Goal: Task Accomplishment & Management: Manage account settings

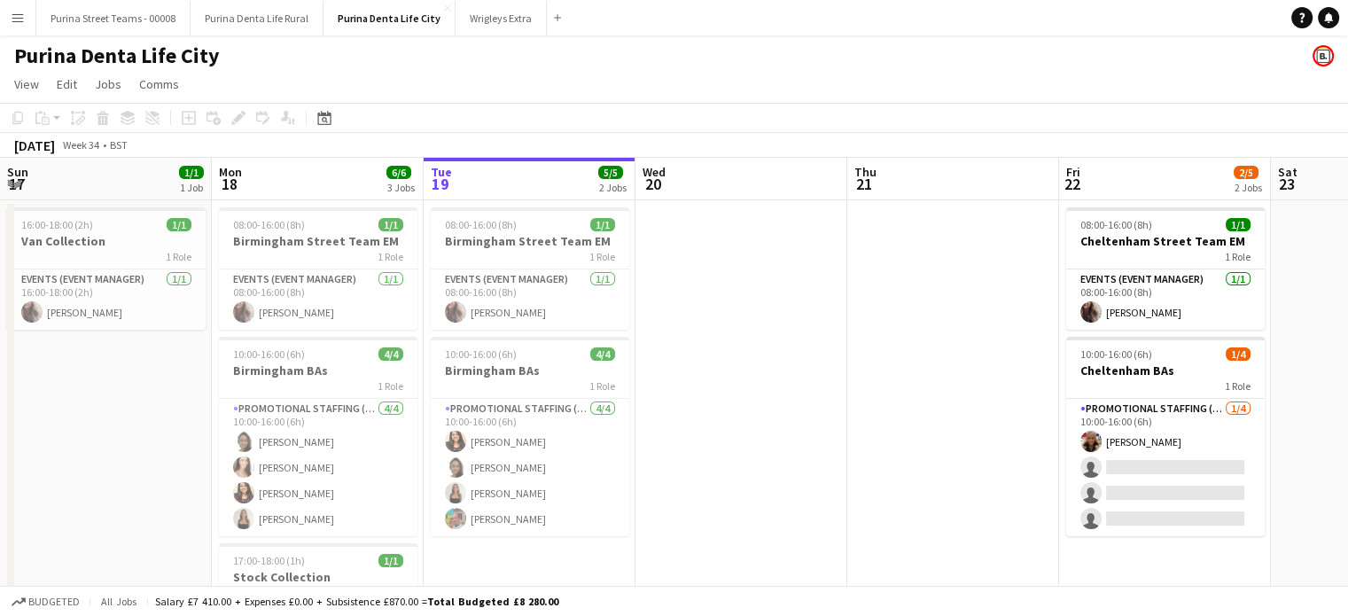
scroll to position [0, 527]
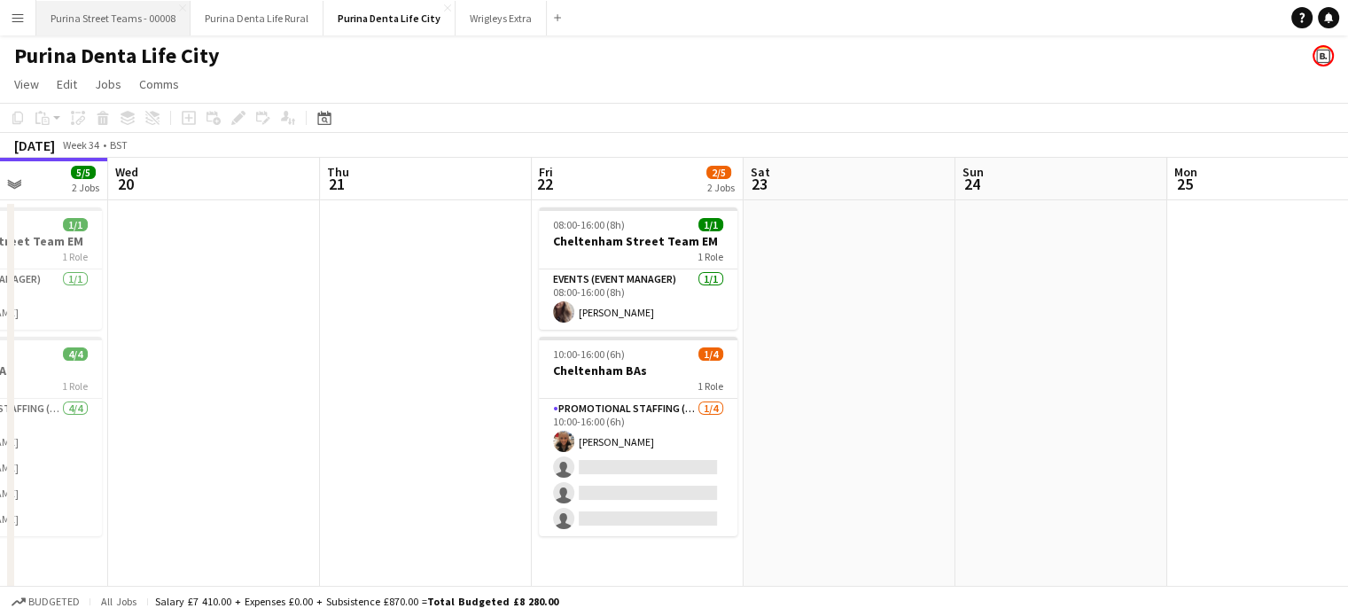
click at [142, 27] on button "Purina Street Teams - 00008 Close" at bounding box center [113, 18] width 154 height 35
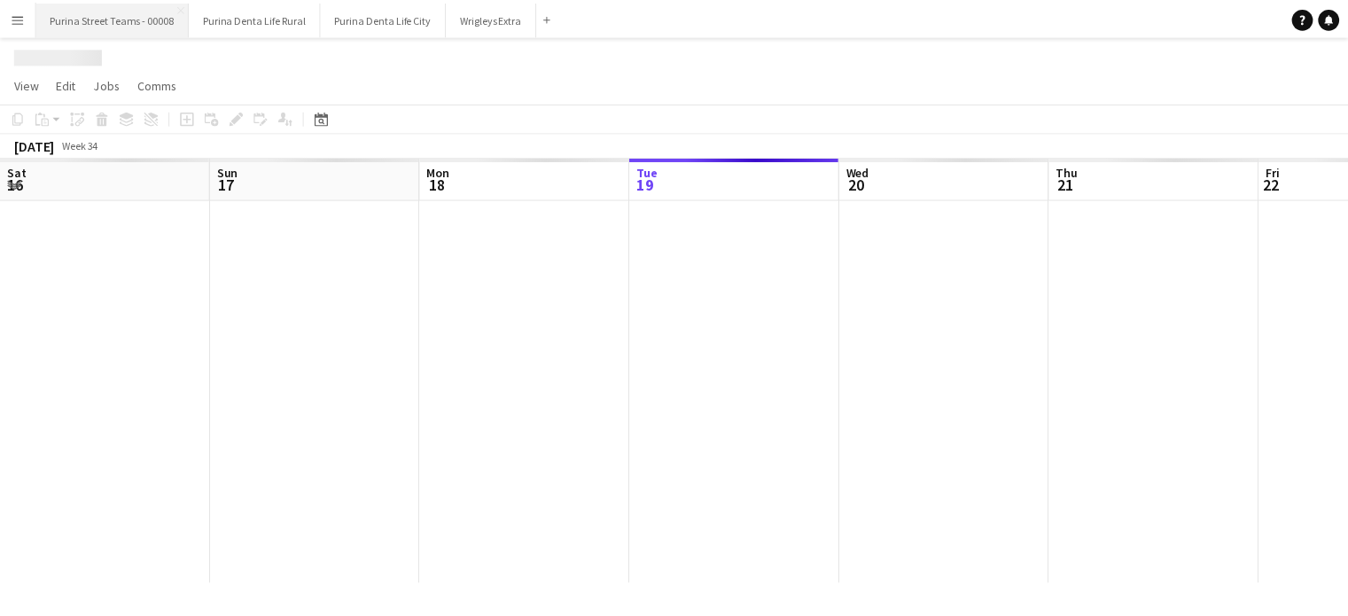
scroll to position [0, 423]
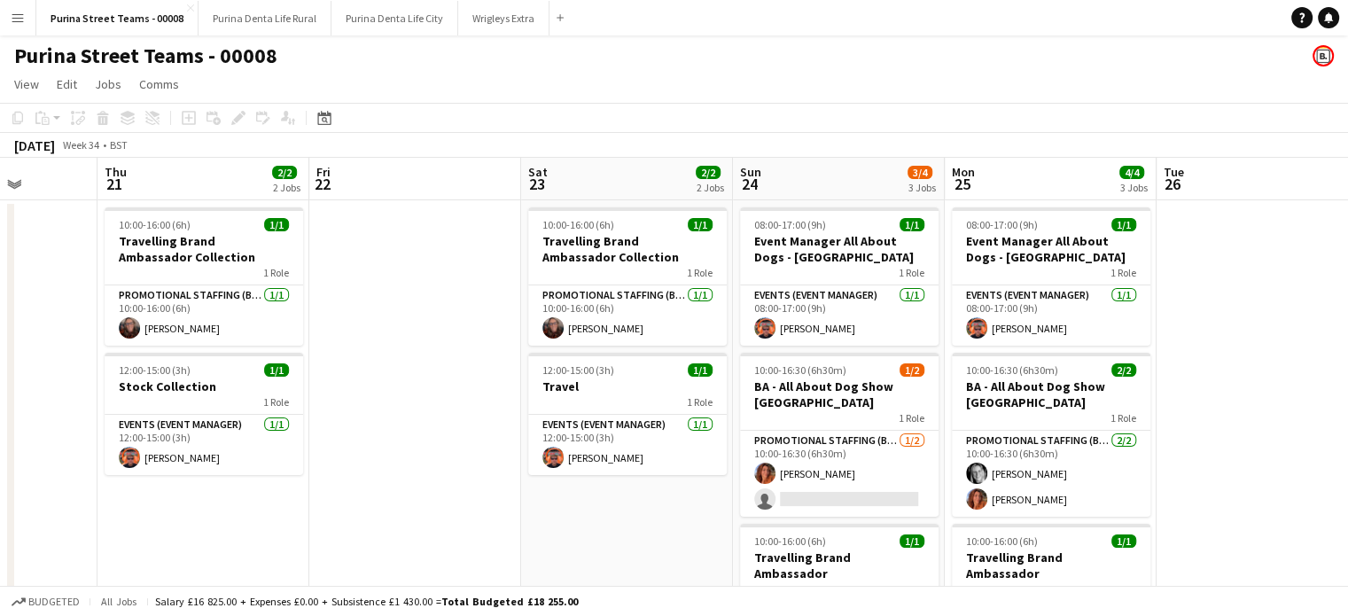
drag, startPoint x: 823, startPoint y: 271, endPoint x: 365, endPoint y: 253, distance: 458.4
click at [365, 253] on app-calendar-viewport "Sun 17 2/2 2 Jobs Mon 18 2/2 2 Jobs Tue 19 Wed 20 Thu 21 2/2 2 Jobs Fri 22 Sat …" at bounding box center [674, 503] width 1348 height 690
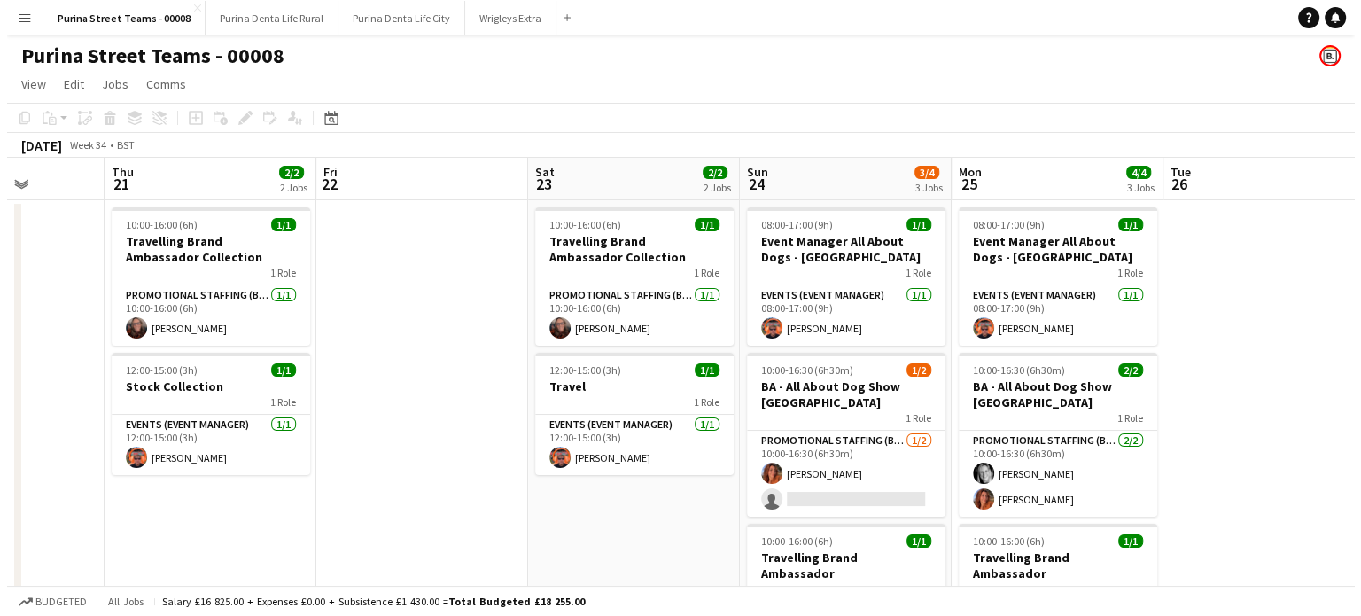
scroll to position [0, 750]
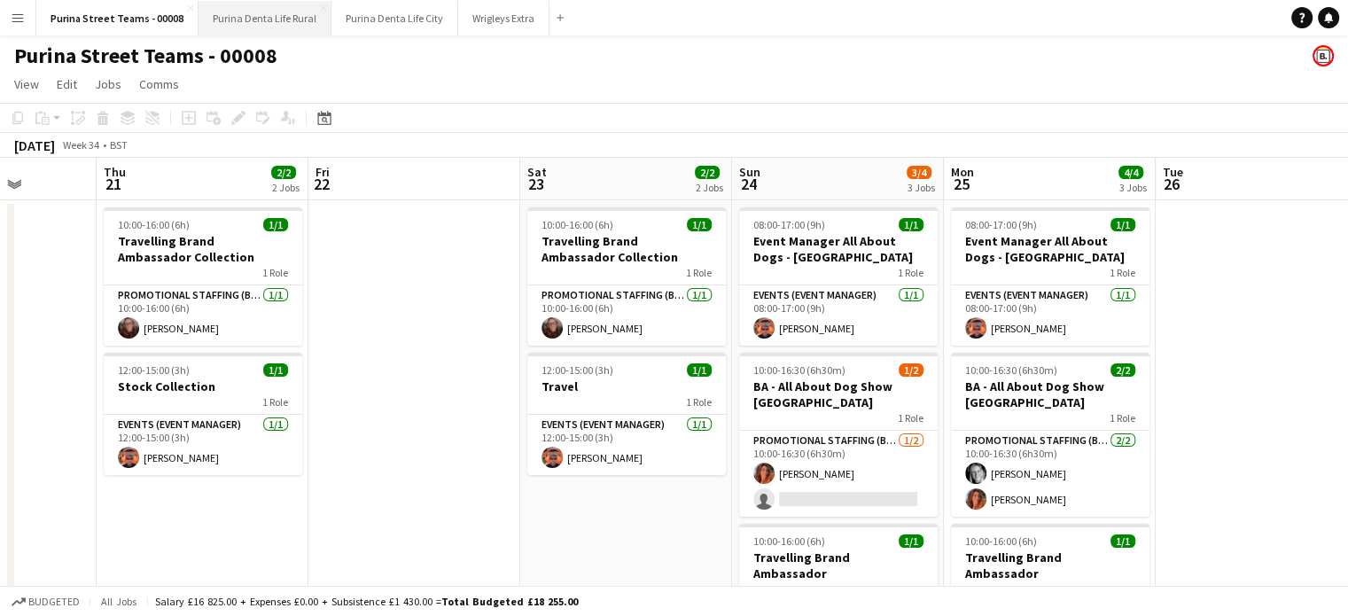
click at [278, 25] on button "Purina Denta Life Rural Close" at bounding box center [264, 18] width 133 height 35
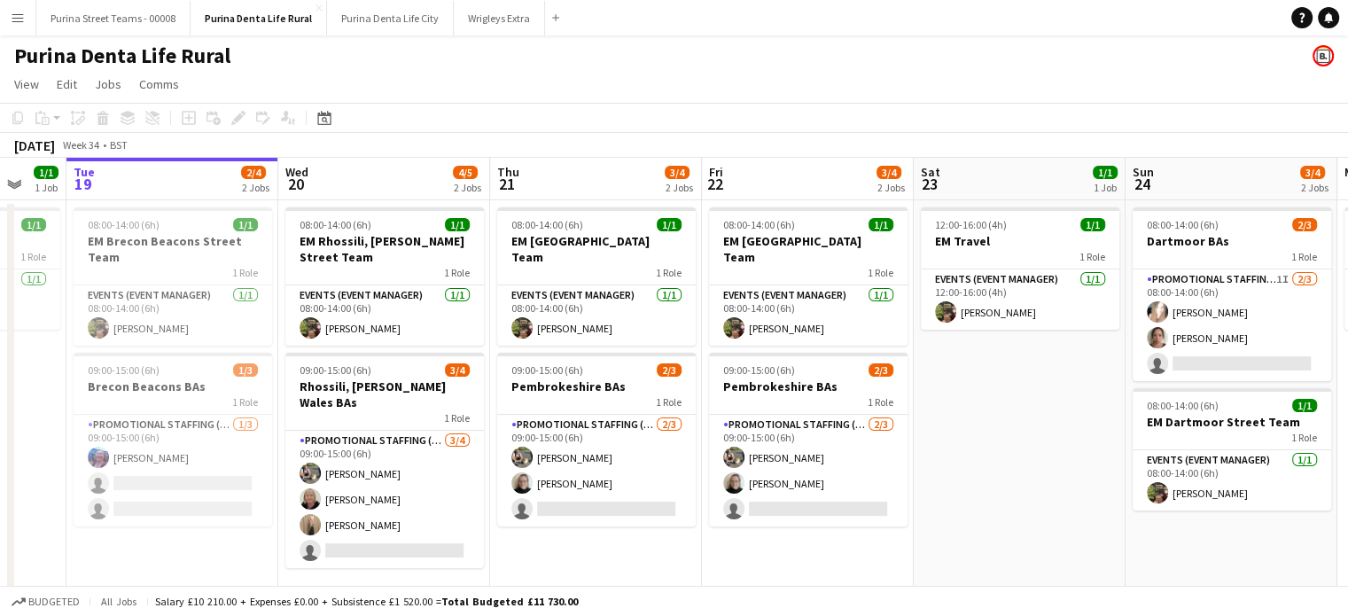
scroll to position [0, 577]
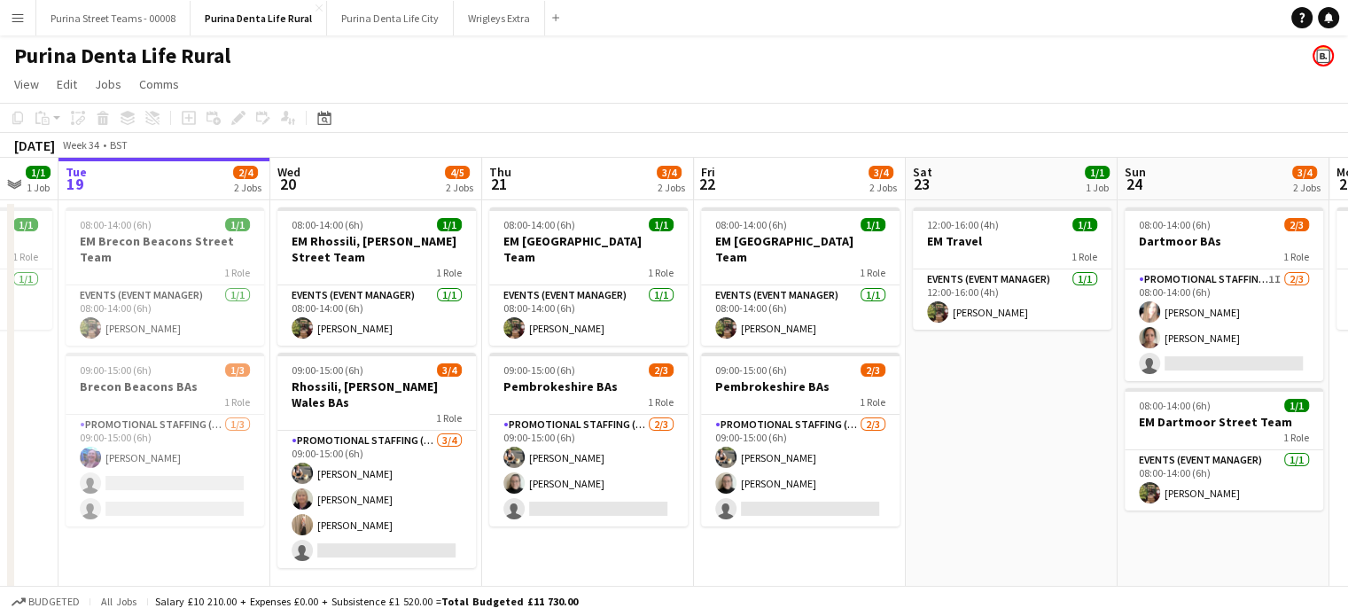
drag, startPoint x: 765, startPoint y: 535, endPoint x: 612, endPoint y: 535, distance: 153.3
click at [612, 535] on app-calendar-viewport "Sat 16 2/4 2 Jobs Sun 17 2/4 2 Jobs Mon 18 1/1 1 Job Tue 19 2/4 2 Jobs Wed 20 4…" at bounding box center [674, 382] width 1348 height 448
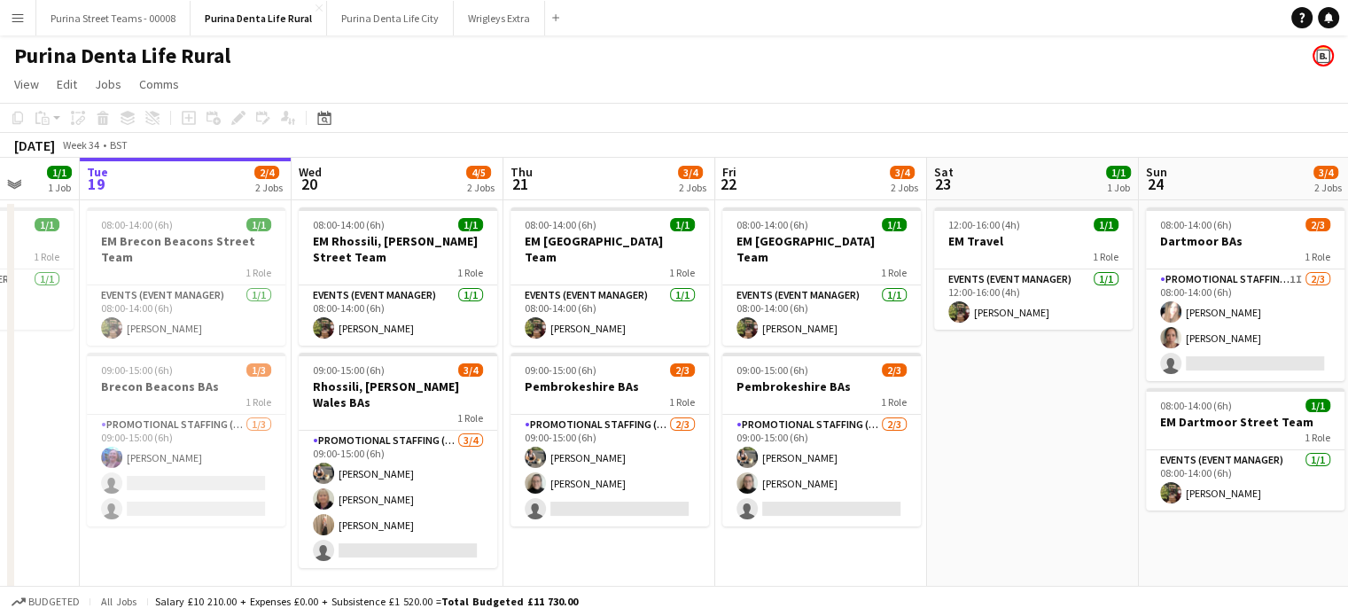
scroll to position [0, 555]
drag, startPoint x: 949, startPoint y: 510, endPoint x: 971, endPoint y: 512, distance: 22.2
click at [971, 512] on app-calendar-viewport "Sat 16 2/4 2 Jobs Sun 17 2/4 2 Jobs Mon 18 1/1 1 Job Tue 19 2/4 2 Jobs Wed 20 4…" at bounding box center [674, 382] width 1348 height 448
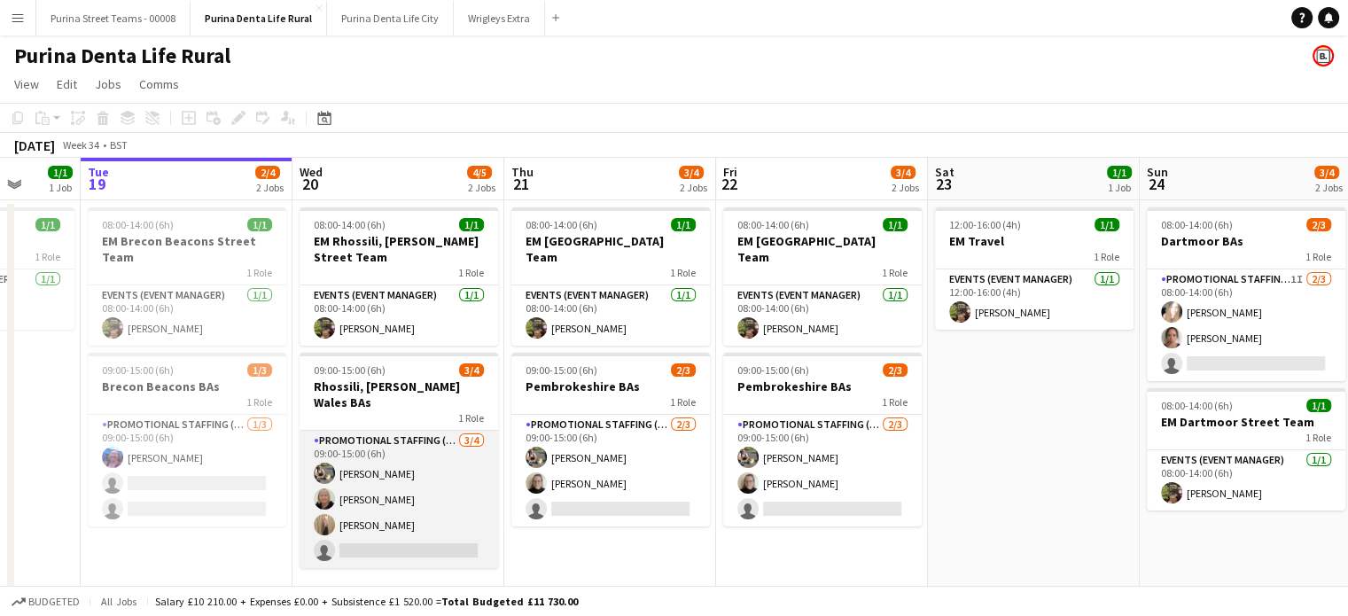
click at [397, 514] on app-card-role "Promotional Staffing (Brand Ambassadors) [DATE] 09:00-15:00 (6h) [PERSON_NAME] …" at bounding box center [398, 499] width 198 height 137
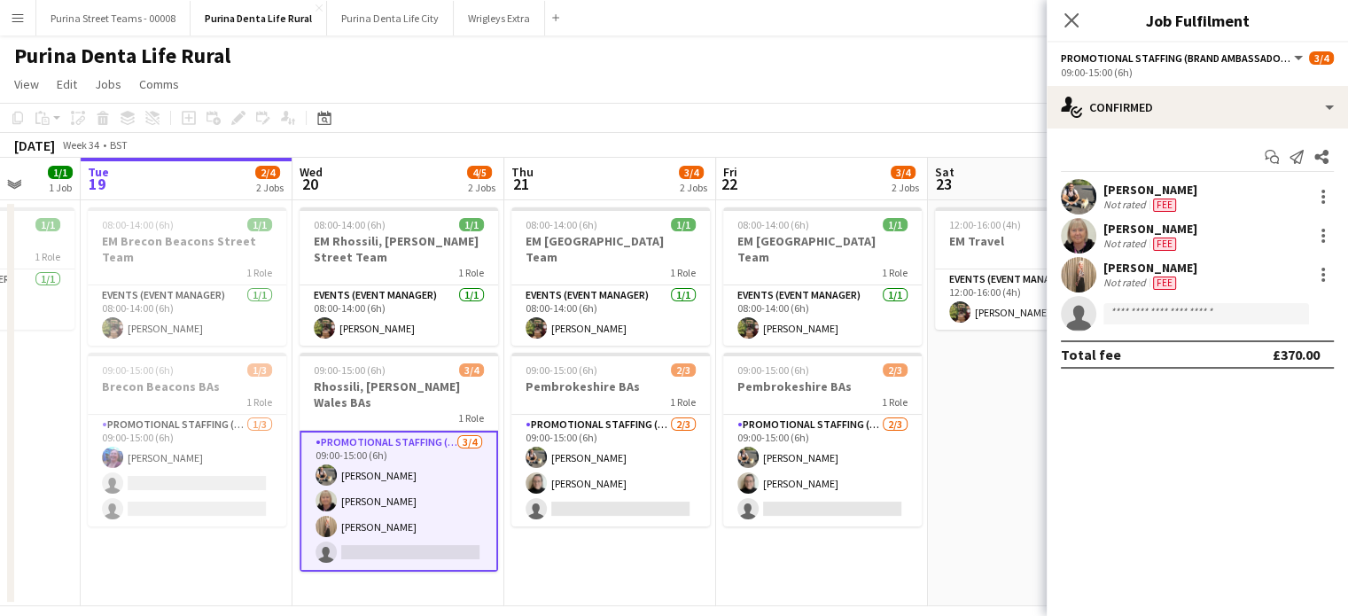
click at [1191, 209] on div "[PERSON_NAME] Not rated Fee" at bounding box center [1196, 196] width 301 height 35
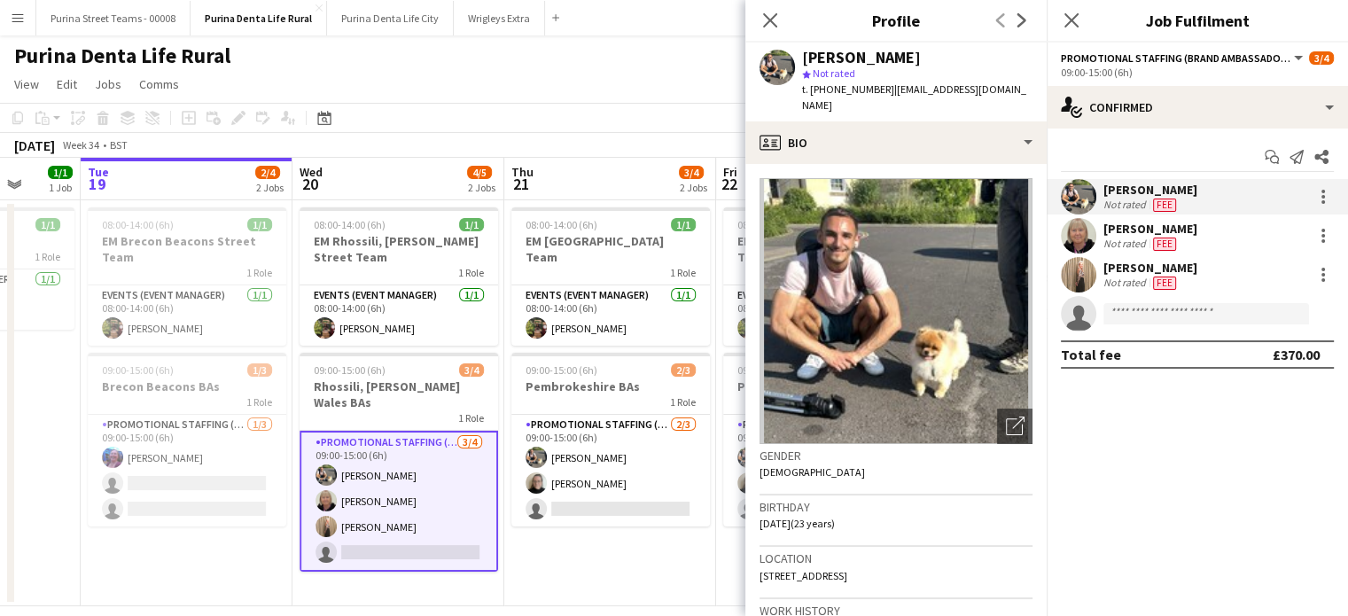
click at [1191, 209] on div "[PERSON_NAME] Not rated Fee" at bounding box center [1196, 196] width 301 height 35
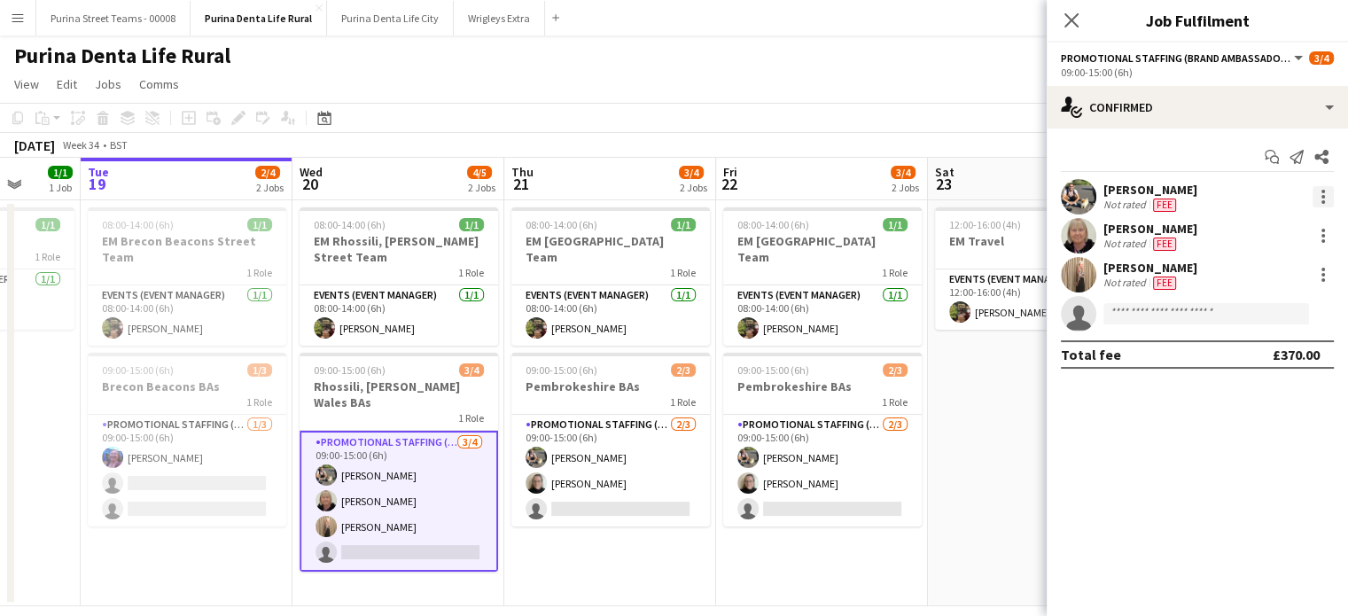
click at [1318, 203] on div at bounding box center [1322, 196] width 21 height 21
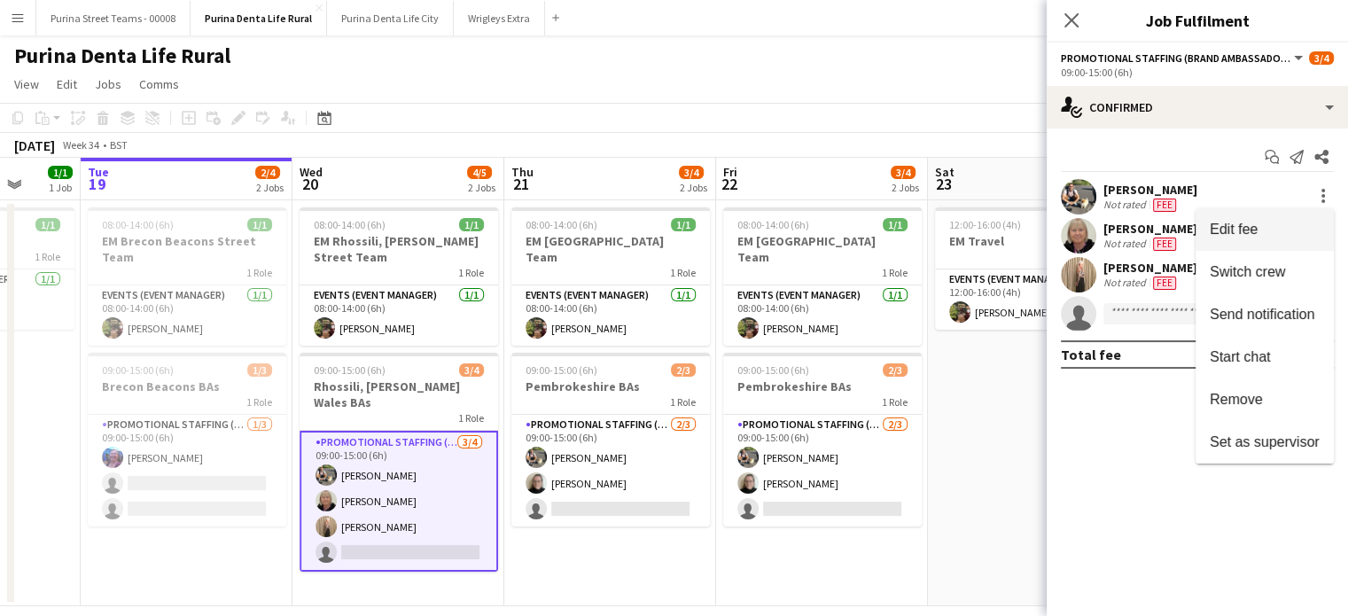
click at [1253, 228] on span "Edit fee" at bounding box center [1233, 228] width 48 height 15
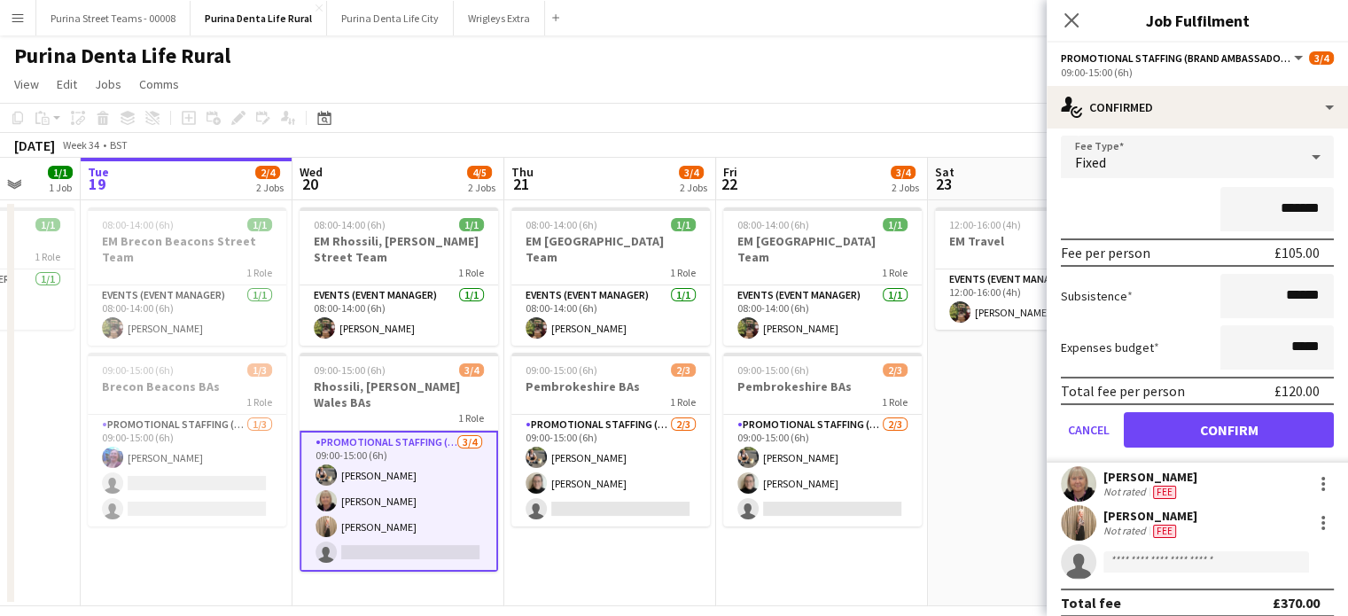
scroll to position [115, 0]
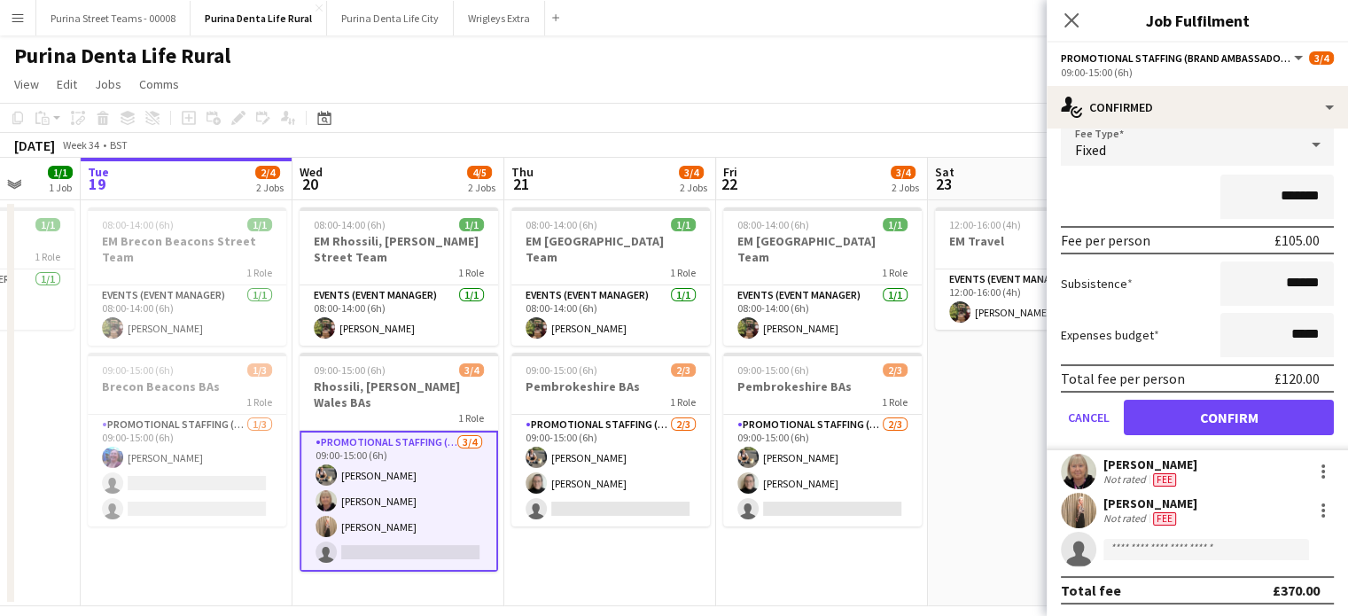
click at [1197, 456] on div "[PERSON_NAME]" at bounding box center [1150, 464] width 94 height 16
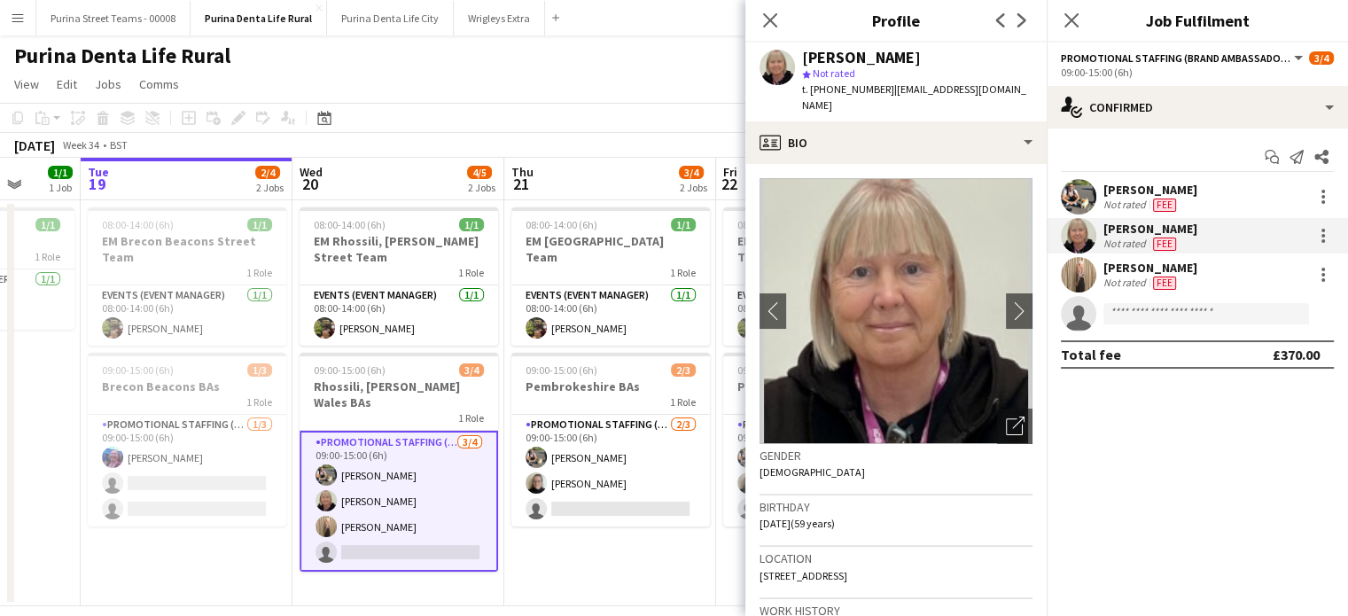
click at [1199, 455] on mat-expansion-panel "check Confirmed Start chat Send notification Share [PERSON_NAME] Not rated Fee …" at bounding box center [1196, 371] width 301 height 487
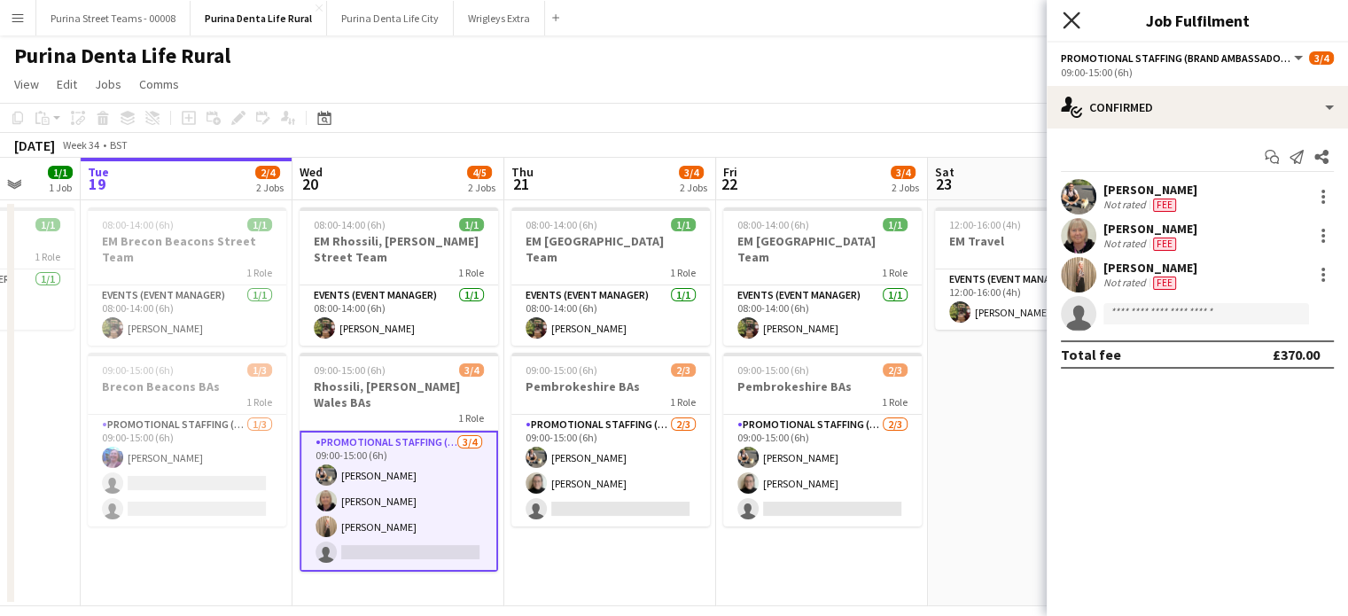
click at [1074, 21] on icon "Close pop-in" at bounding box center [1070, 20] width 17 height 17
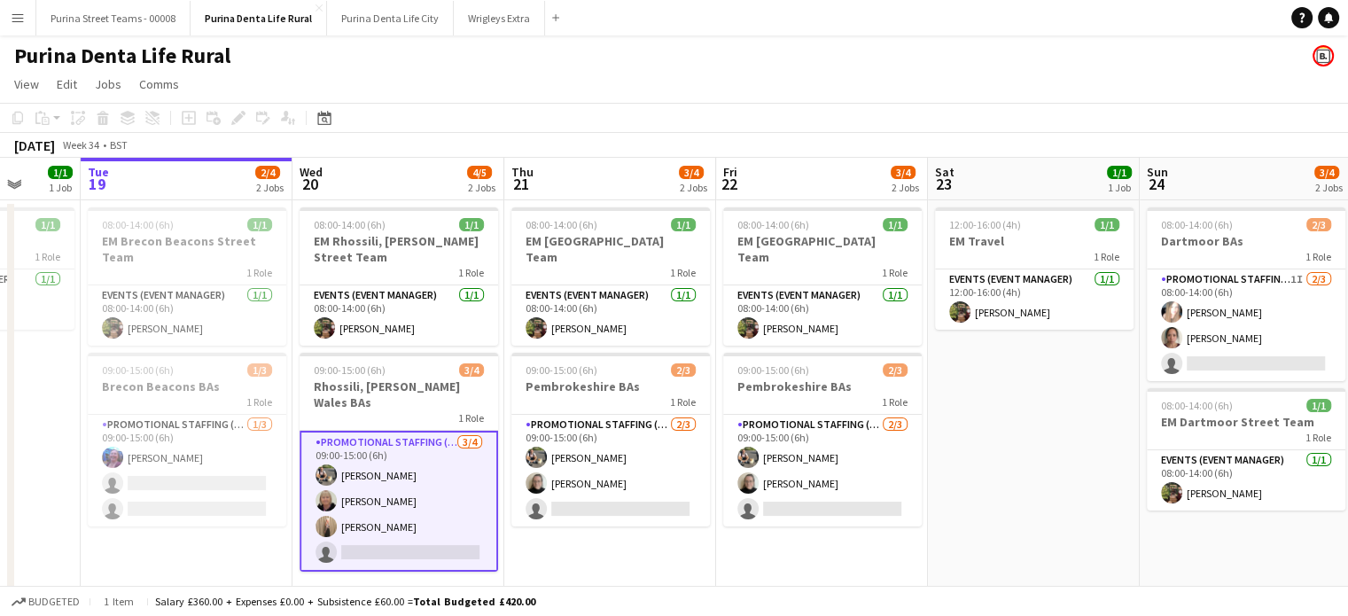
click at [1088, 455] on app-date-cell "12:00-16:00 (4h) 1/1 EM Travel 1 Role Events (Event Manager) [DATE] 12:00-16:00…" at bounding box center [1034, 403] width 212 height 406
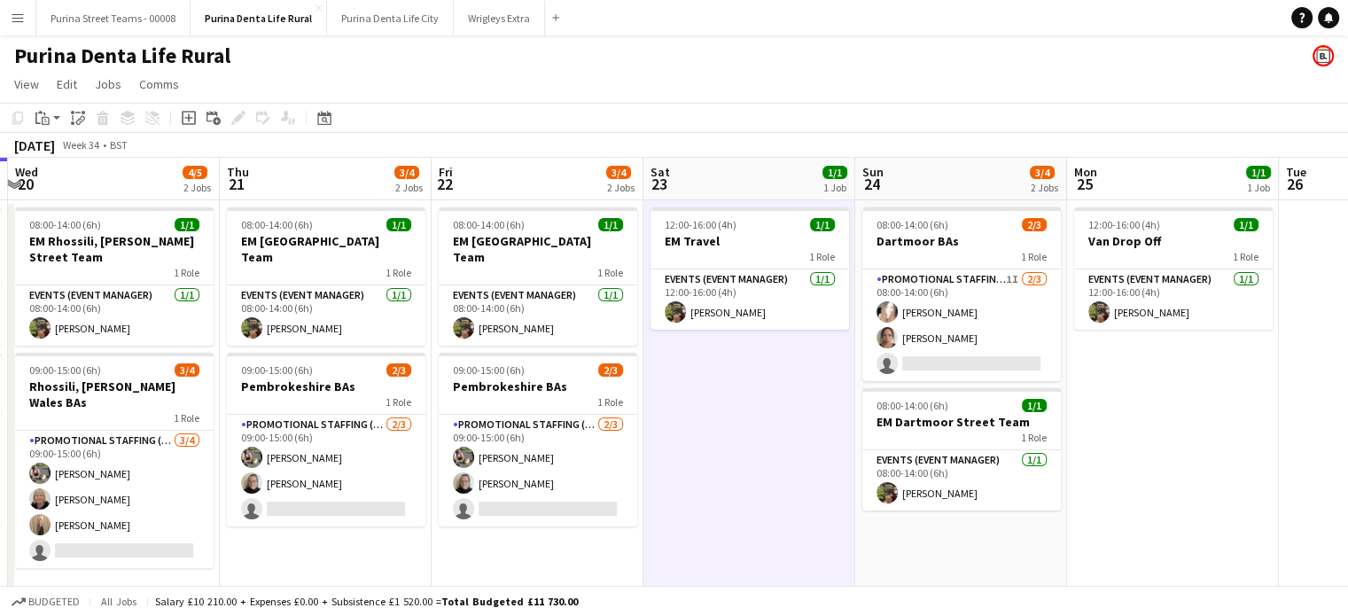
drag, startPoint x: 1037, startPoint y: 457, endPoint x: 784, endPoint y: 322, distance: 286.2
click at [784, 322] on app-calendar-viewport "Mon 18 1/1 1 Job Tue 19 2/4 2 Jobs Wed 20 4/5 2 Jobs Thu 21 3/4 2 Jobs Fri 22 3…" at bounding box center [674, 382] width 1348 height 448
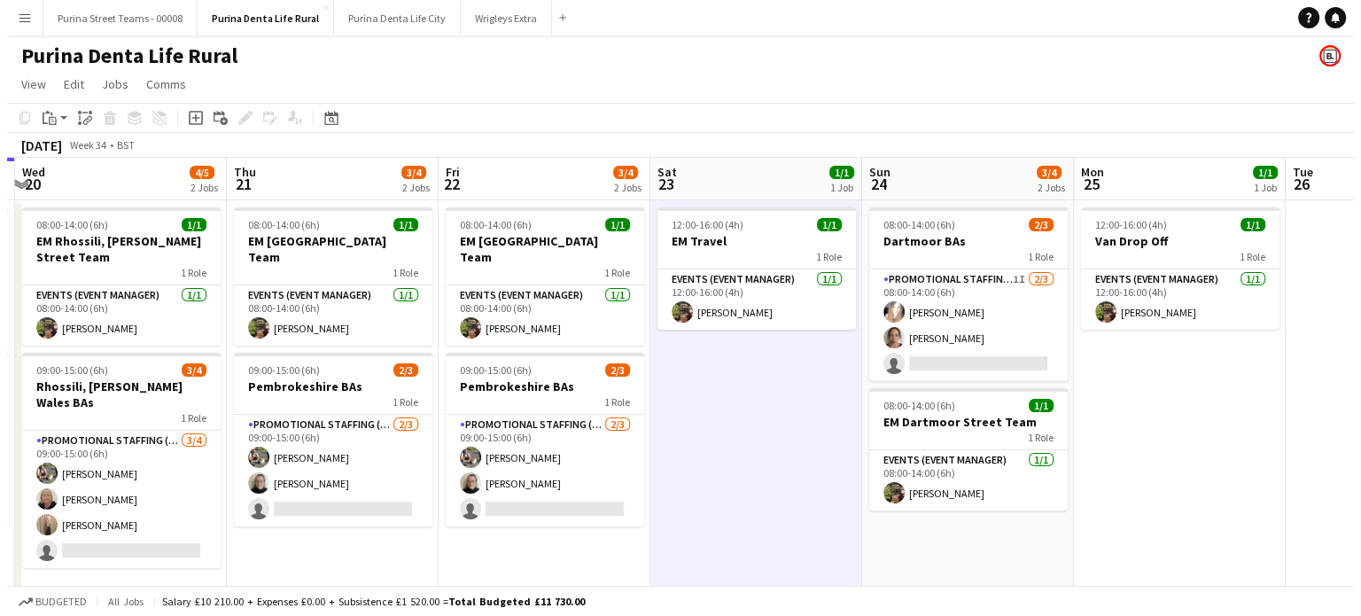
scroll to position [0, 384]
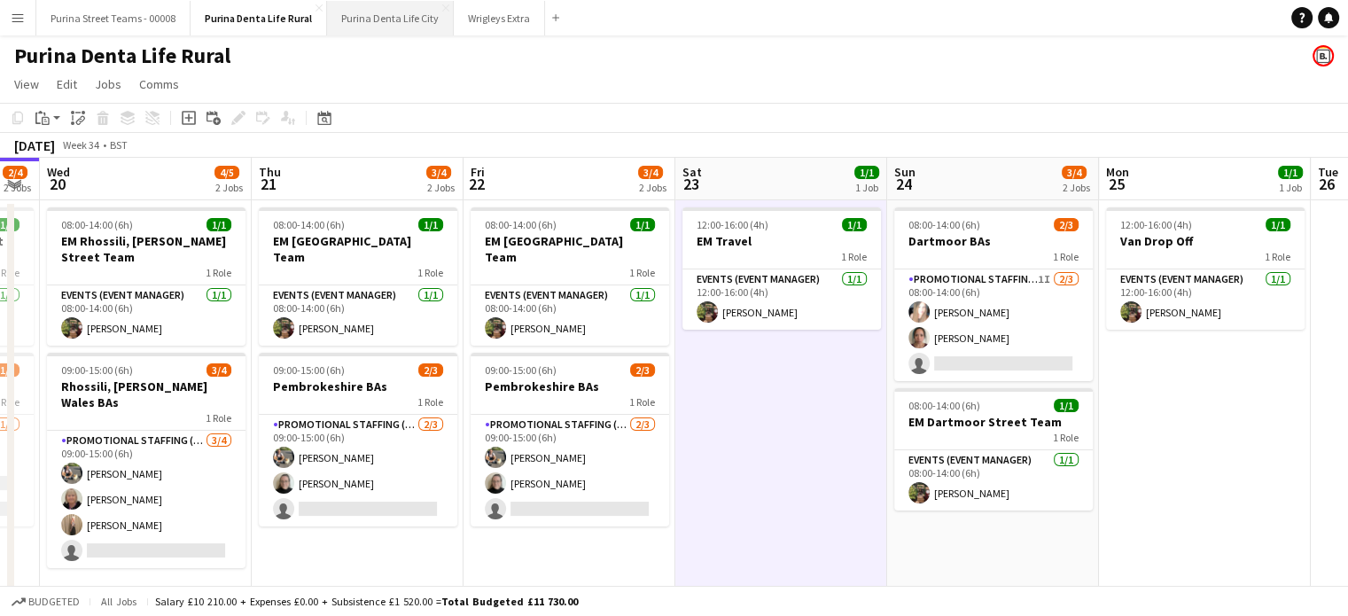
click at [339, 21] on button "Purina Denta Life City Close" at bounding box center [390, 18] width 127 height 35
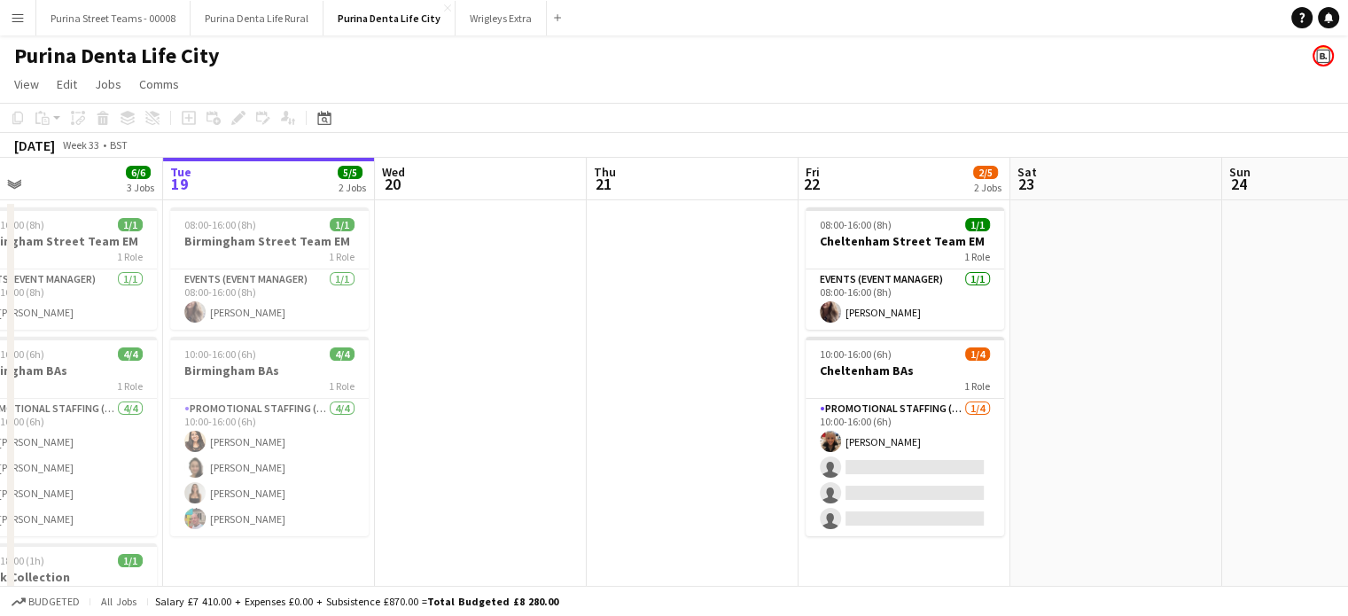
scroll to position [0, 439]
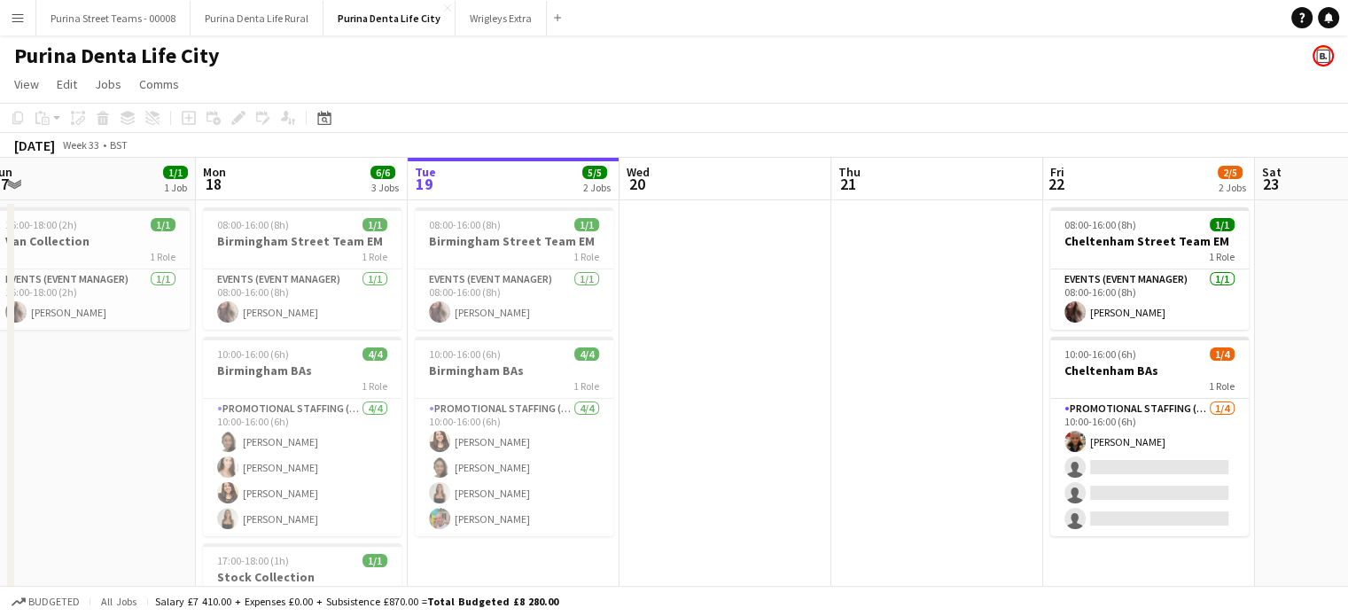
drag, startPoint x: 687, startPoint y: 384, endPoint x: 882, endPoint y: 371, distance: 196.2
click at [882, 371] on app-calendar-viewport "Fri 15 Sat 16 Sun 17 1/1 1 Job Mon 18 6/6 3 Jobs Tue 19 5/5 2 Jobs Wed 20 Thu 2…" at bounding box center [674, 439] width 1348 height 563
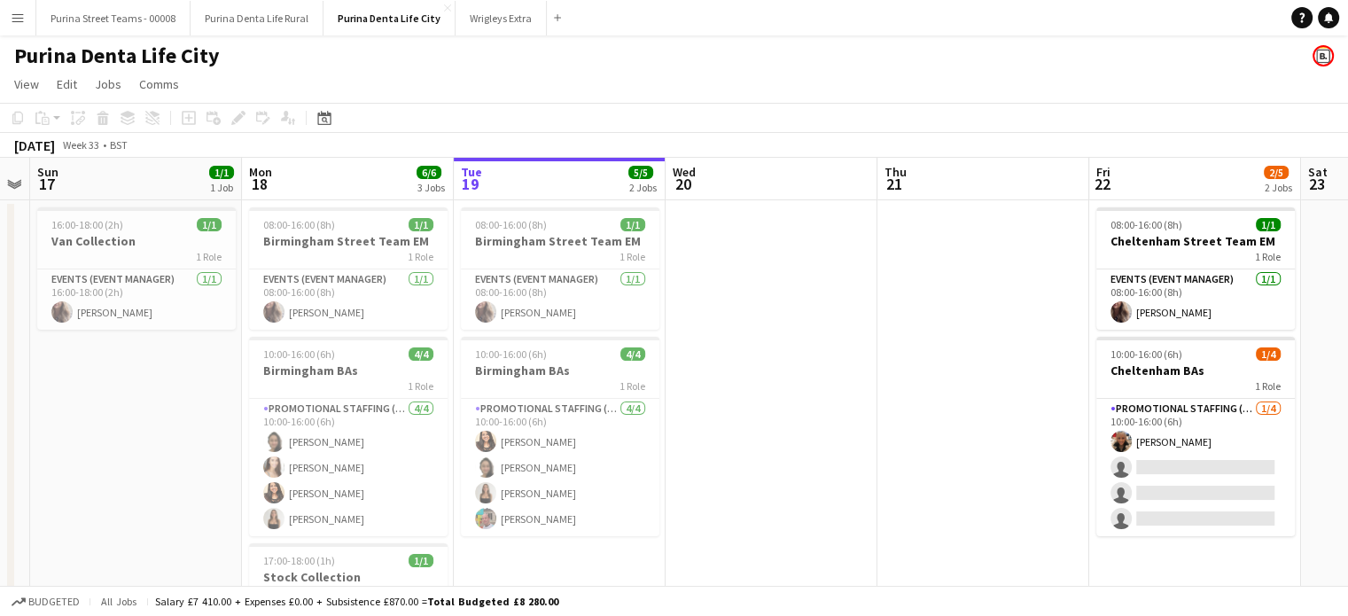
scroll to position [0, 386]
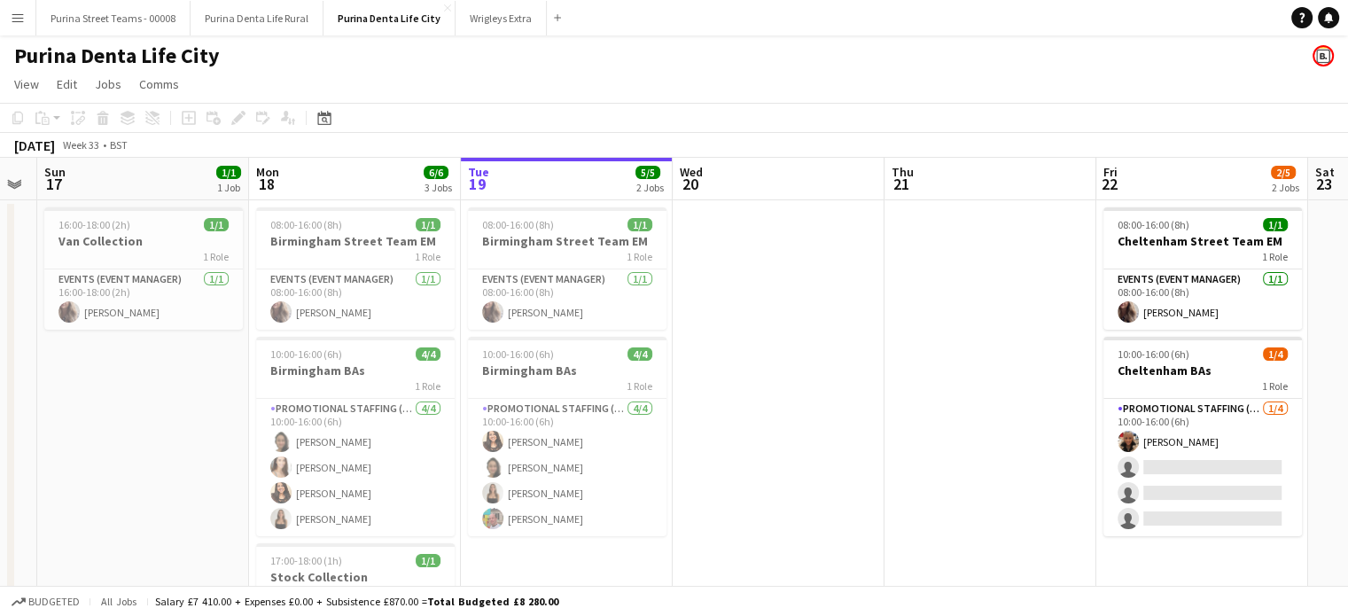
drag, startPoint x: 744, startPoint y: 407, endPoint x: 797, endPoint y: 407, distance: 53.2
click at [797, 407] on app-calendar-viewport "Fri 15 Sat 16 Sun 17 1/1 1 Job Mon 18 6/6 3 Jobs Tue 19 5/5 2 Jobs Wed 20 Thu 2…" at bounding box center [674, 439] width 1348 height 563
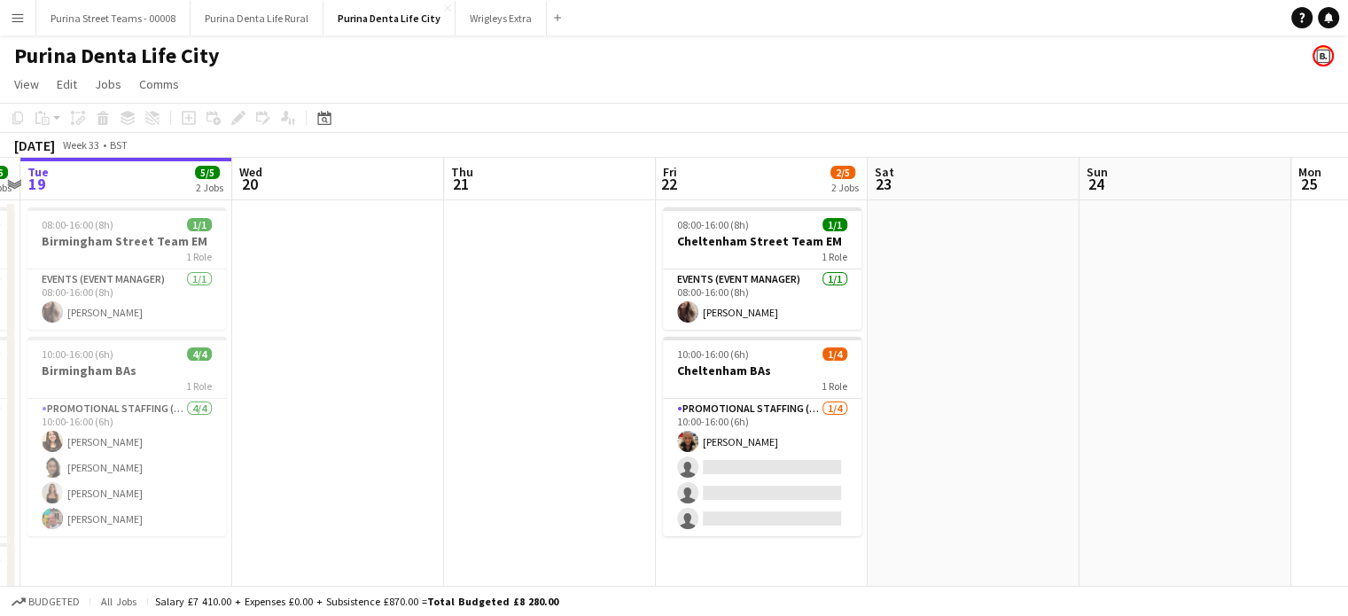
scroll to position [0, 833]
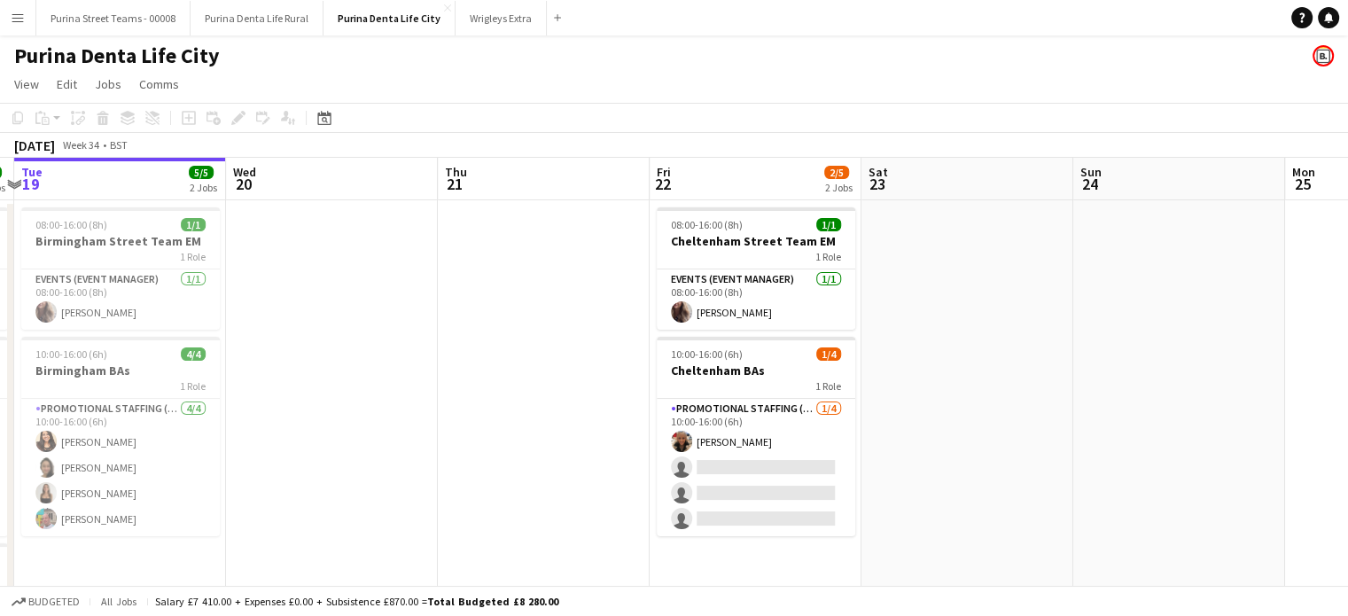
drag, startPoint x: 755, startPoint y: 261, endPoint x: 309, endPoint y: 208, distance: 448.8
click at [309, 208] on app-calendar-viewport "Fri 15 Sat 16 Sun 17 1/1 1 Job Mon 18 6/6 3 Jobs Tue 19 5/5 2 Jobs Wed 20 Thu 2…" at bounding box center [674, 439] width 1348 height 563
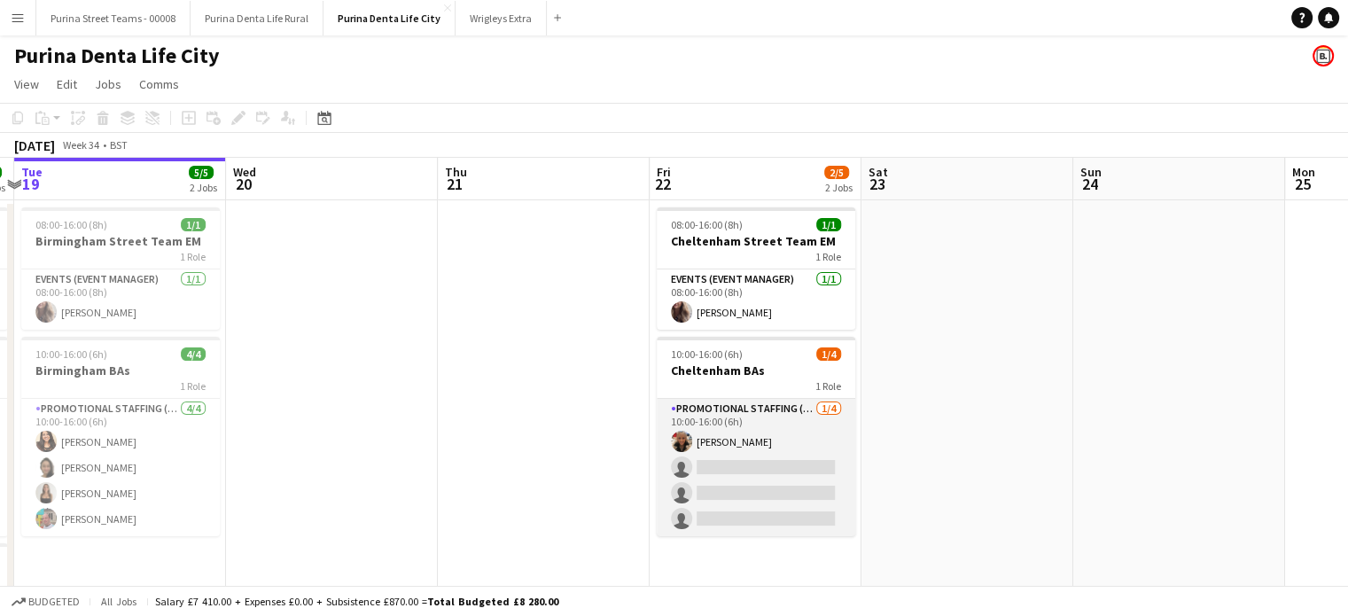
click at [734, 435] on app-card-role "Promotional Staffing (Brand Ambassadors) [DATE] 10:00-16:00 (6h) [PERSON_NAME] …" at bounding box center [756, 467] width 198 height 137
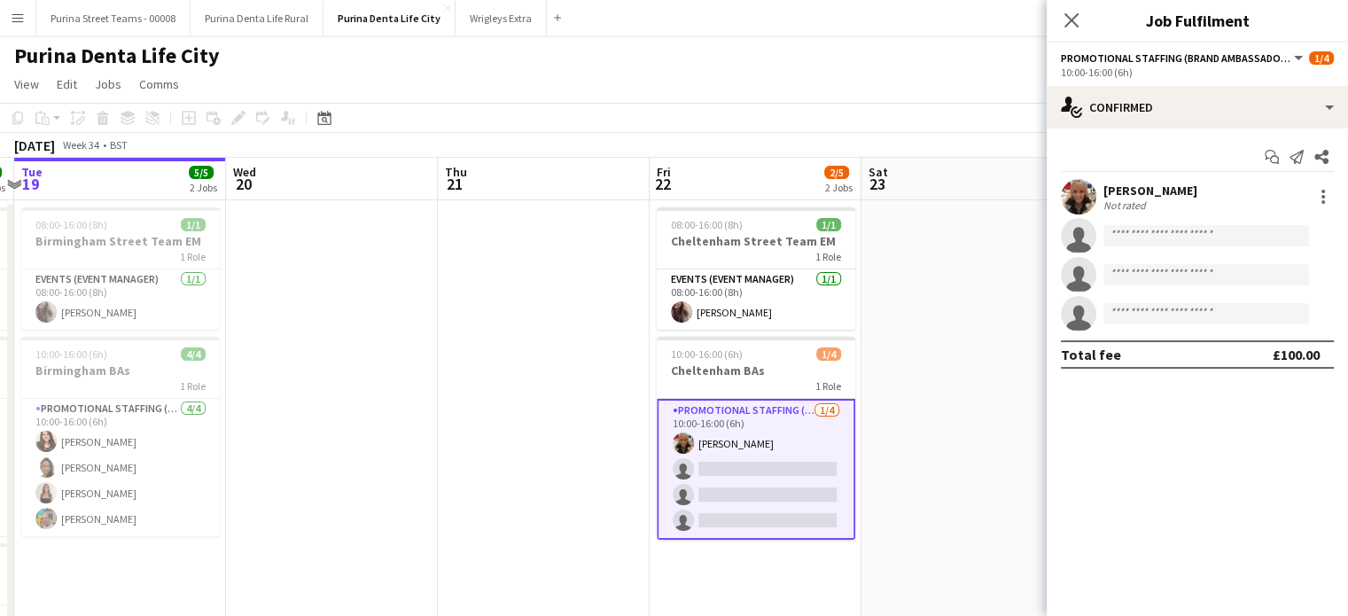
click at [1127, 198] on div "Not rated" at bounding box center [1126, 204] width 46 height 13
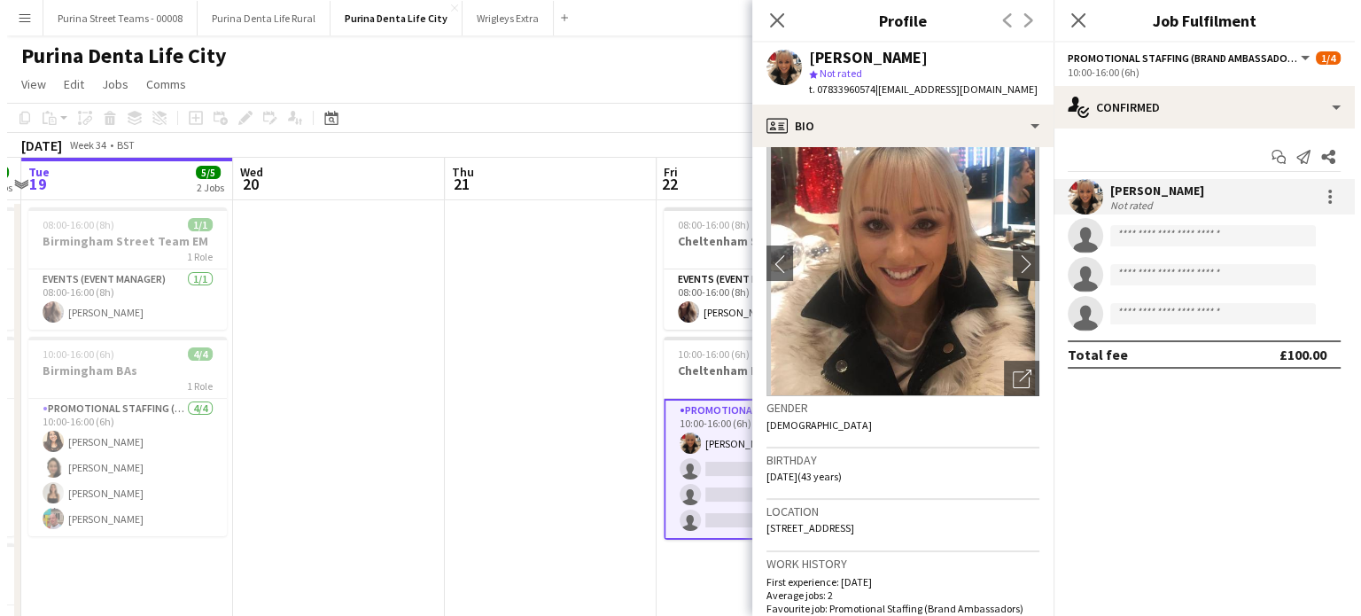
scroll to position [25, 0]
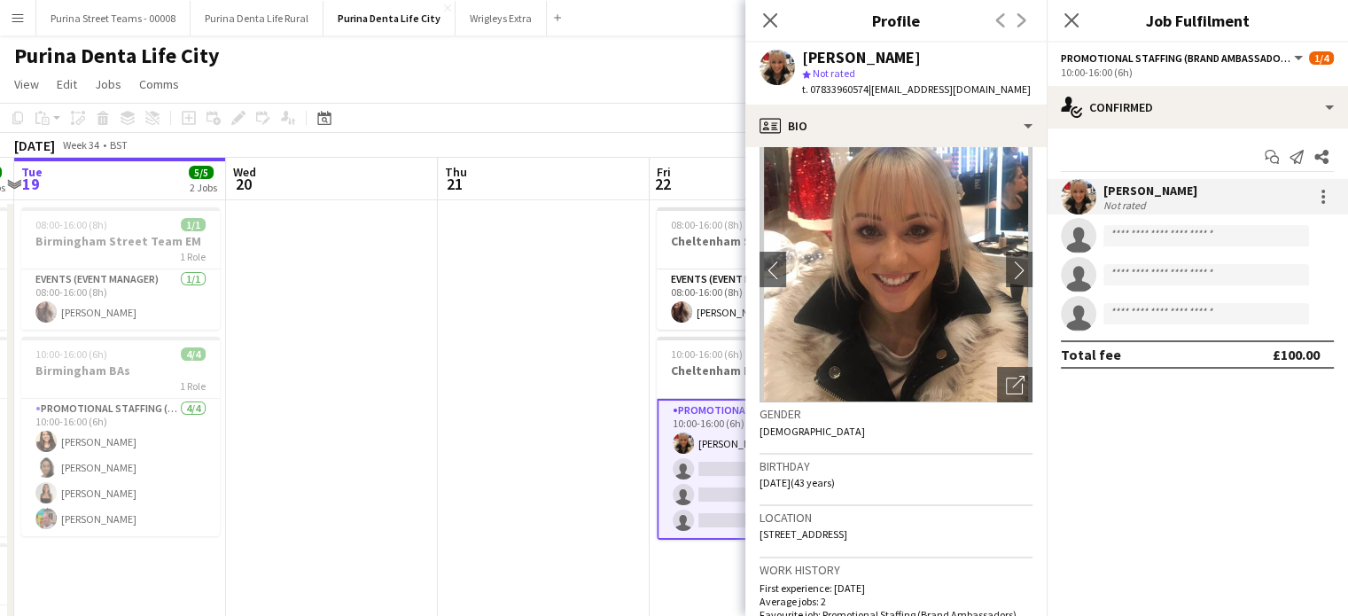
click at [1315, 209] on div "[PERSON_NAME] Not rated" at bounding box center [1196, 196] width 301 height 35
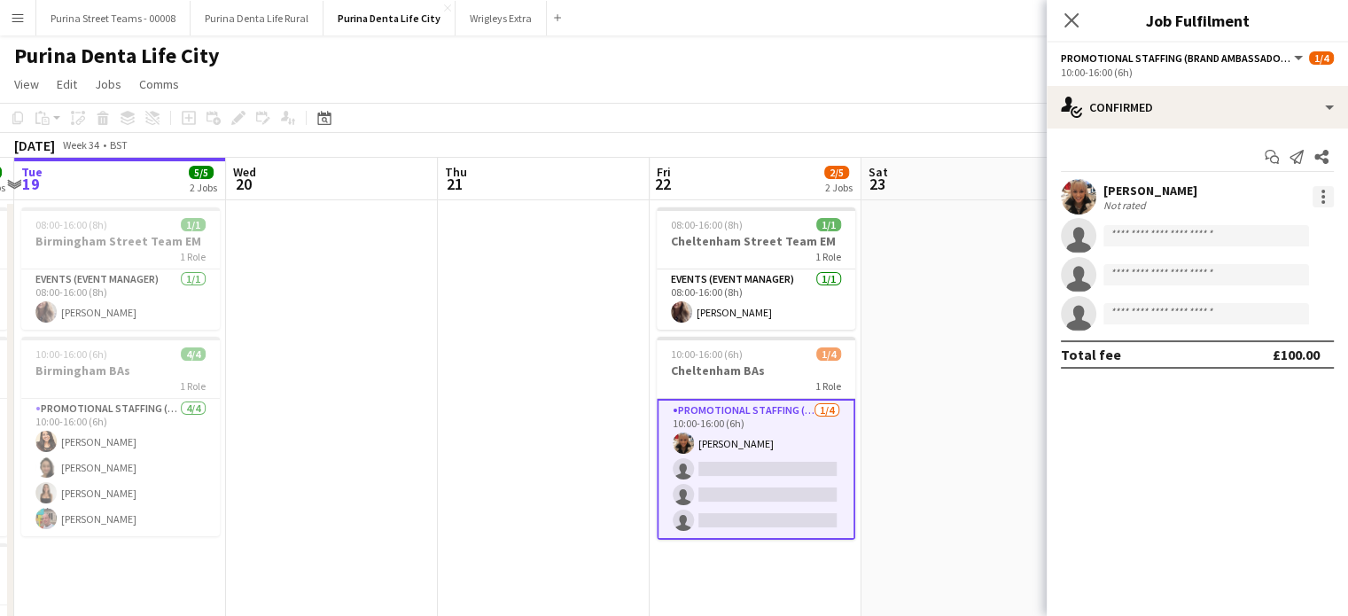
click at [1328, 201] on div at bounding box center [1322, 196] width 21 height 21
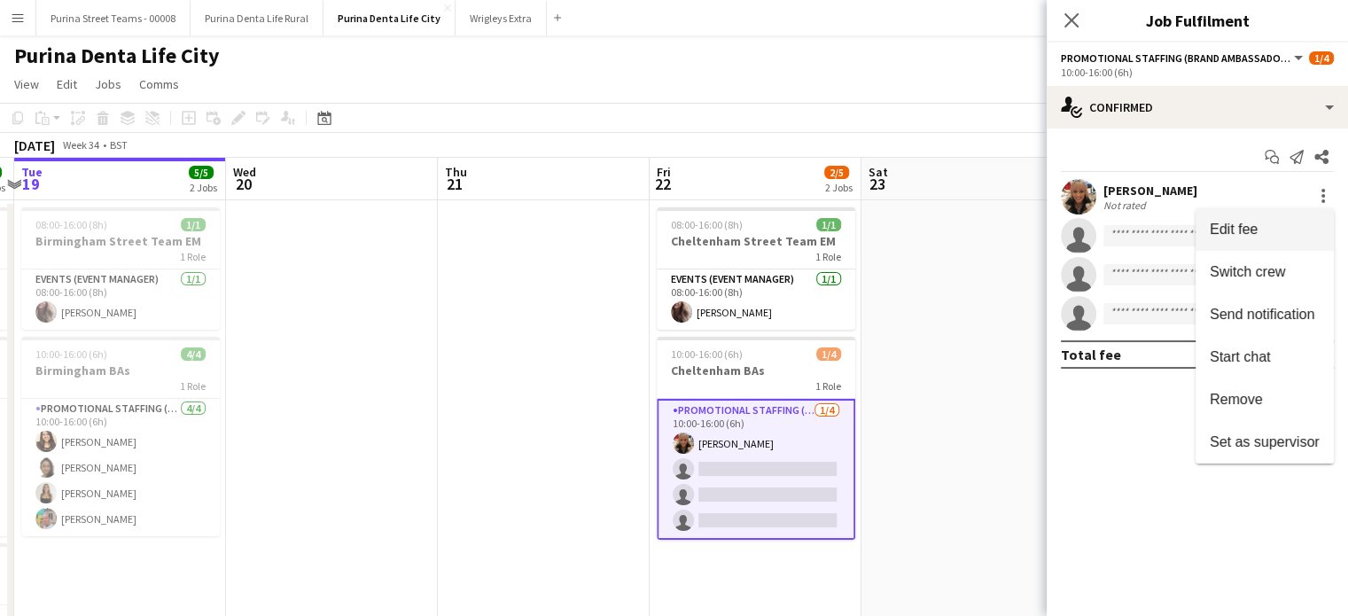
click at [1271, 237] on button "Edit fee" at bounding box center [1264, 229] width 138 height 43
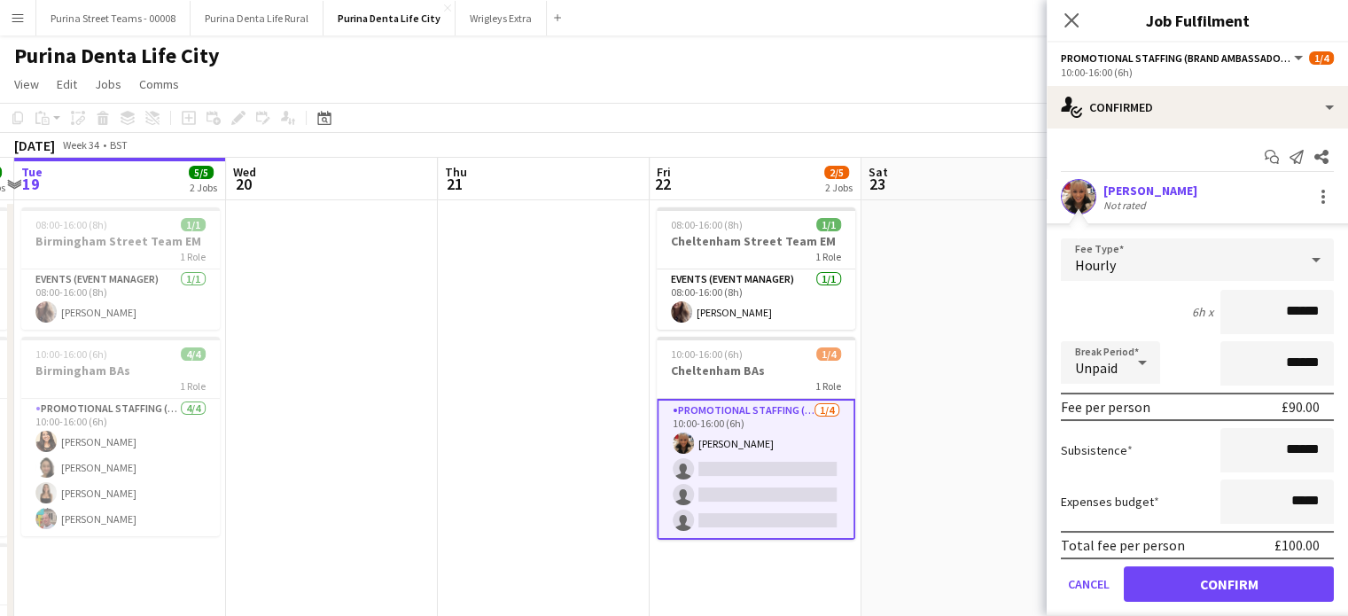
click at [587, 349] on app-date-cell at bounding box center [544, 460] width 212 height 521
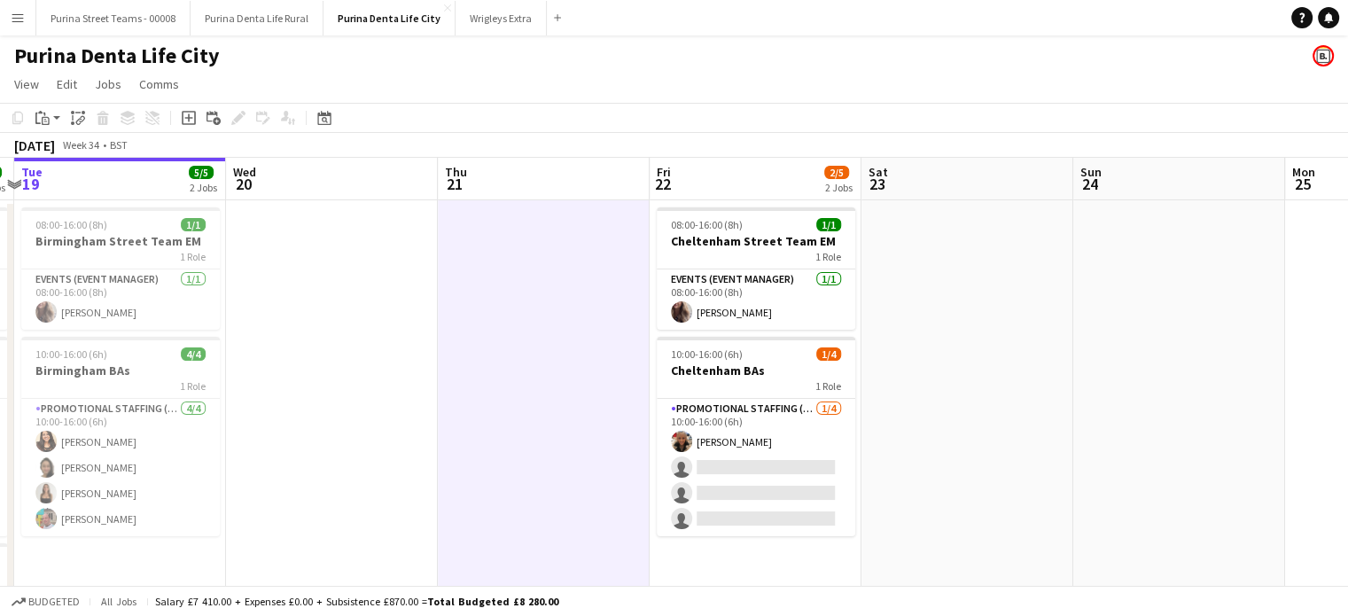
click at [28, 19] on button "Menu" at bounding box center [17, 17] width 35 height 35
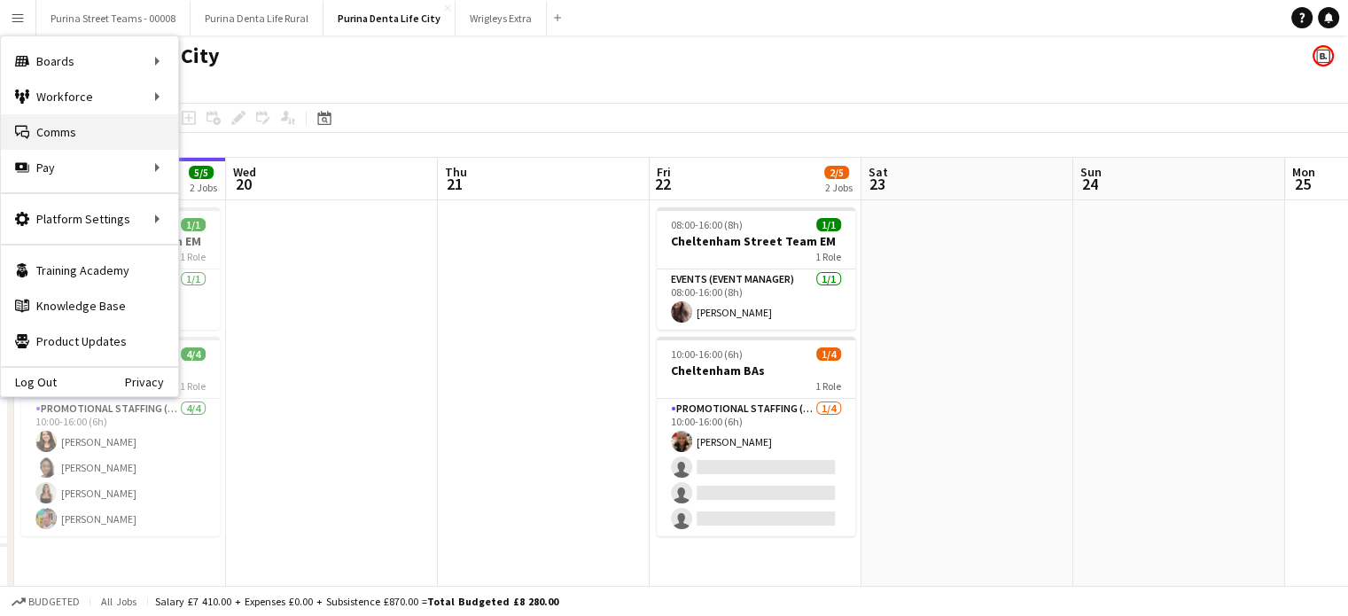
click at [76, 132] on link "Comms Comms" at bounding box center [89, 131] width 177 height 35
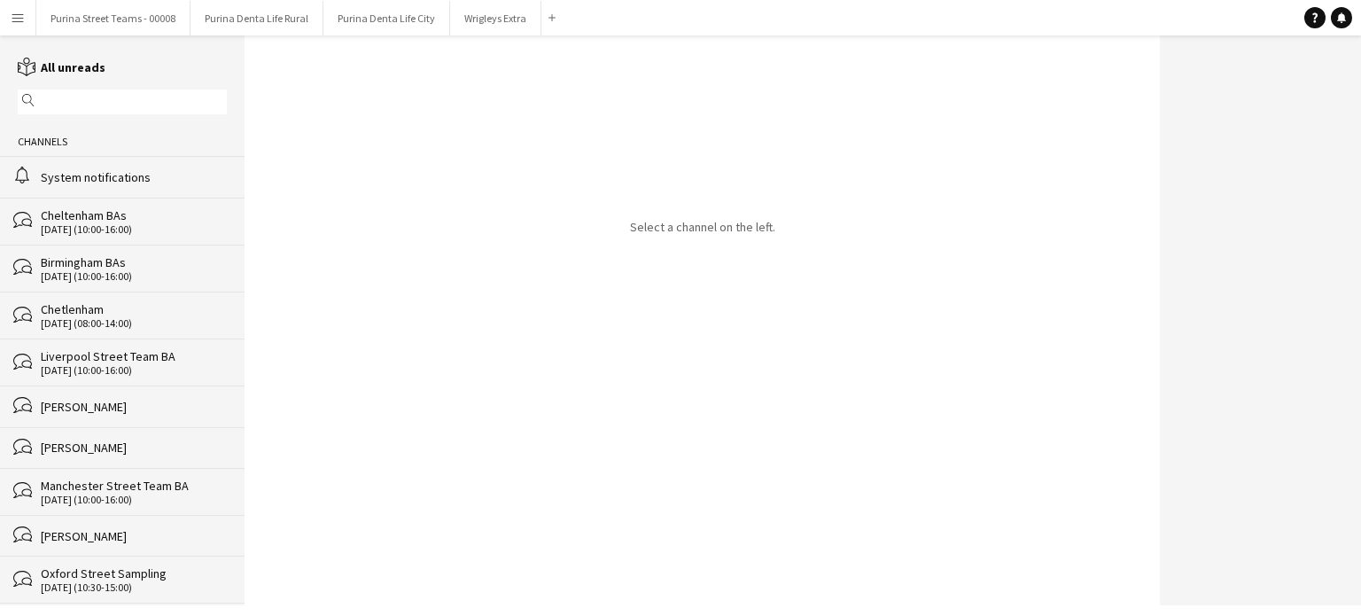
click at [28, 18] on button "Menu" at bounding box center [17, 17] width 35 height 35
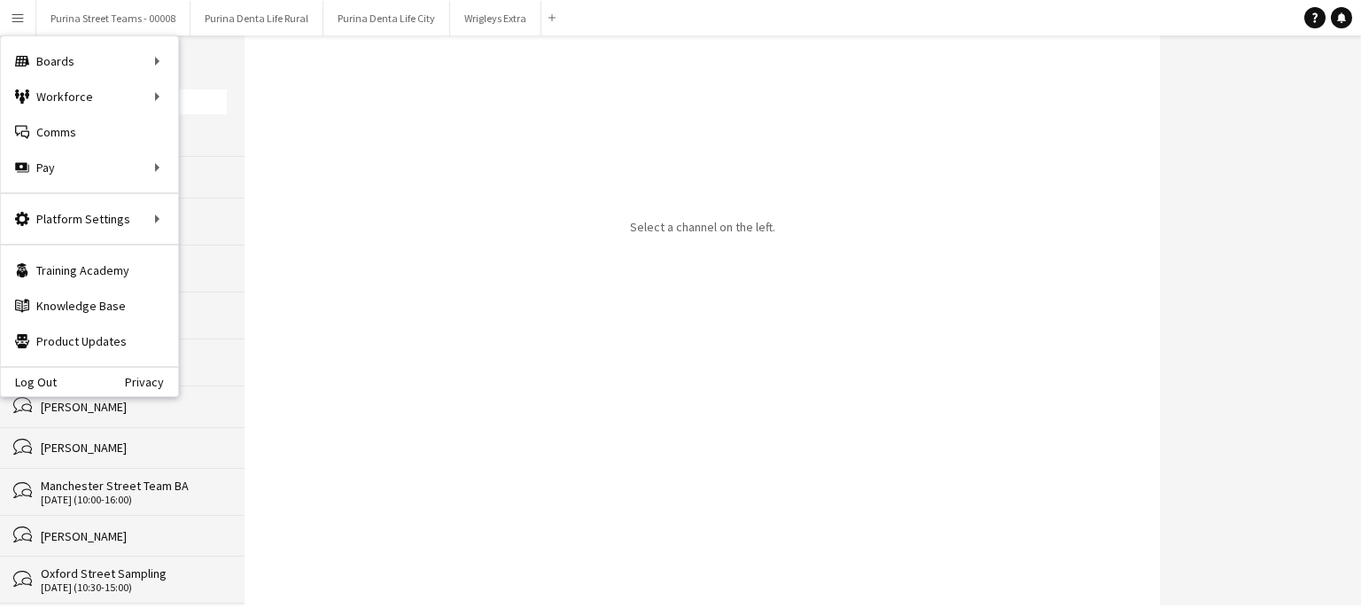
click at [388, 212] on div "Select a channel on the left." at bounding box center [702, 320] width 915 height 570
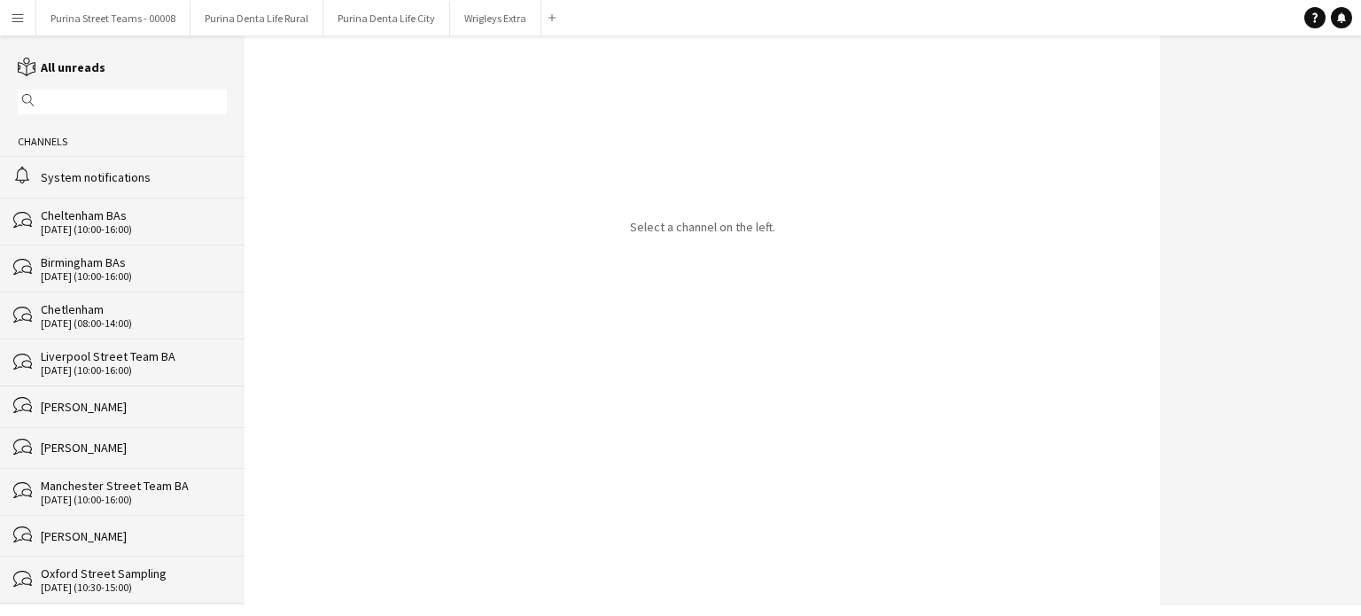
click at [122, 182] on div "System notifications" at bounding box center [134, 177] width 186 height 16
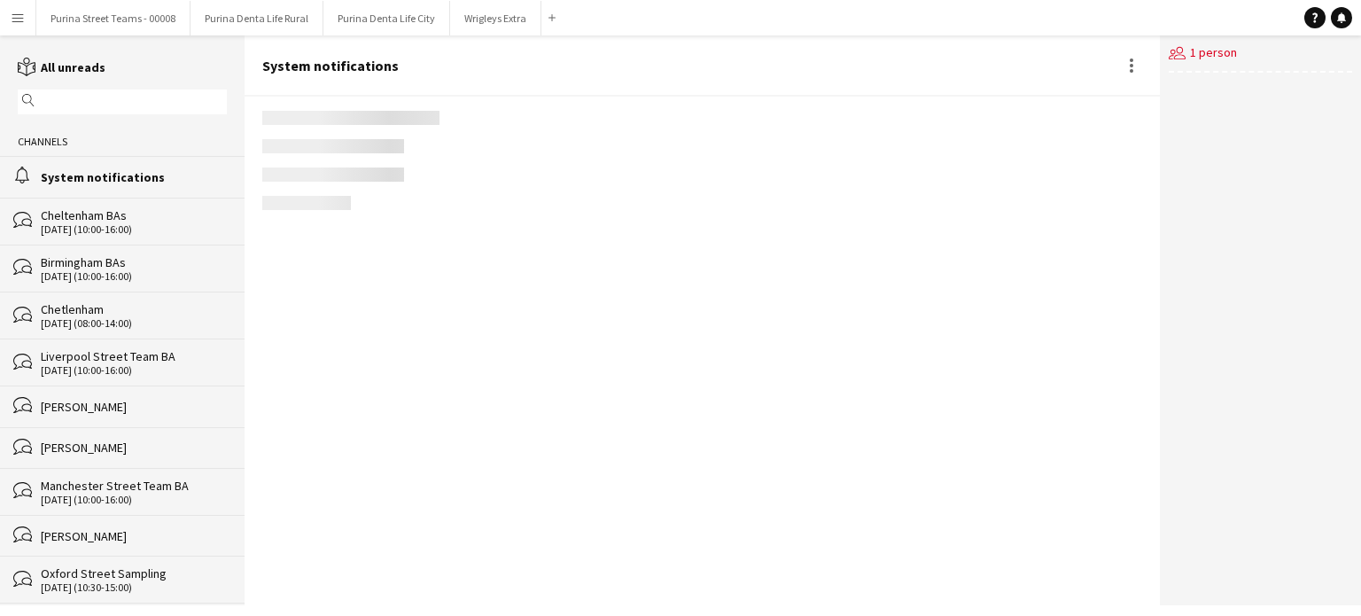
scroll to position [2233, 0]
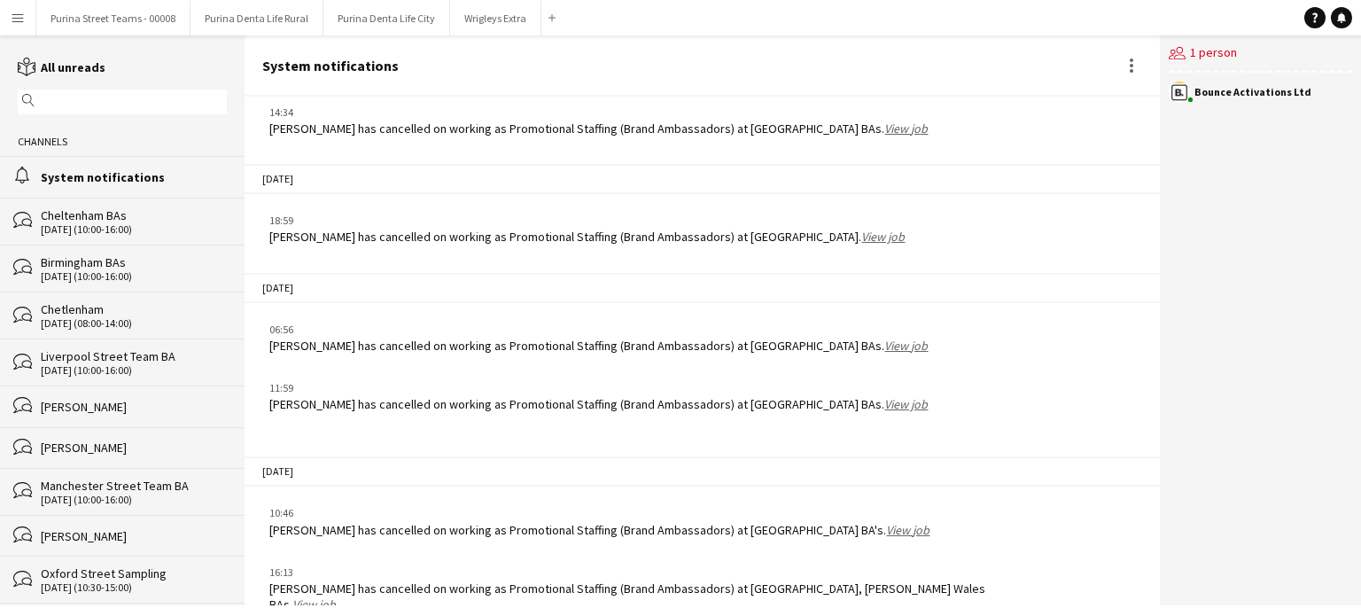
click at [14, 6] on button "Menu" at bounding box center [17, 17] width 35 height 35
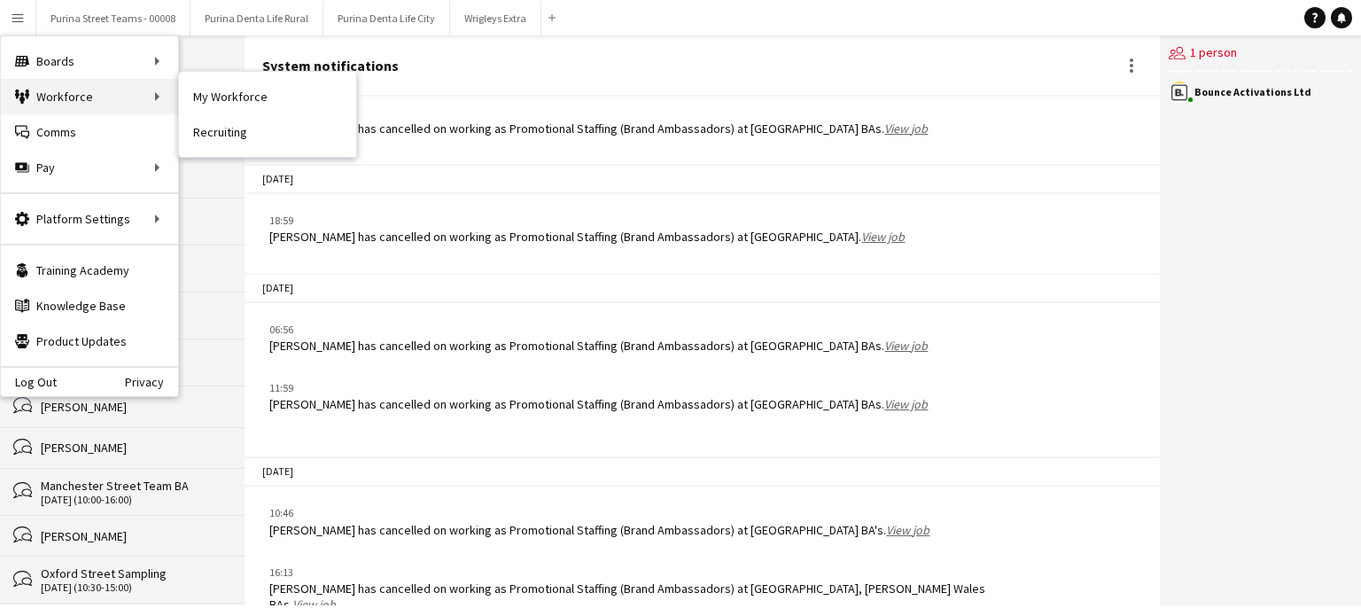
click at [66, 102] on div "Workforce Workforce" at bounding box center [89, 96] width 177 height 35
click at [252, 85] on link "My Workforce" at bounding box center [267, 96] width 177 height 35
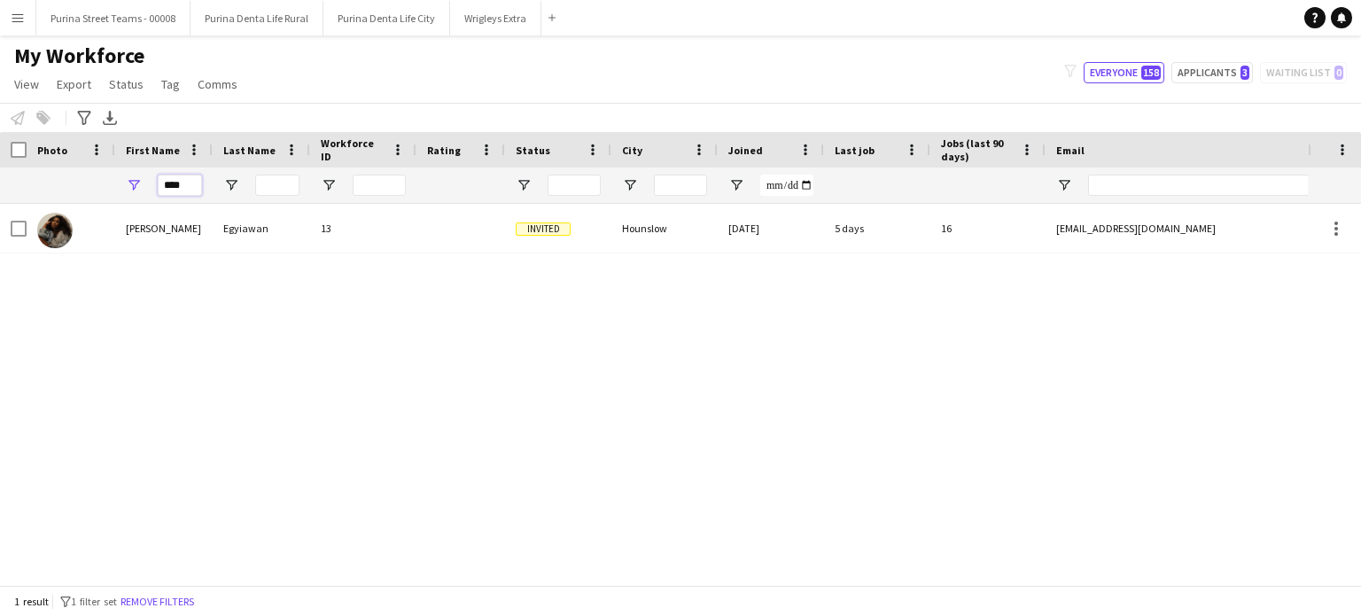
click at [175, 185] on input "****" at bounding box center [180, 185] width 44 height 21
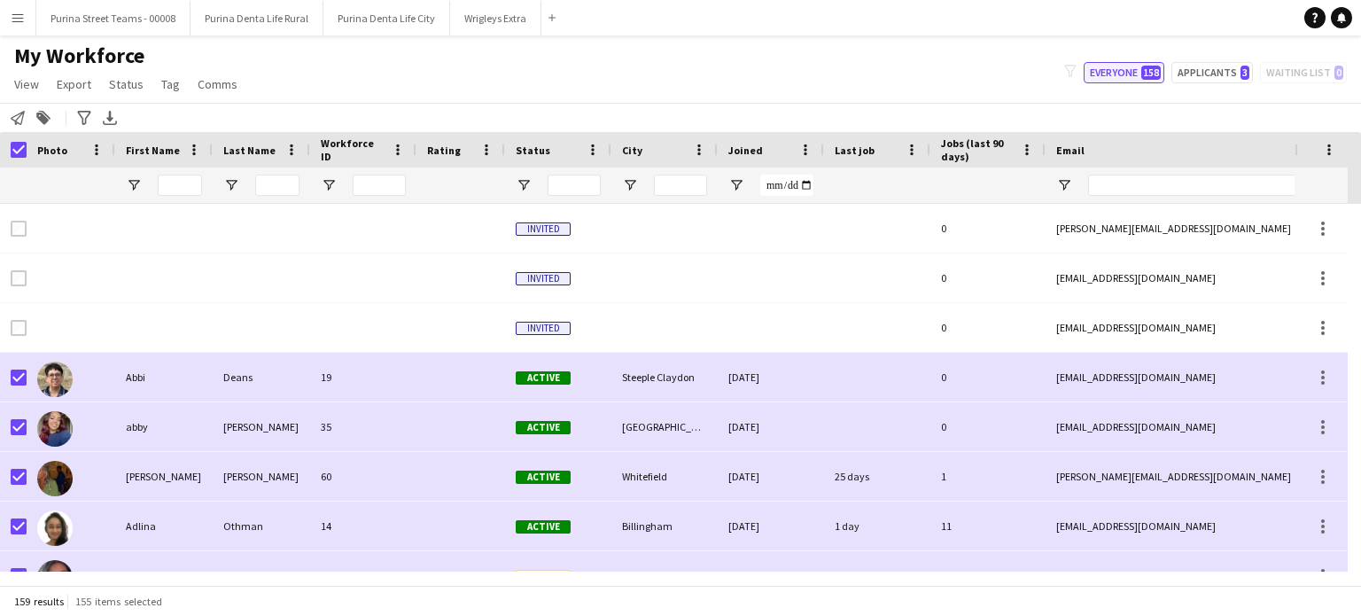
click at [1136, 77] on button "Everyone 158" at bounding box center [1124, 72] width 81 height 21
type input "**********"
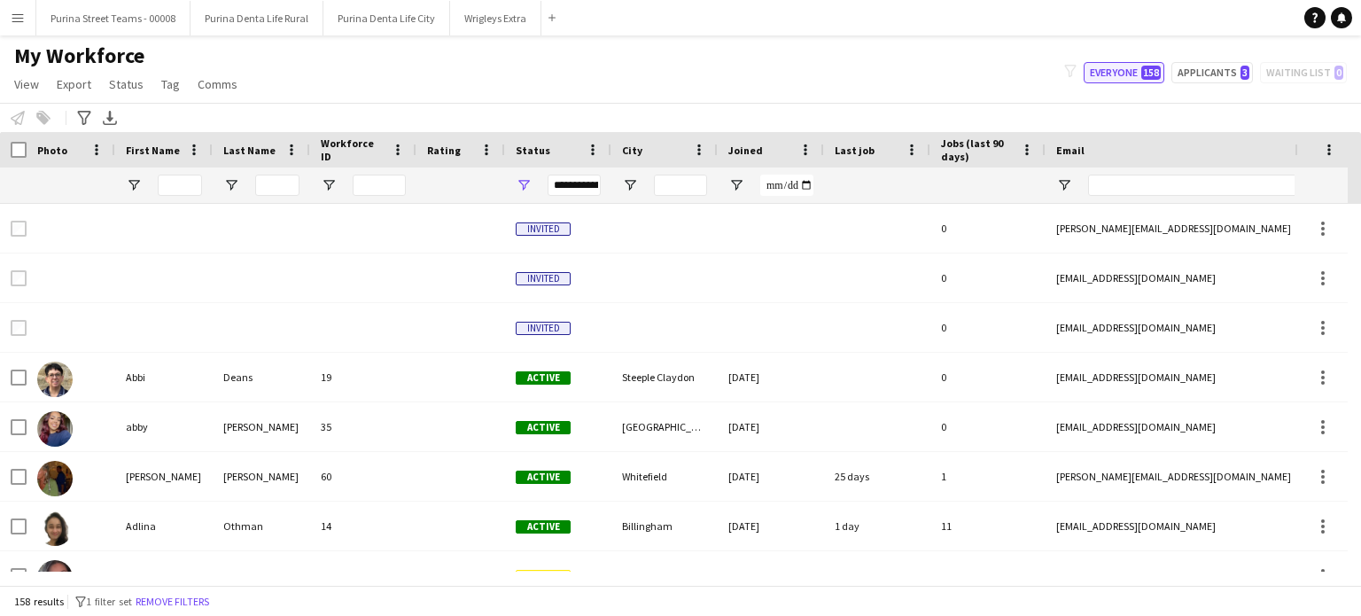
click at [1136, 77] on button "Everyone 158" at bounding box center [1124, 72] width 81 height 21
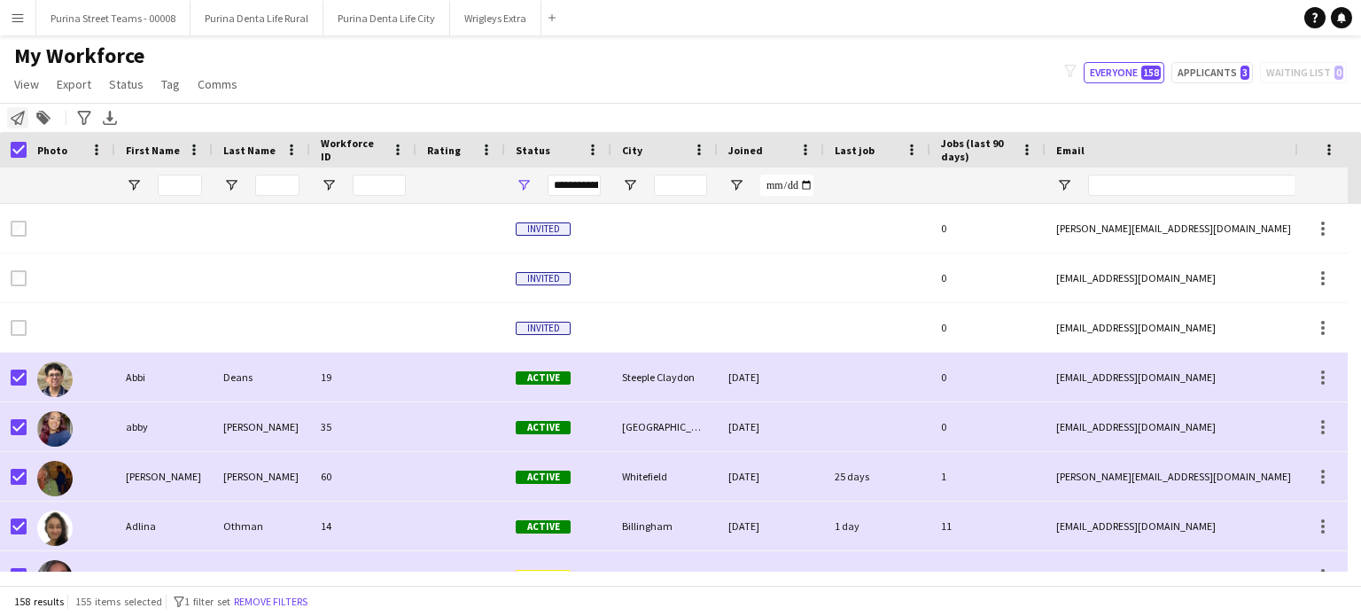
click at [27, 111] on div "Notify workforce" at bounding box center [17, 117] width 21 height 21
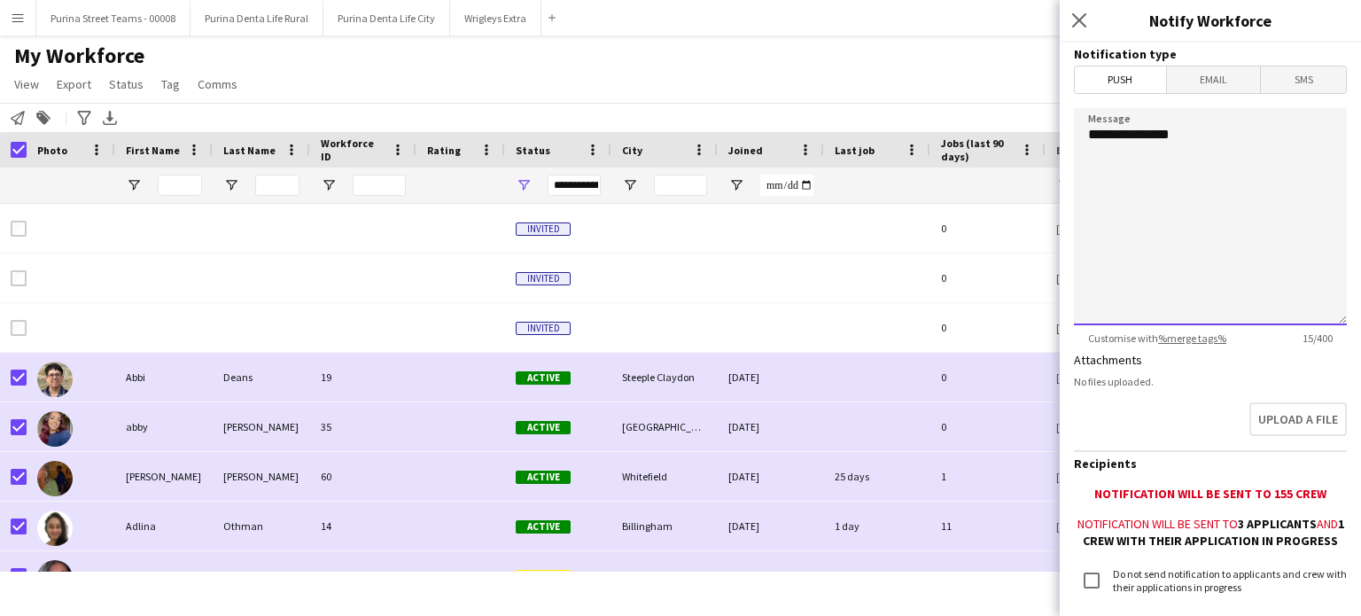
click at [1230, 145] on textarea "**********" at bounding box center [1210, 216] width 273 height 217
drag, startPoint x: 1312, startPoint y: 187, endPoint x: 1077, endPoint y: 122, distance: 243.5
click at [1077, 122] on textarea "**********" at bounding box center [1210, 216] width 273 height 217
type textarea "**********"
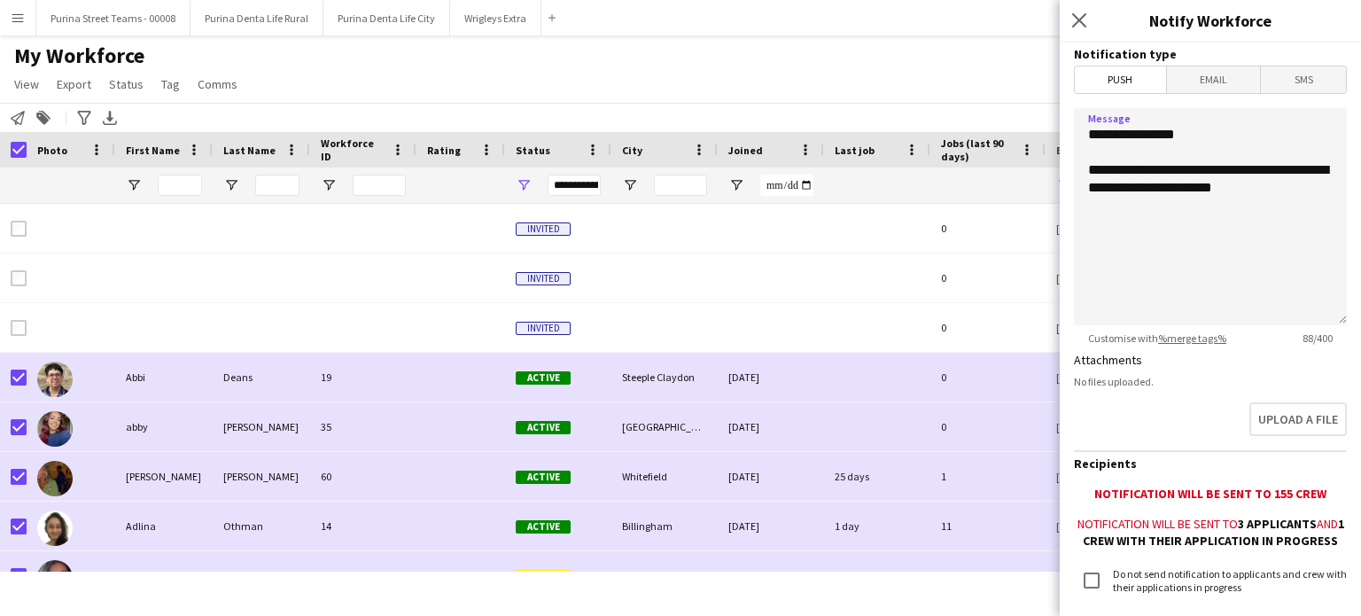
click at [27, 18] on button "Menu" at bounding box center [17, 17] width 35 height 35
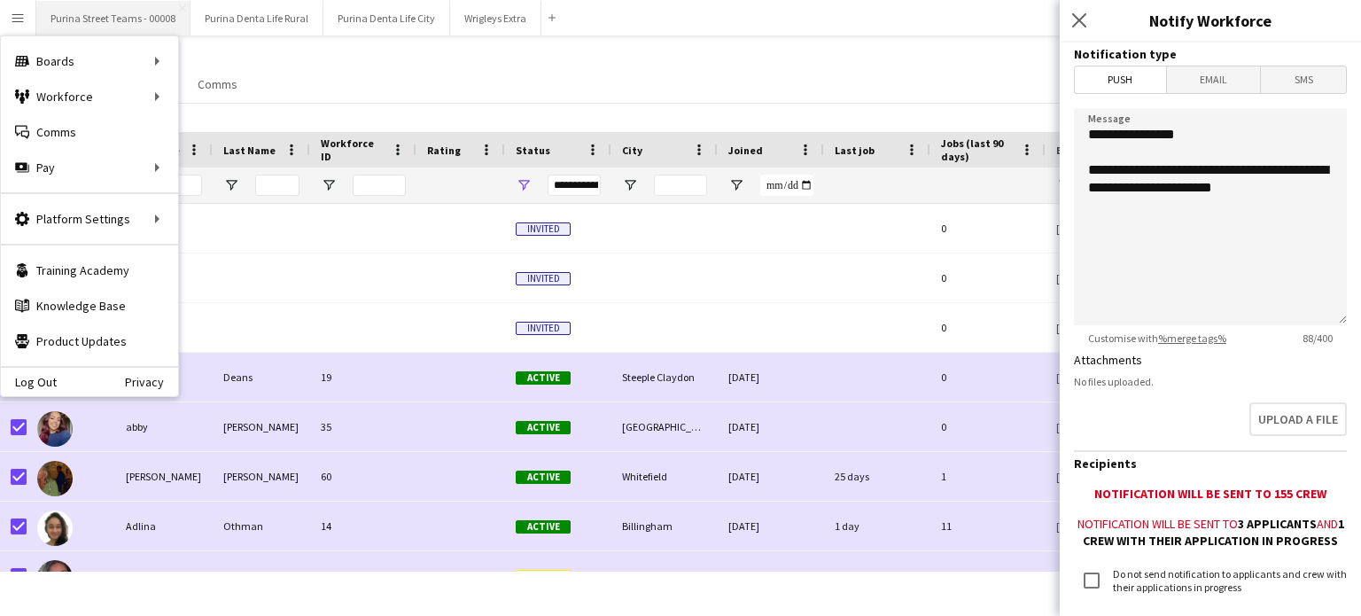
click at [85, 9] on button "Purina Street Teams - 00008 Close" at bounding box center [113, 18] width 154 height 35
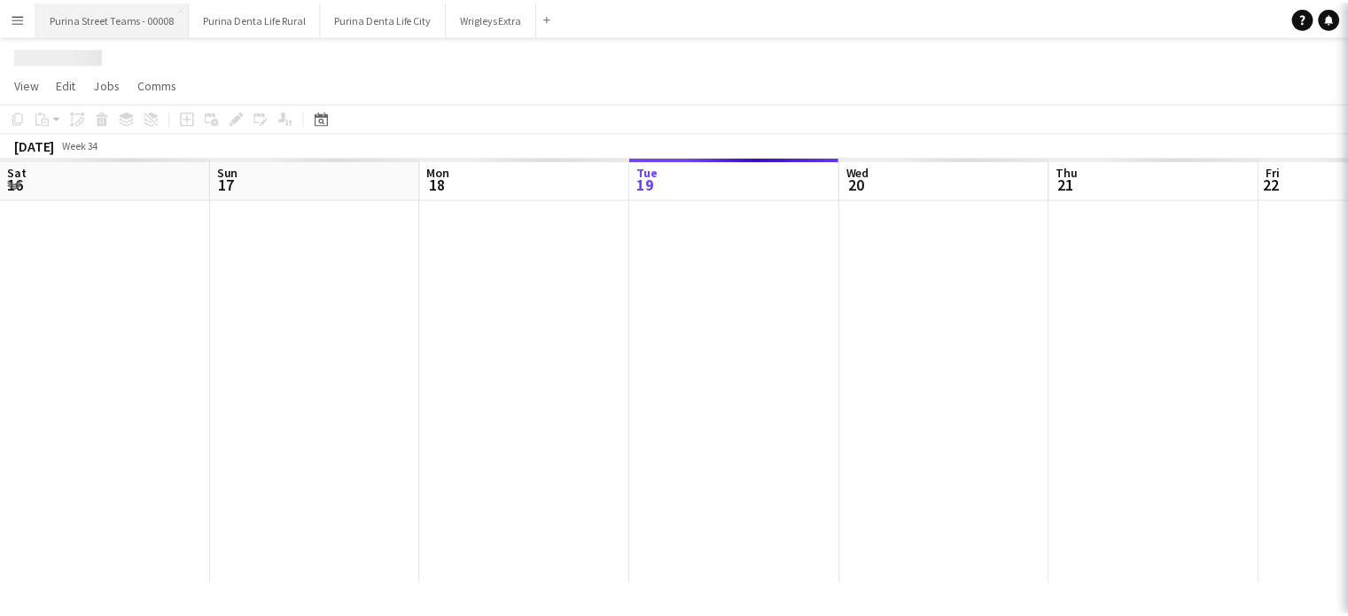
scroll to position [0, 423]
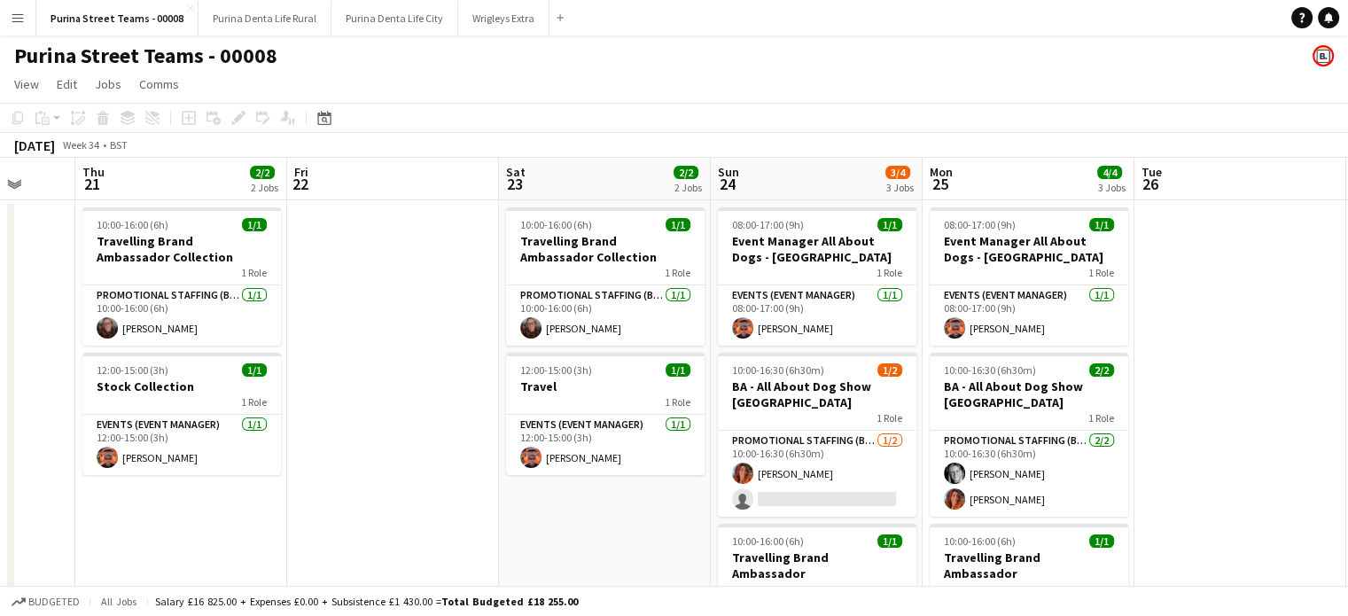
drag, startPoint x: 976, startPoint y: 307, endPoint x: 291, endPoint y: 303, distance: 684.9
click at [291, 303] on app-calendar-viewport "Mon 18 2/2 2 Jobs Tue 19 Wed 20 Thu 21 2/2 2 Jobs Fri 22 Sat 23 2/2 2 Jobs Sun …" at bounding box center [674, 503] width 1348 height 690
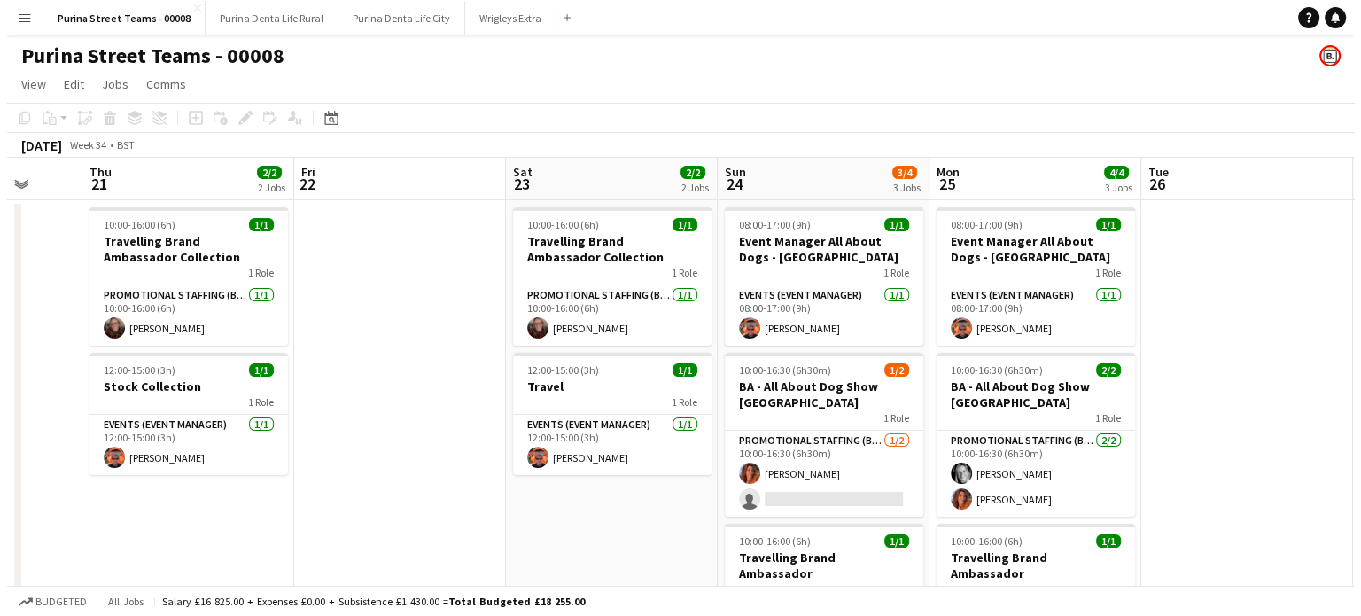
scroll to position [0, 685]
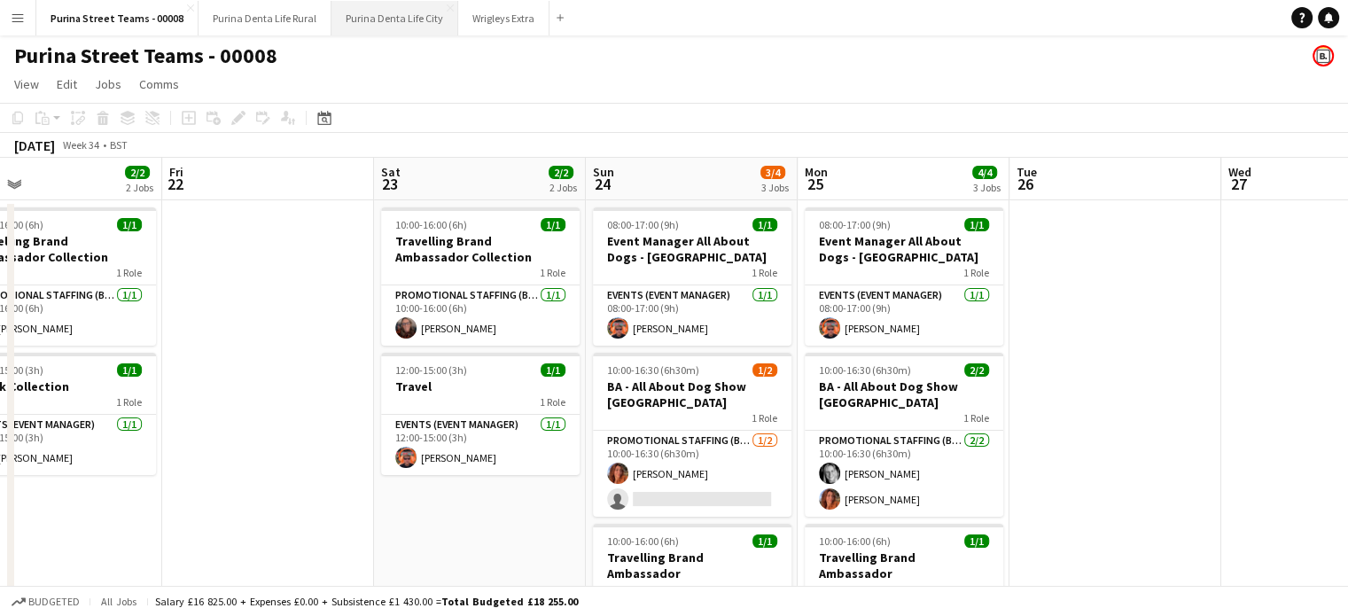
click at [373, 24] on button "Purina Denta Life City Close" at bounding box center [394, 18] width 127 height 35
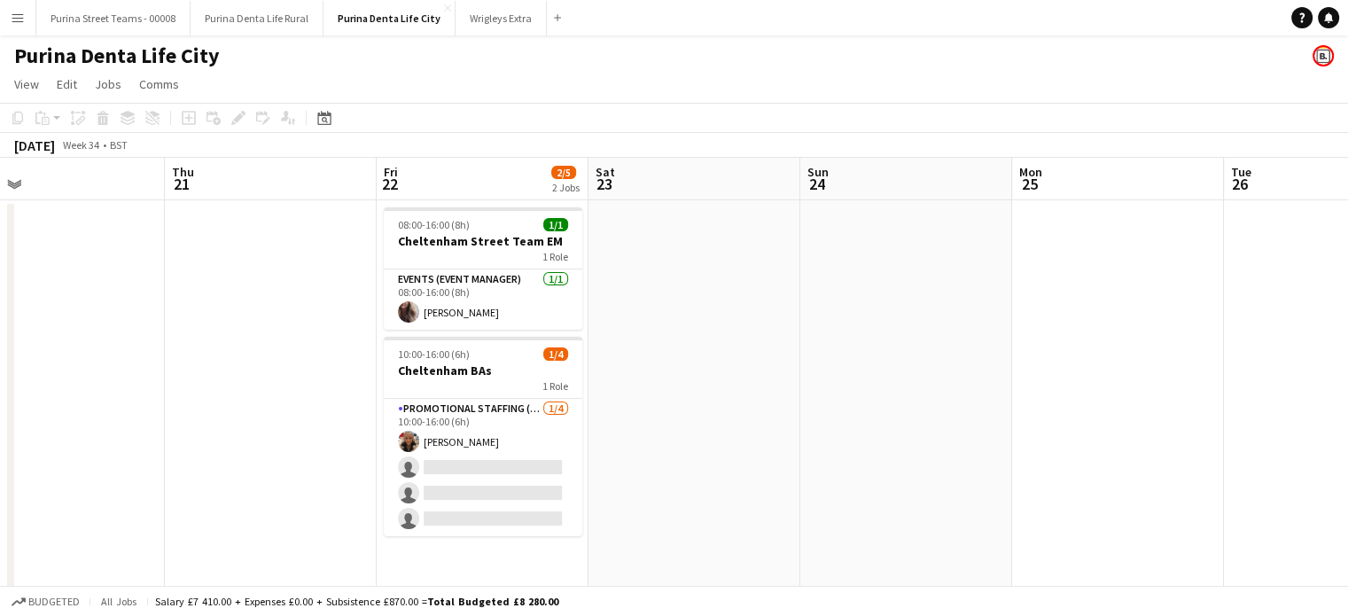
drag, startPoint x: 649, startPoint y: 184, endPoint x: 565, endPoint y: 284, distance: 130.2
click at [565, 284] on app-calendar-viewport "Mon 18 6/6 3 Jobs Tue 19 5/5 2 Jobs Wed 20 Thu 21 Fri 22 2/5 2 Jobs Sat 23 Sun …" at bounding box center [674, 439] width 1348 height 563
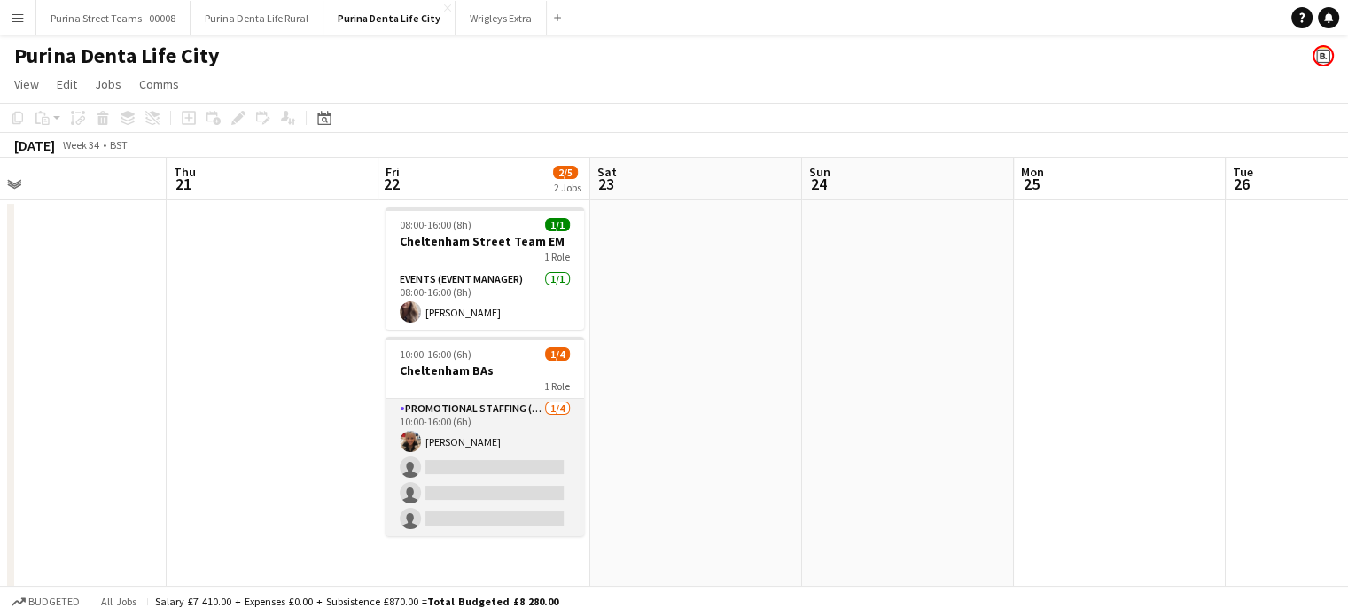
click at [507, 416] on app-card-role "Promotional Staffing (Brand Ambassadors) [DATE] 10:00-16:00 (6h) [PERSON_NAME] …" at bounding box center [484, 467] width 198 height 137
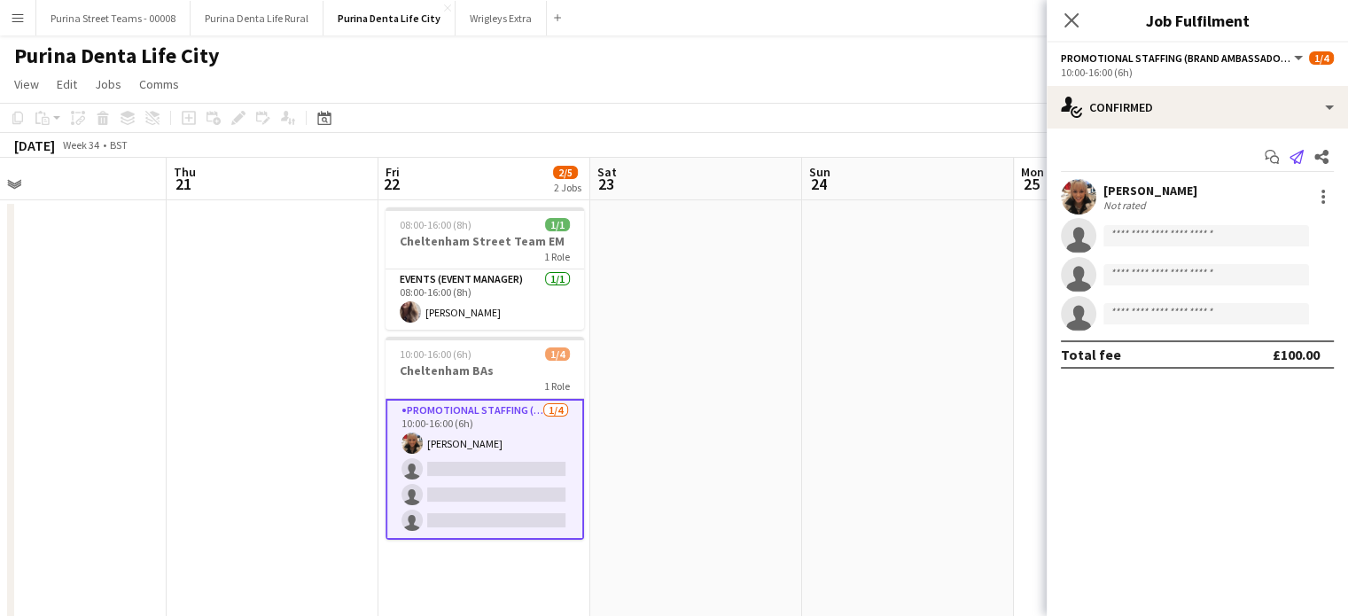
click at [1290, 153] on icon "Send notification" at bounding box center [1296, 157] width 14 height 14
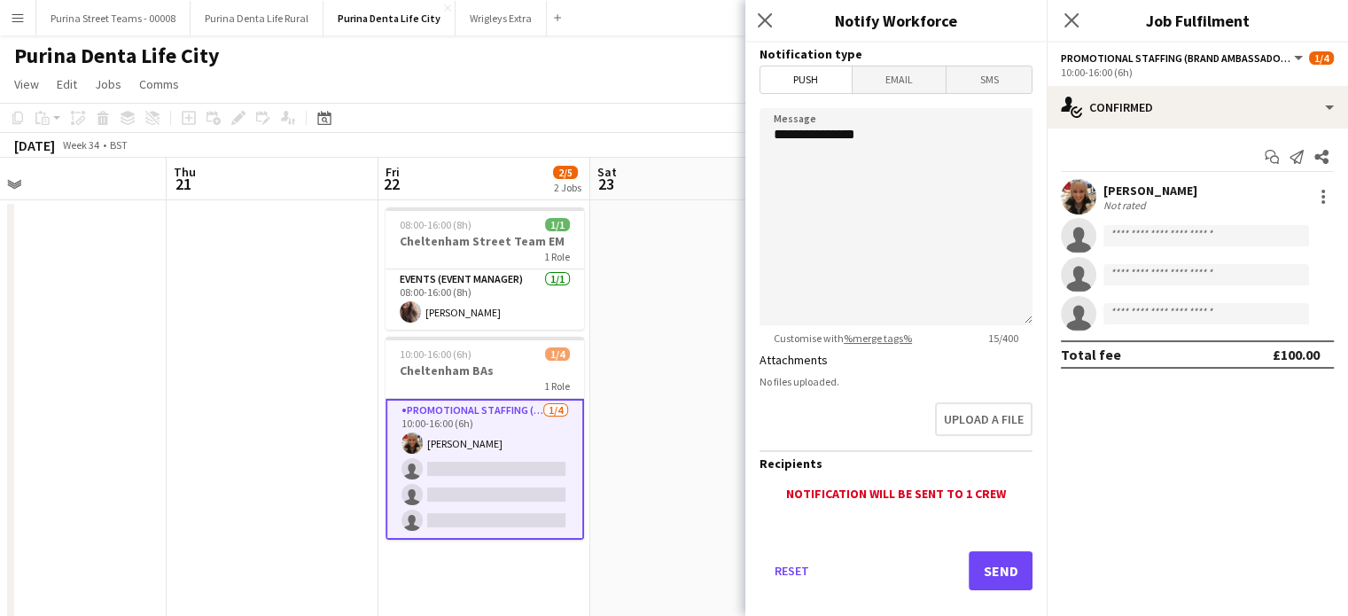
click at [1148, 511] on mat-expansion-panel "check Confirmed Start chat Send notification Share [PERSON_NAME] Not rated sing…" at bounding box center [1196, 371] width 301 height 487
click at [1200, 478] on mat-expansion-panel "check Confirmed Start chat Send notification Share [PERSON_NAME] Not rated sing…" at bounding box center [1196, 371] width 301 height 487
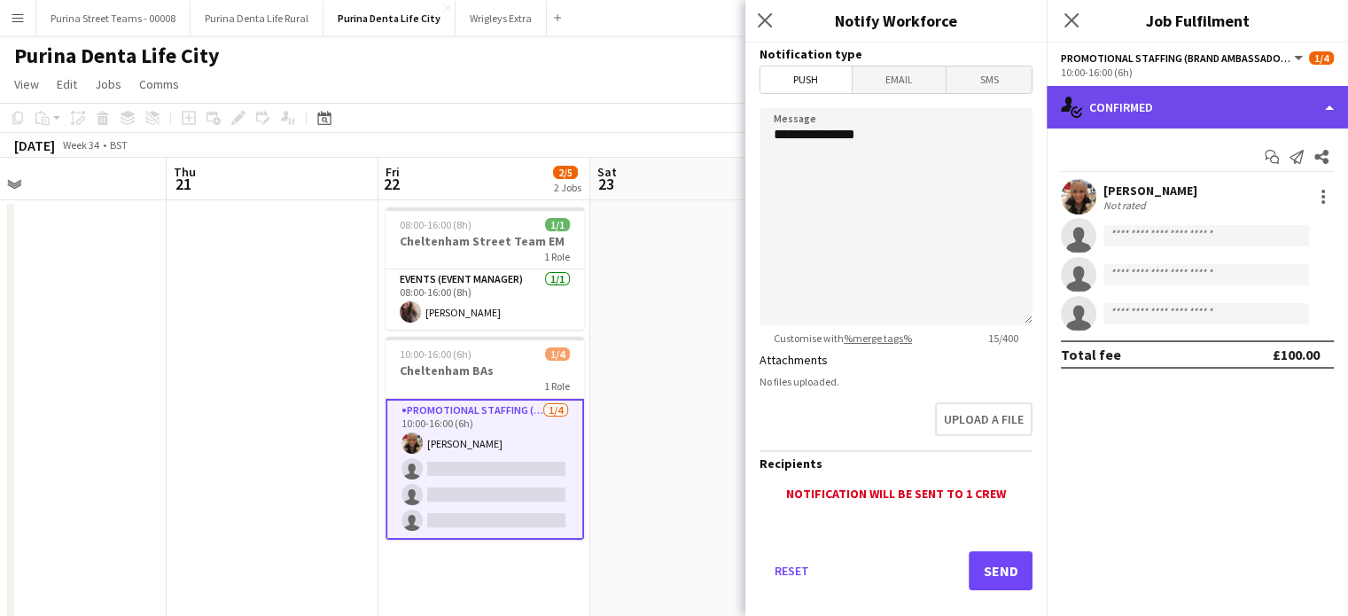
click at [1309, 109] on div "single-neutral-actions-check-2 Confirmed" at bounding box center [1196, 107] width 301 height 43
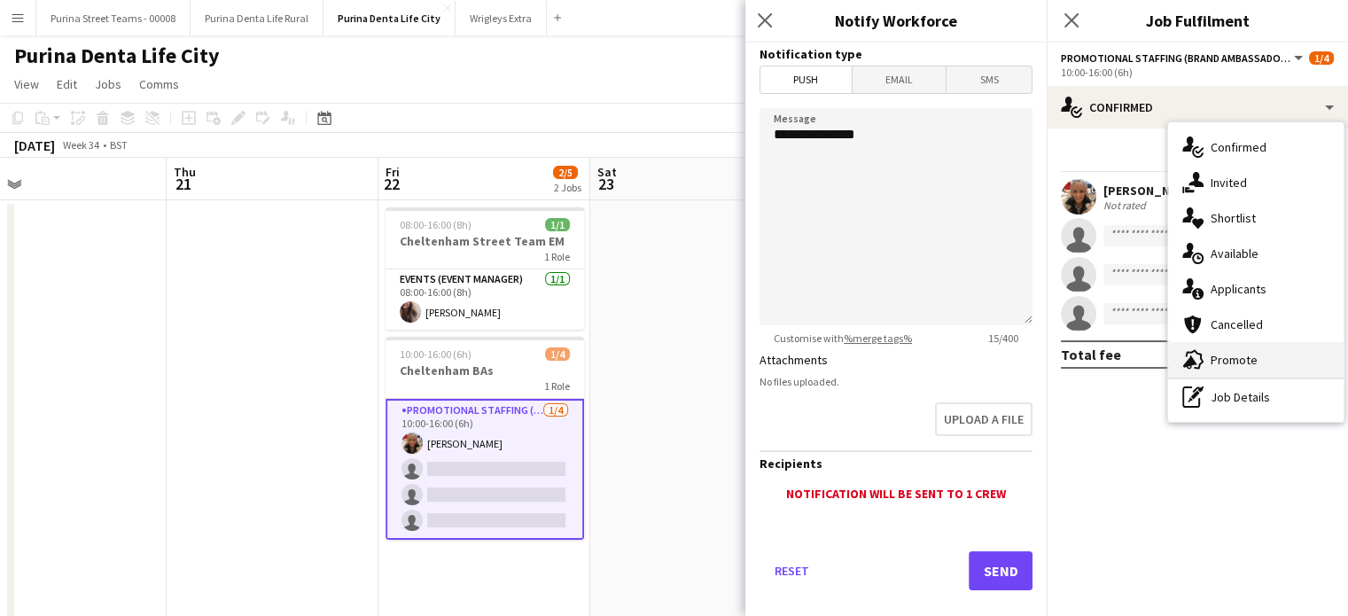
click at [1238, 359] on div "advertising-megaphone Promote" at bounding box center [1255, 359] width 175 height 35
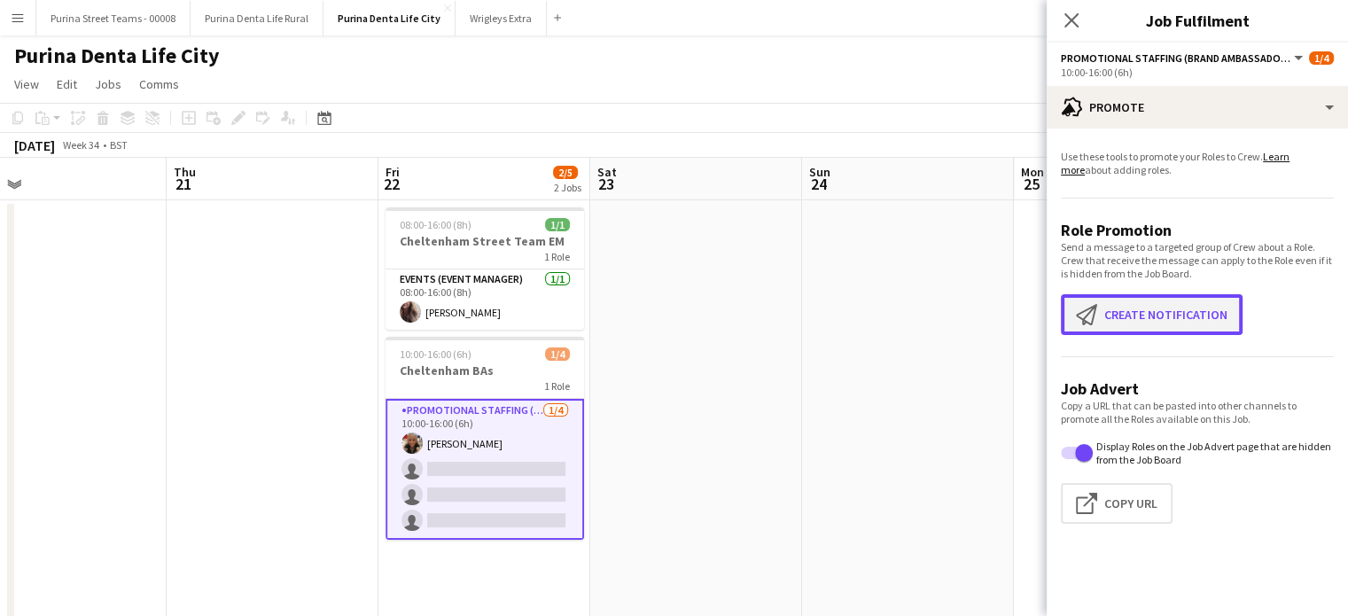
click at [1152, 300] on button "Create notification Create notification" at bounding box center [1152, 314] width 182 height 41
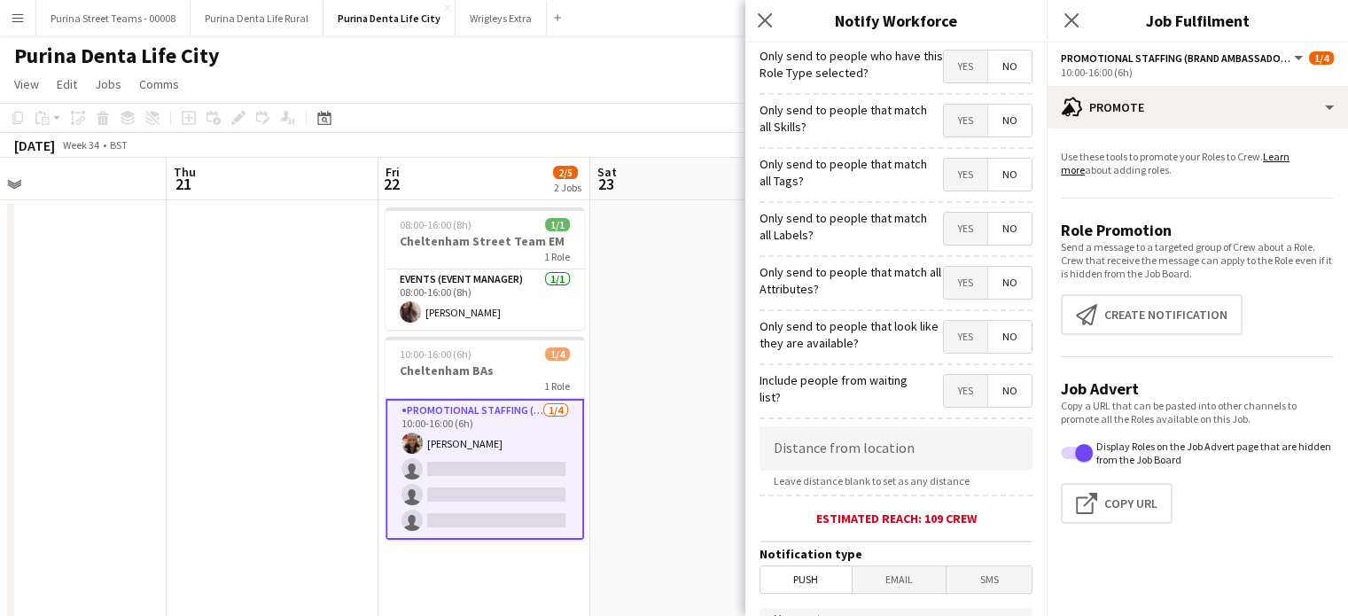
click at [1006, 178] on span "No" at bounding box center [1009, 175] width 43 height 32
click at [882, 443] on input at bounding box center [895, 448] width 273 height 44
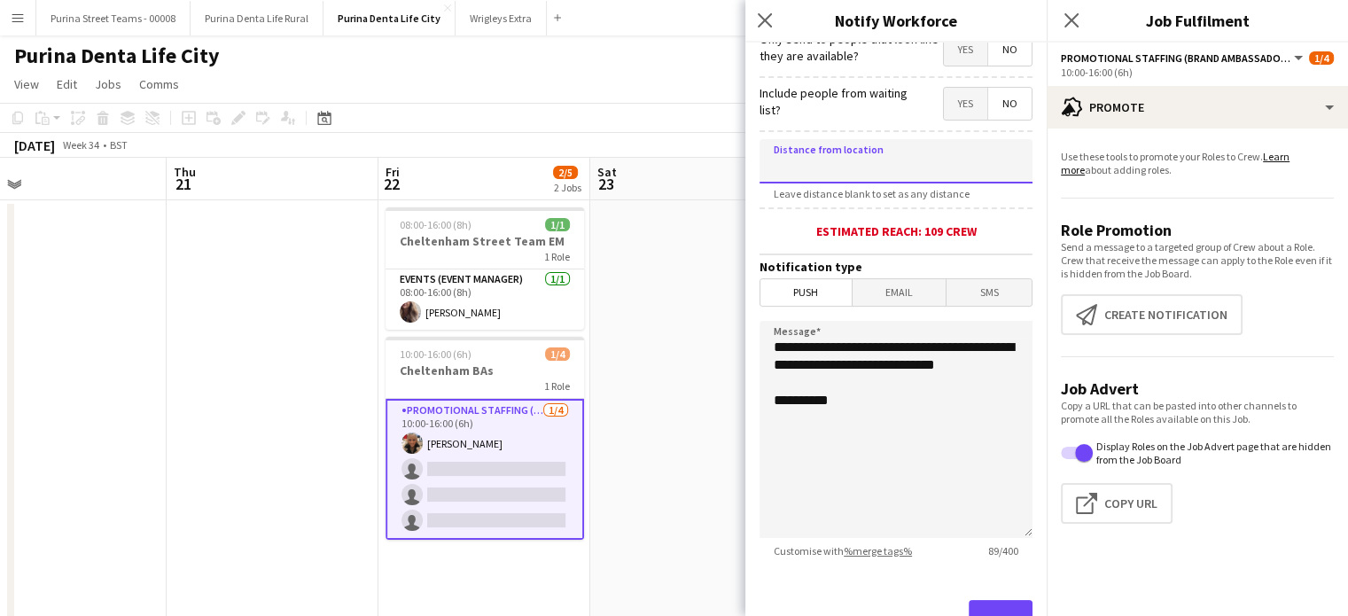
scroll to position [359, 0]
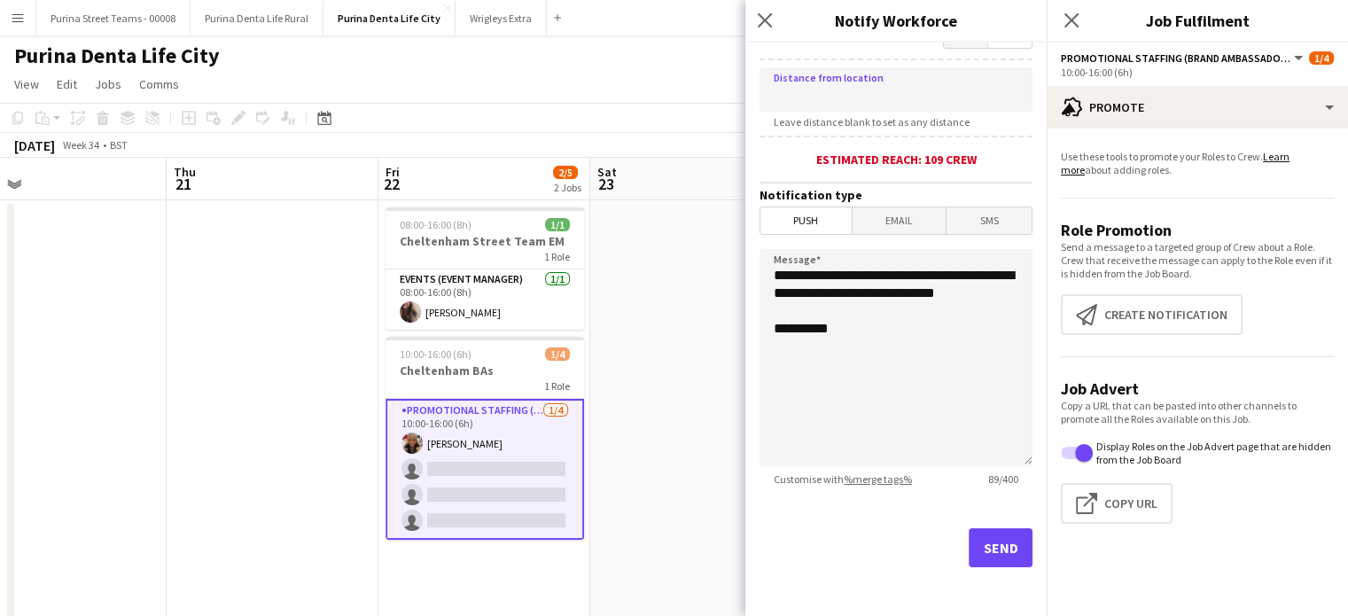
click at [925, 222] on span "Email" at bounding box center [899, 220] width 94 height 27
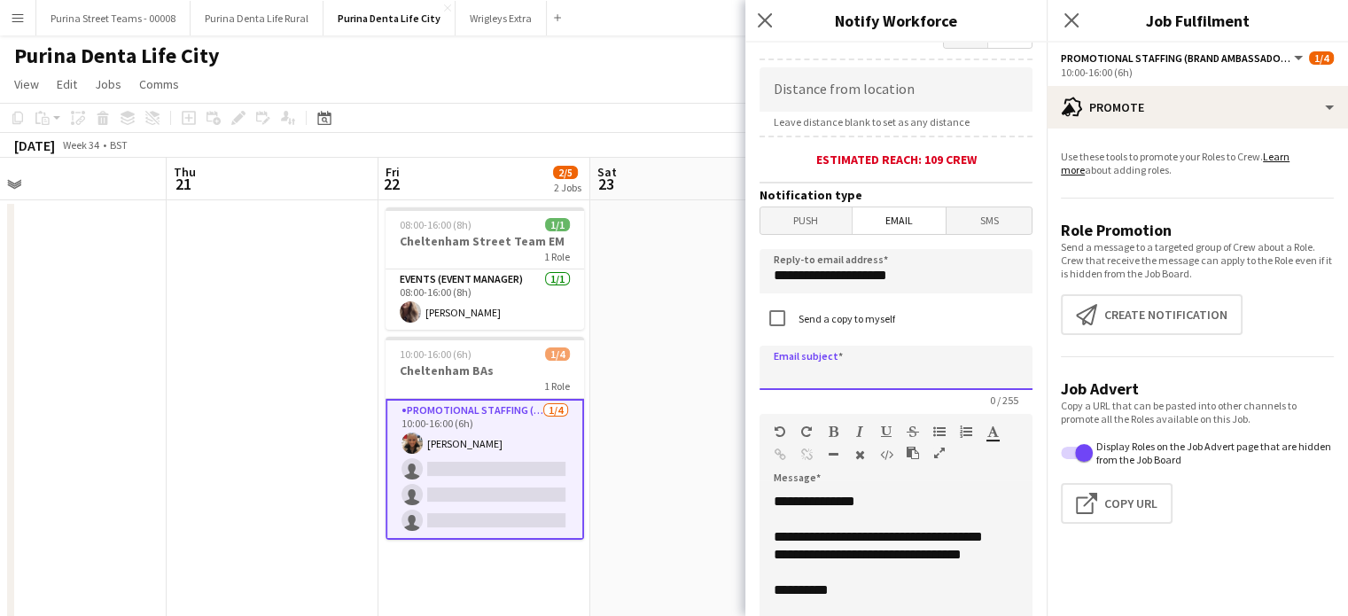
click at [854, 365] on input at bounding box center [895, 368] width 273 height 44
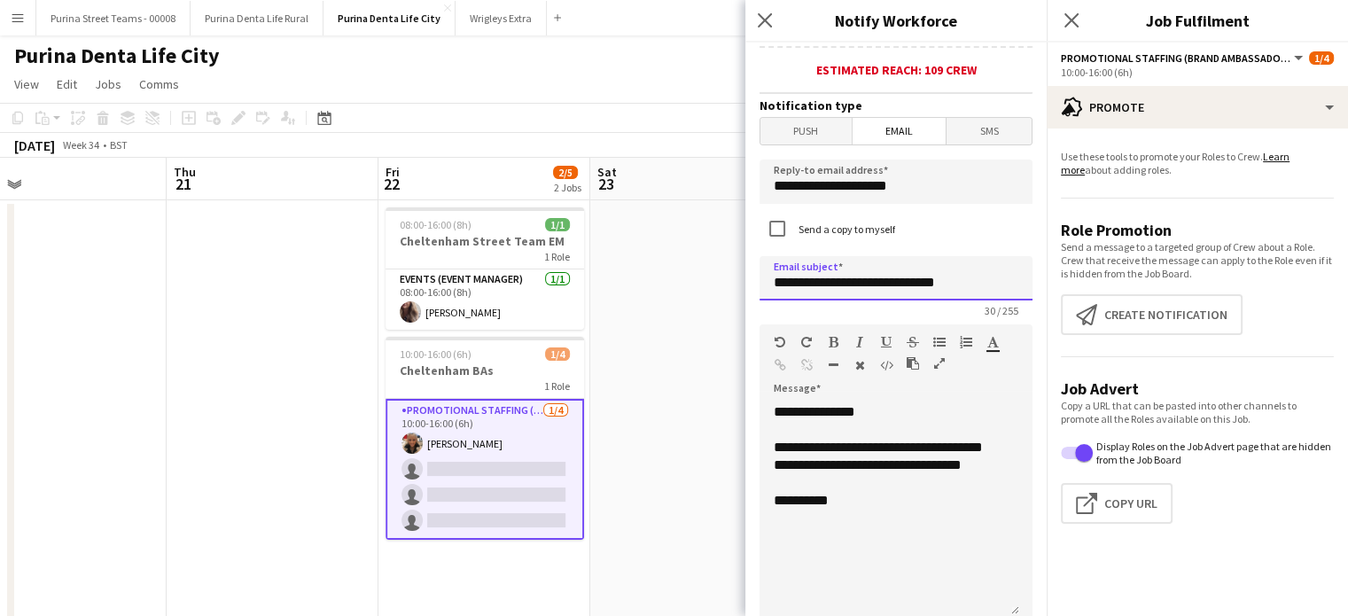
scroll to position [468, 0]
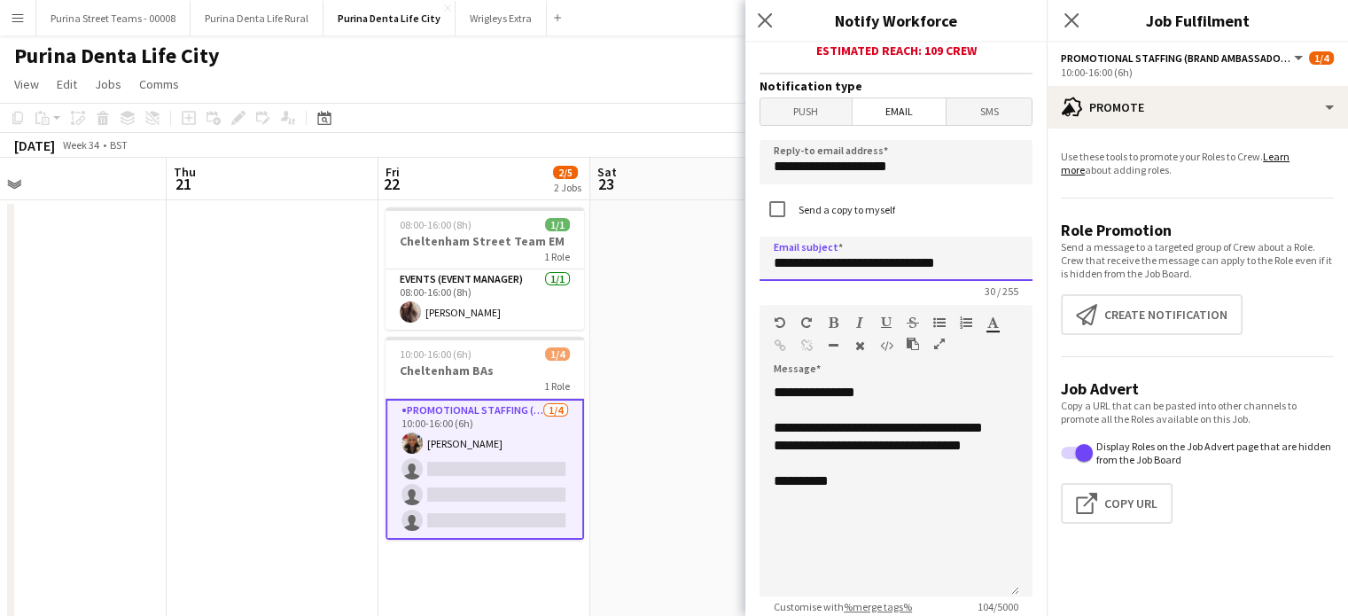
type input "**********"
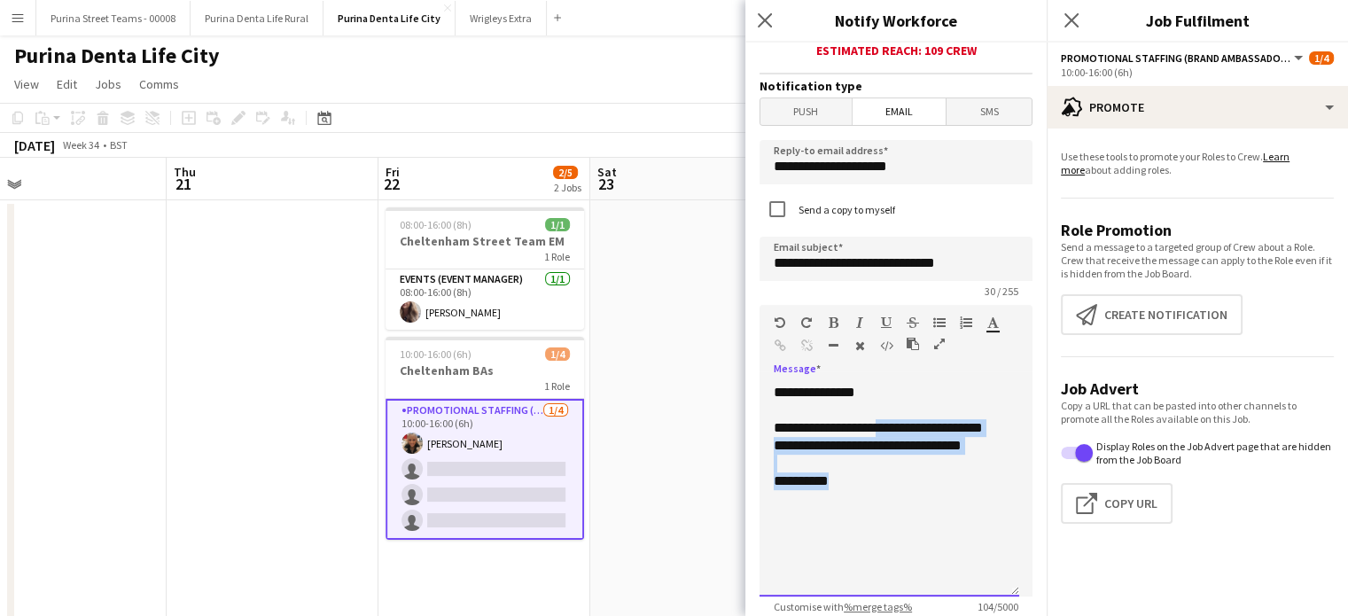
drag, startPoint x: 883, startPoint y: 423, endPoint x: 890, endPoint y: 506, distance: 82.7
click at [890, 506] on div "**********" at bounding box center [889, 490] width 260 height 213
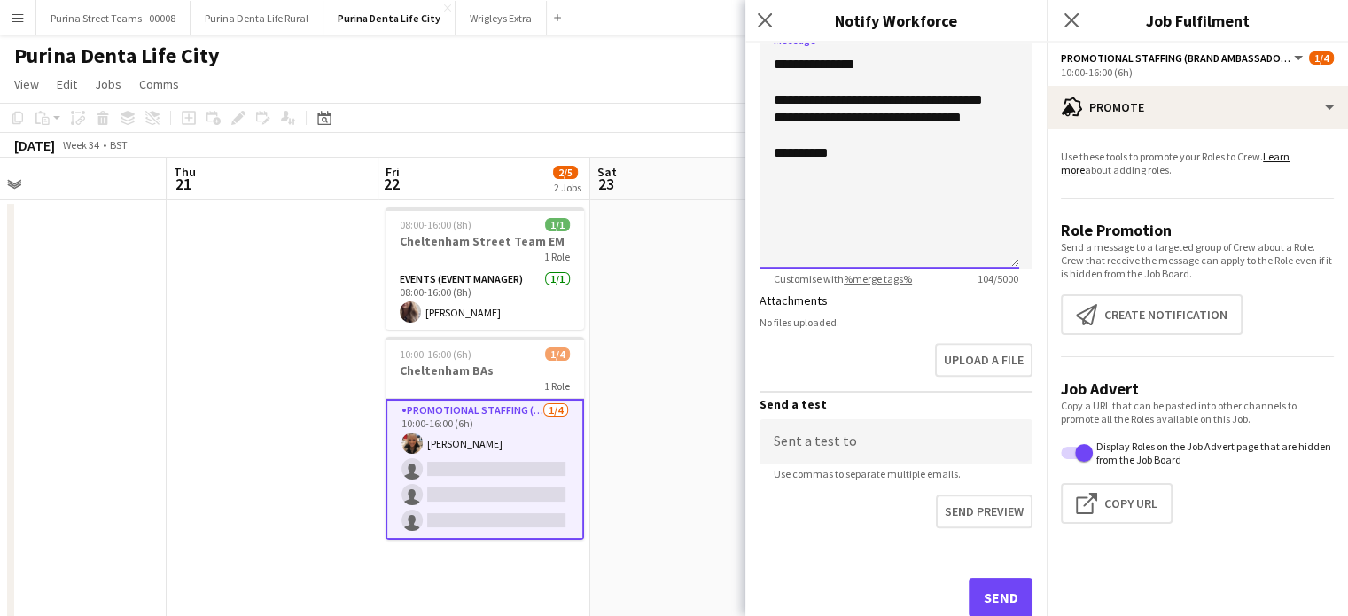
scroll to position [797, 0]
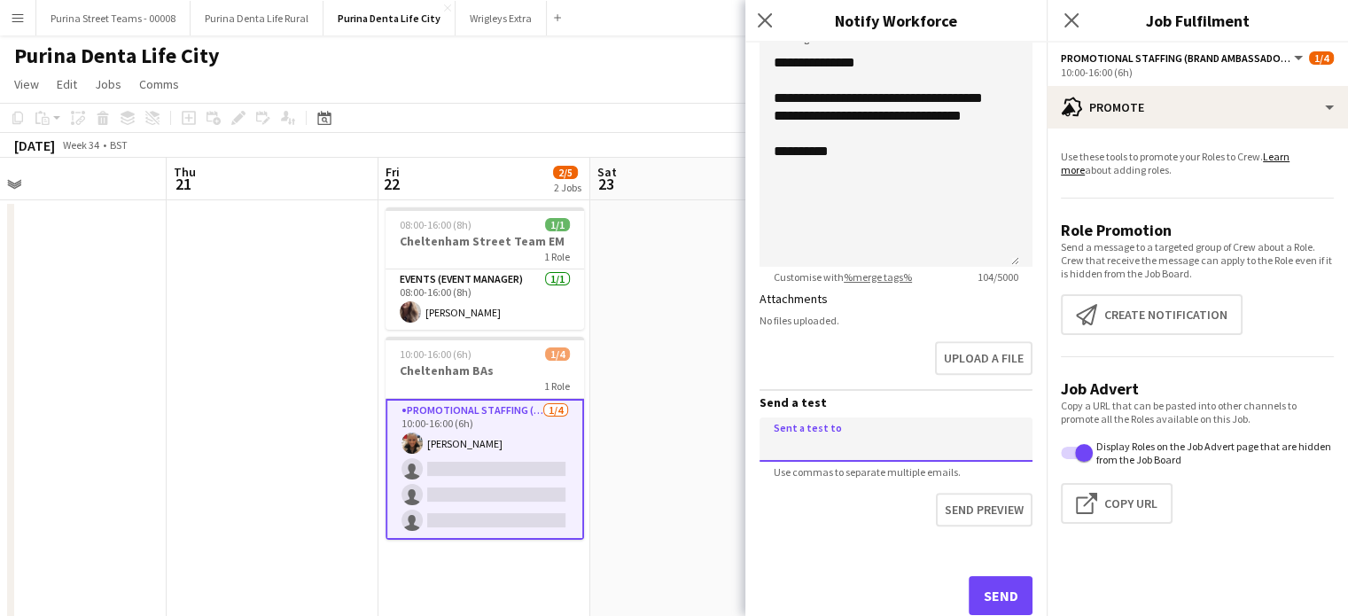
click at [904, 439] on input at bounding box center [895, 439] width 273 height 44
type input "**********"
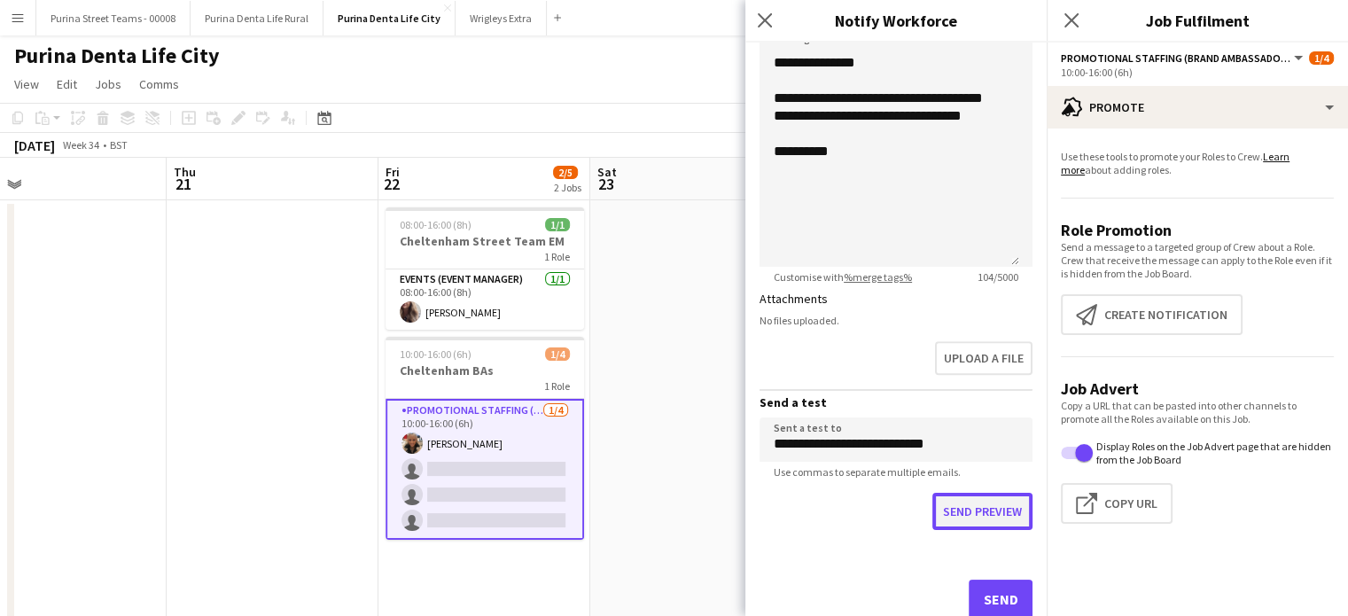
click at [1003, 515] on button "Send preview" at bounding box center [982, 511] width 100 height 37
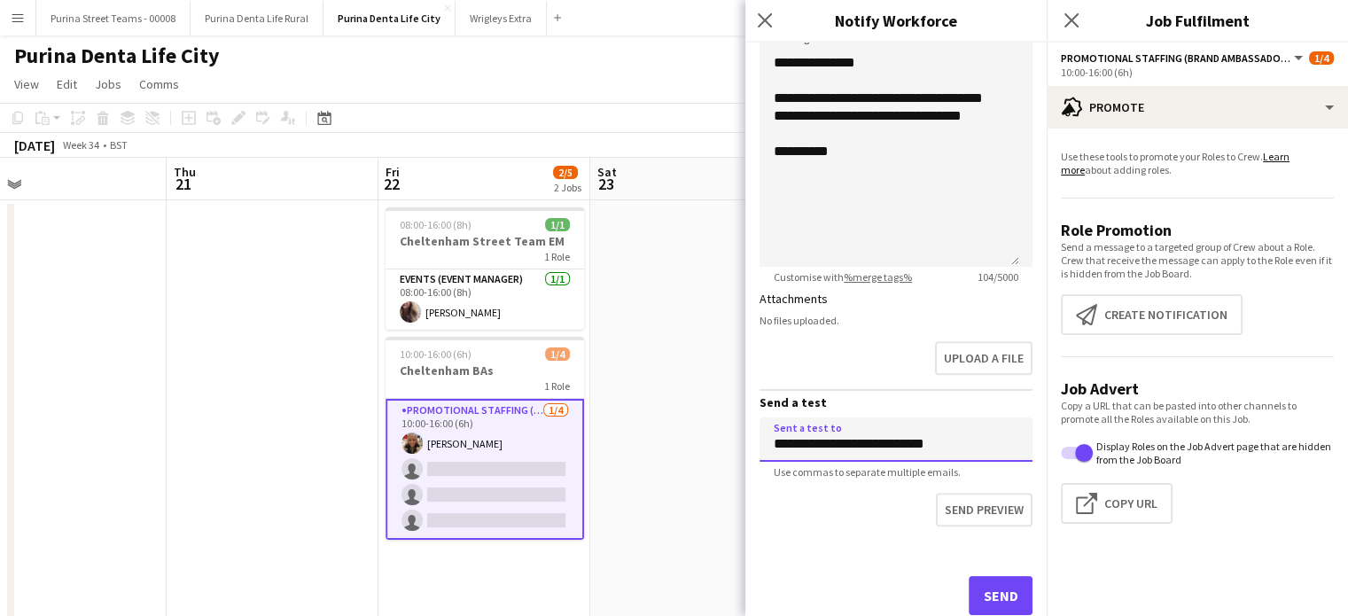
drag, startPoint x: 969, startPoint y: 430, endPoint x: 791, endPoint y: 423, distance: 178.2
click at [791, 423] on input "**********" at bounding box center [895, 439] width 273 height 44
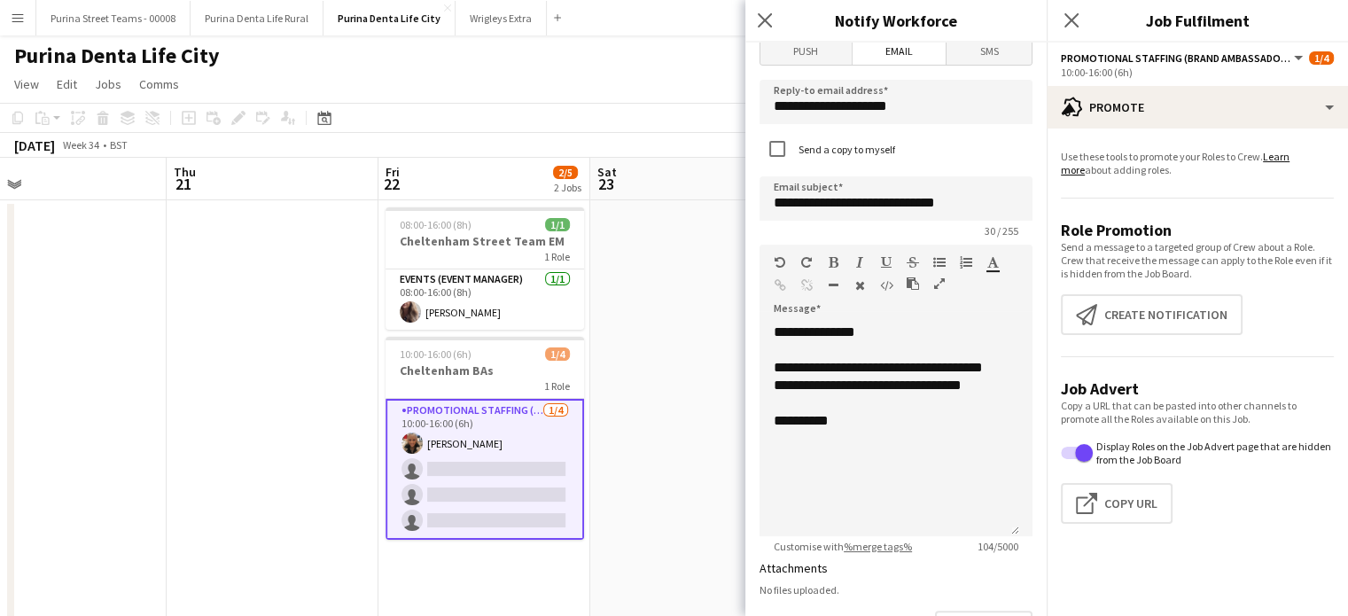
scroll to position [530, 0]
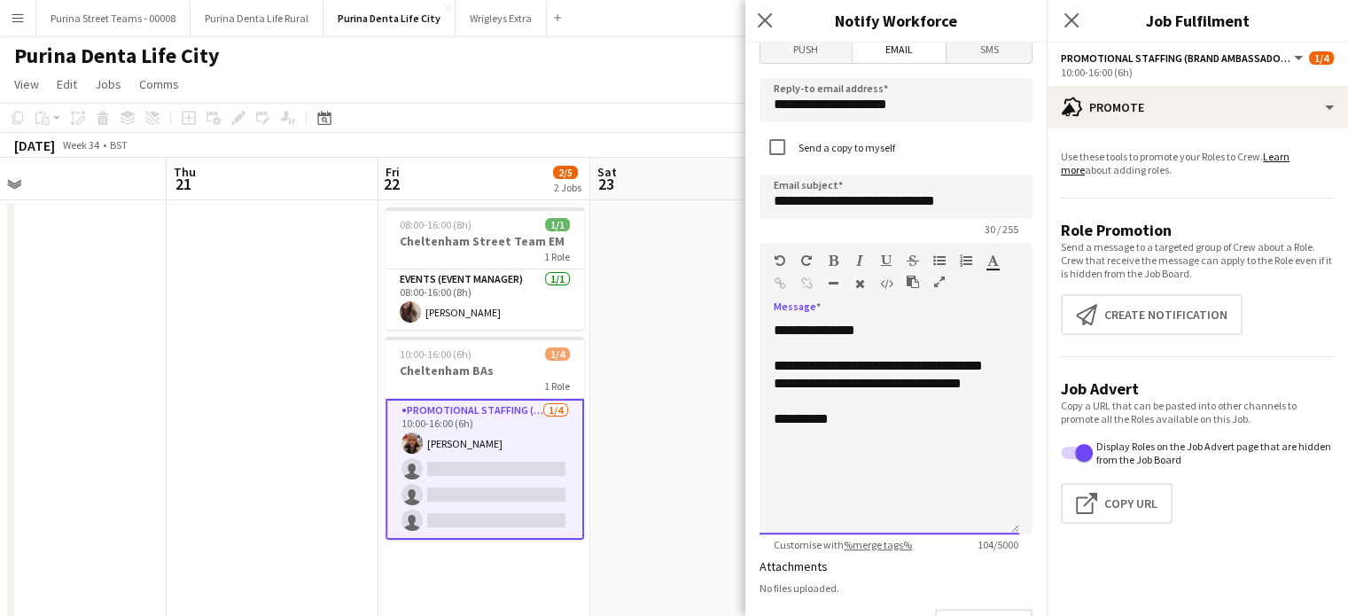
click at [899, 400] on div "**********" at bounding box center [889, 428] width 260 height 213
click at [927, 409] on div at bounding box center [888, 401] width 231 height 18
click at [921, 396] on div "**********" at bounding box center [889, 428] width 260 height 213
click at [929, 471] on div "**********" at bounding box center [888, 454] width 231 height 53
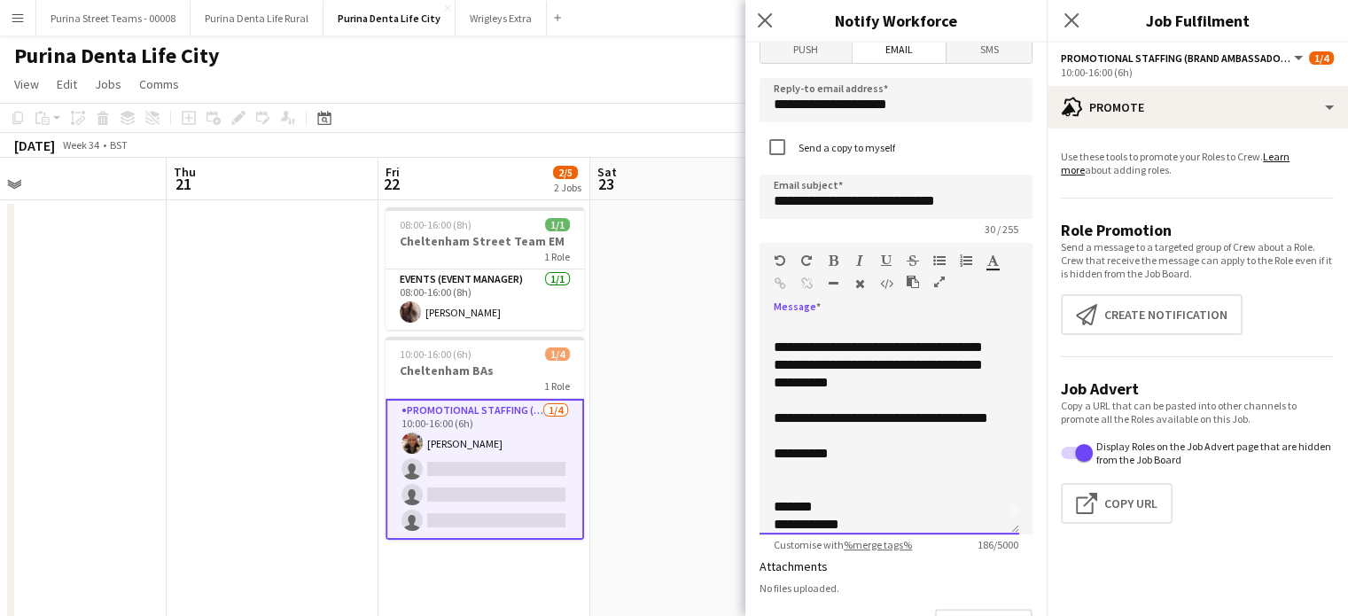
scroll to position [31, 0]
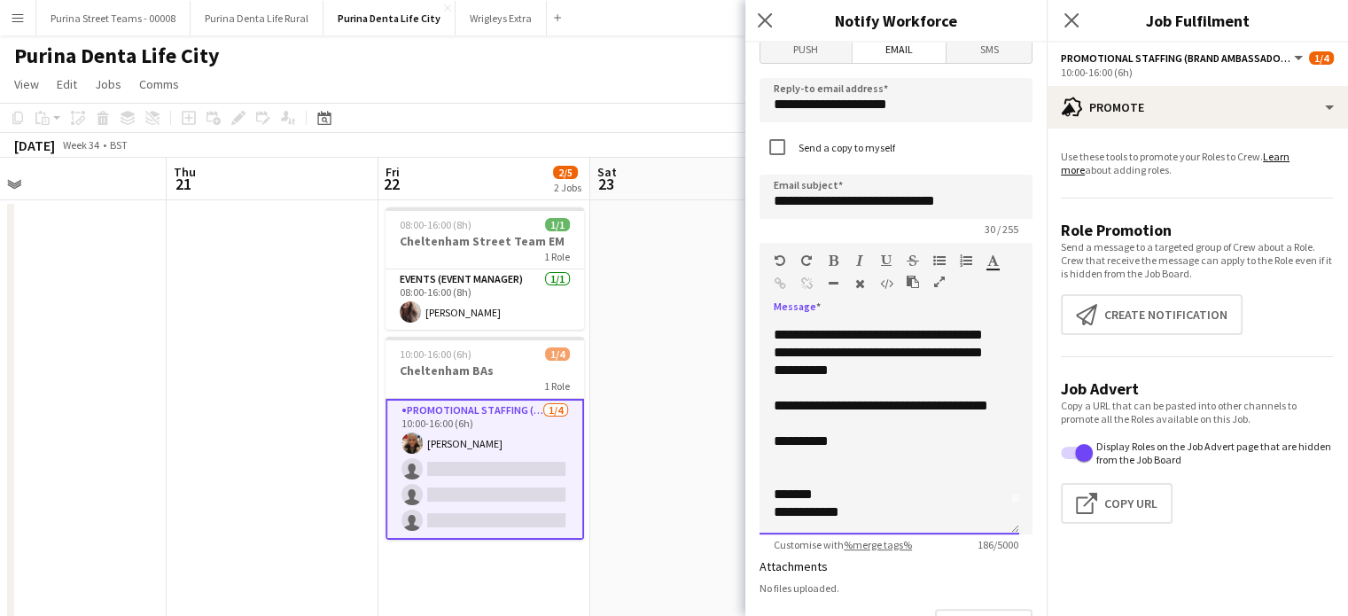
click at [989, 369] on div "**********" at bounding box center [889, 428] width 260 height 213
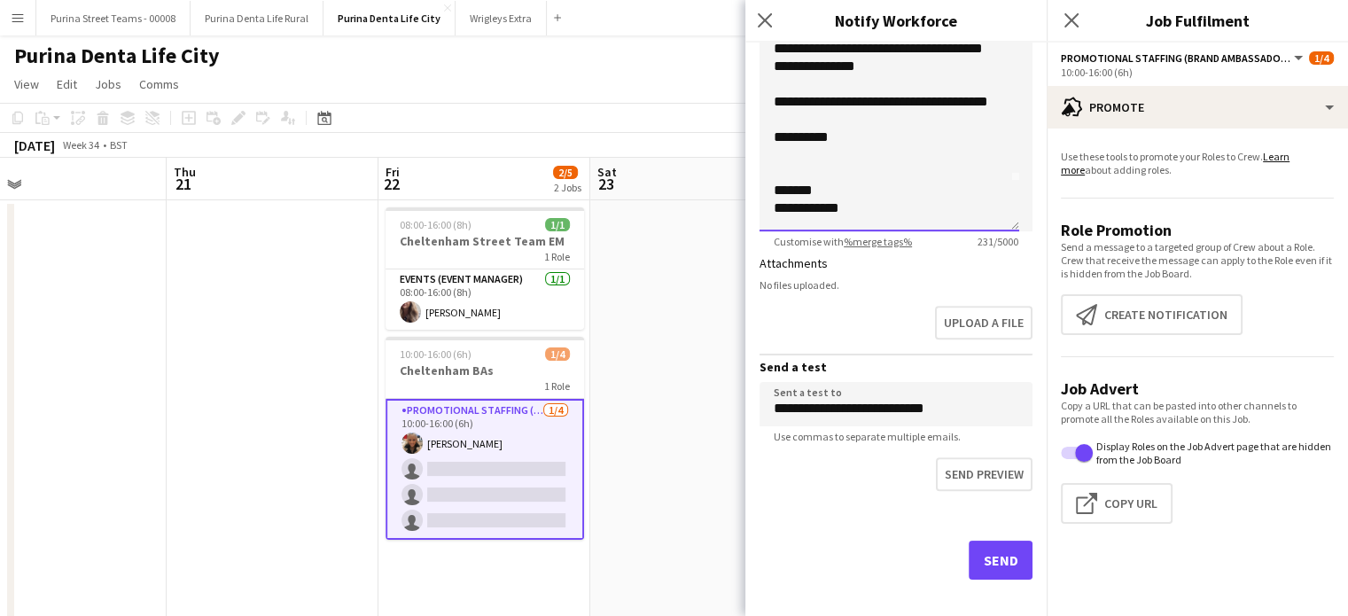
scroll to position [842, 0]
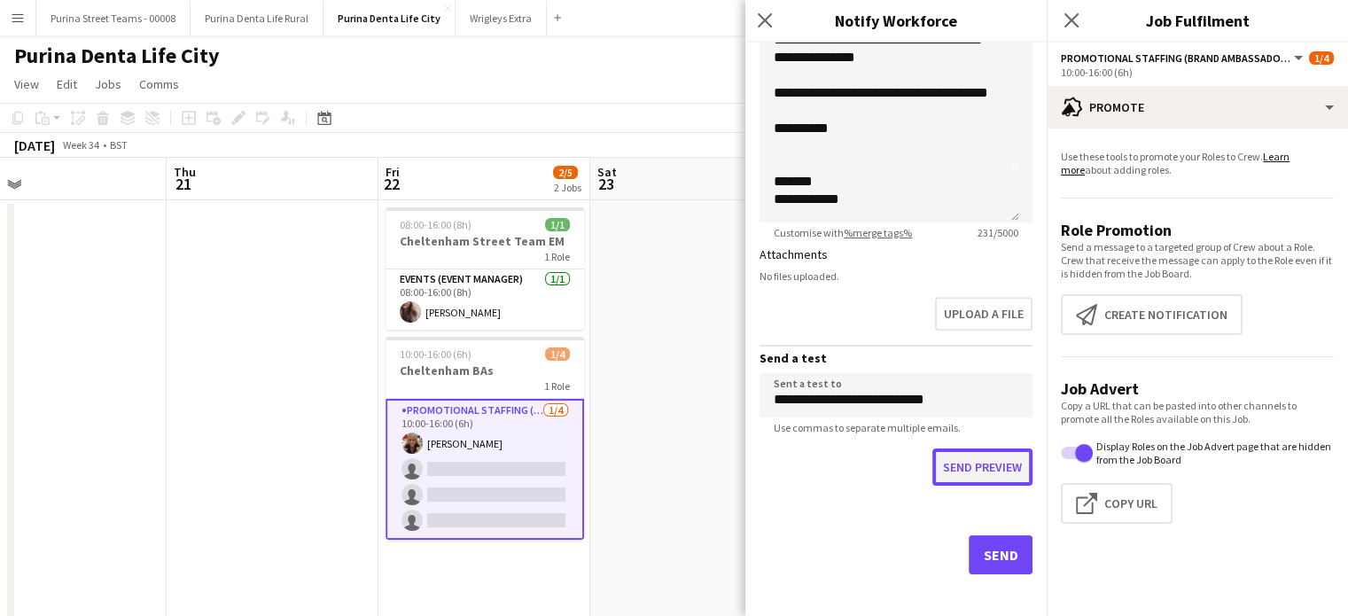
click at [984, 467] on button "Send preview" at bounding box center [982, 466] width 100 height 37
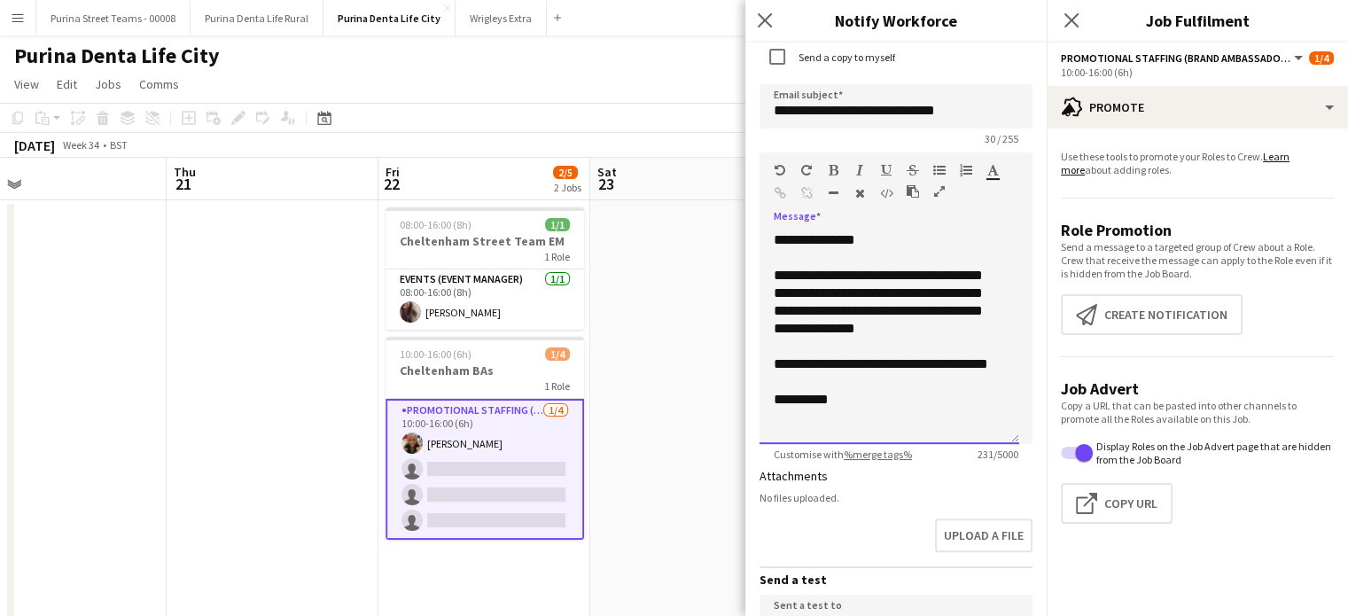
scroll to position [608, 0]
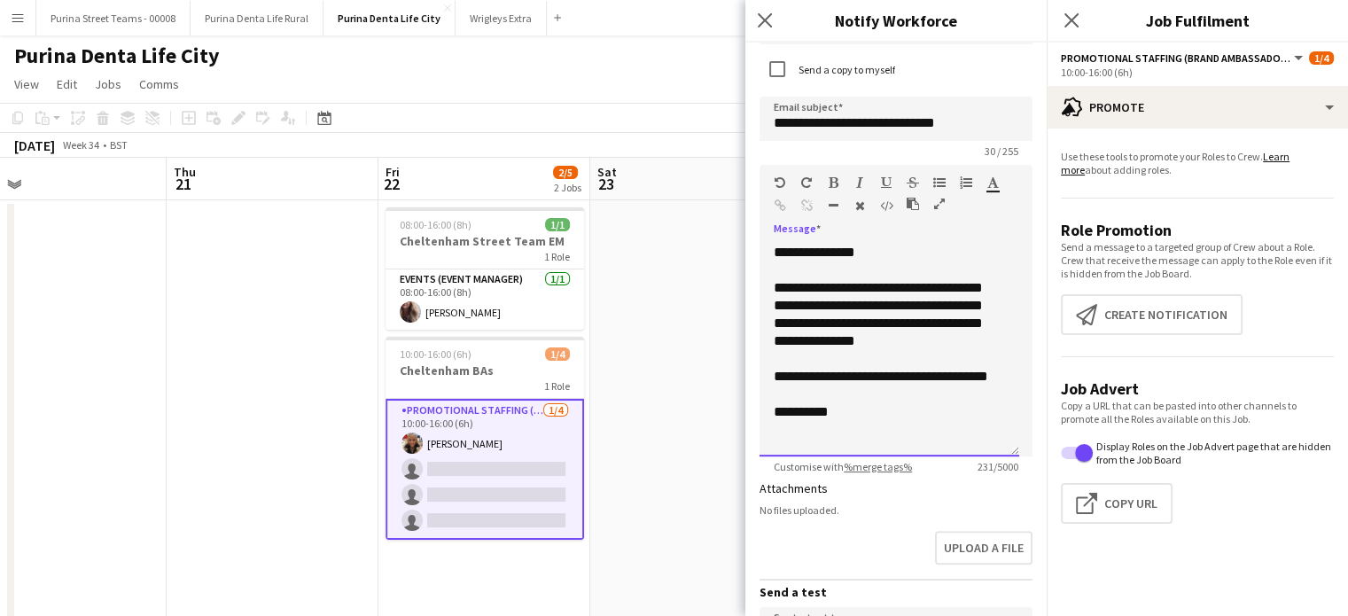
click at [894, 303] on div "**********" at bounding box center [889, 350] width 260 height 213
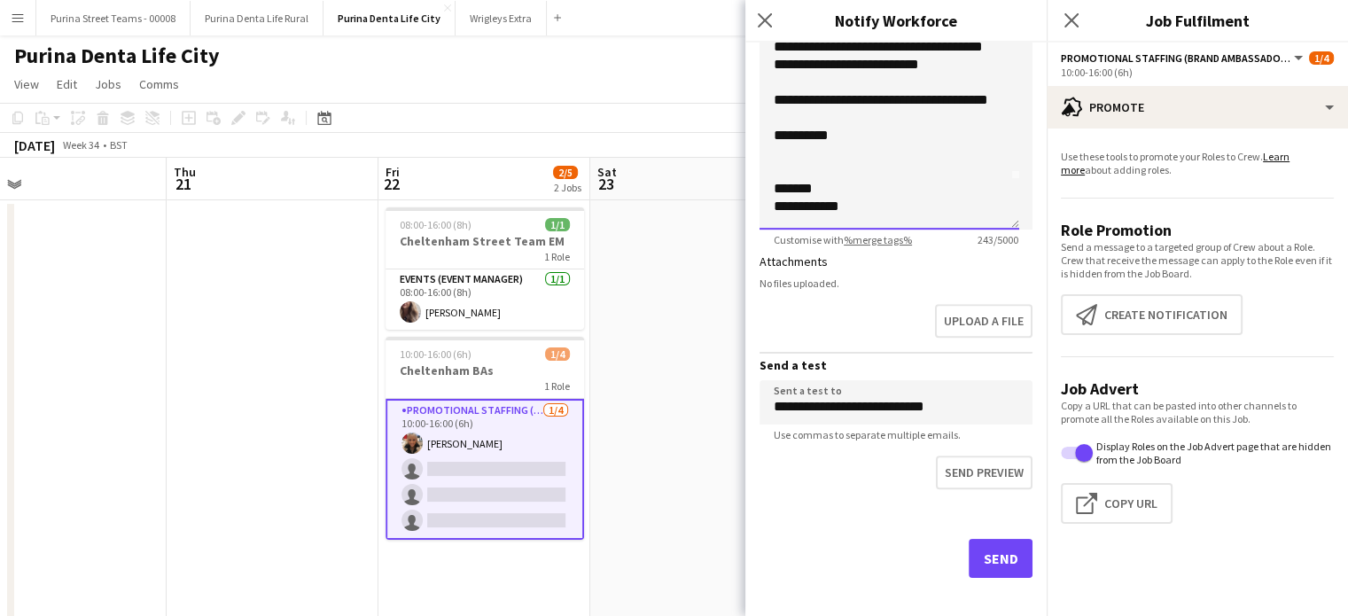
scroll to position [842, 0]
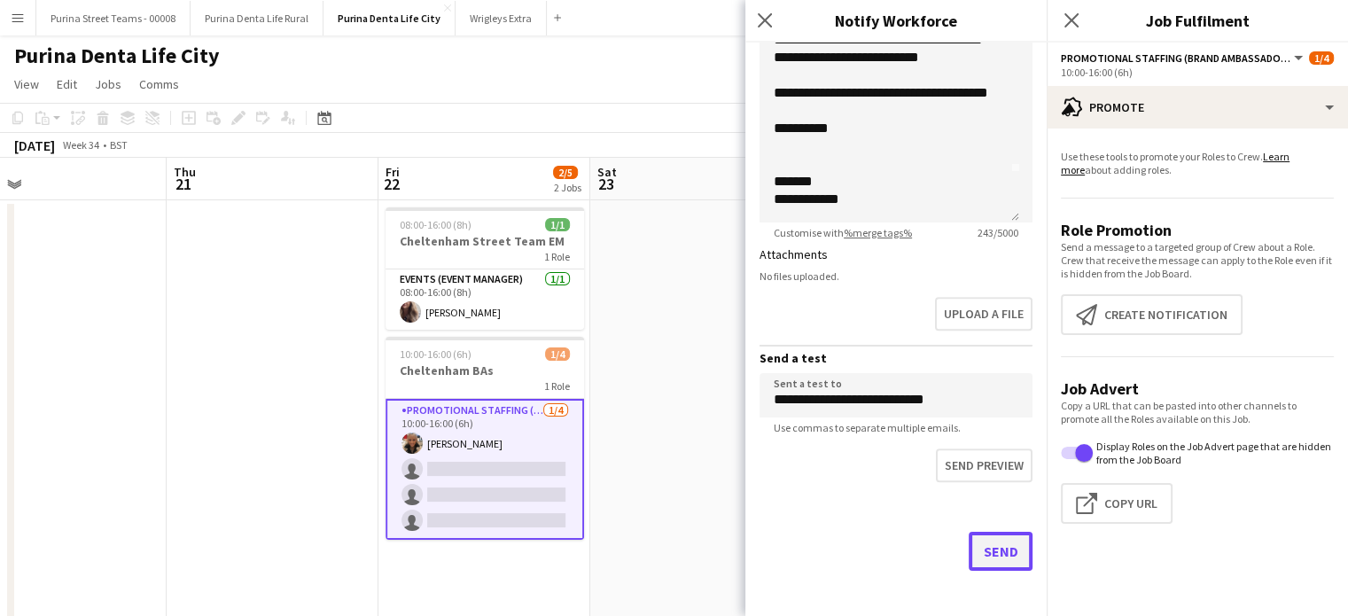
click at [996, 555] on button "Send" at bounding box center [1000, 551] width 64 height 39
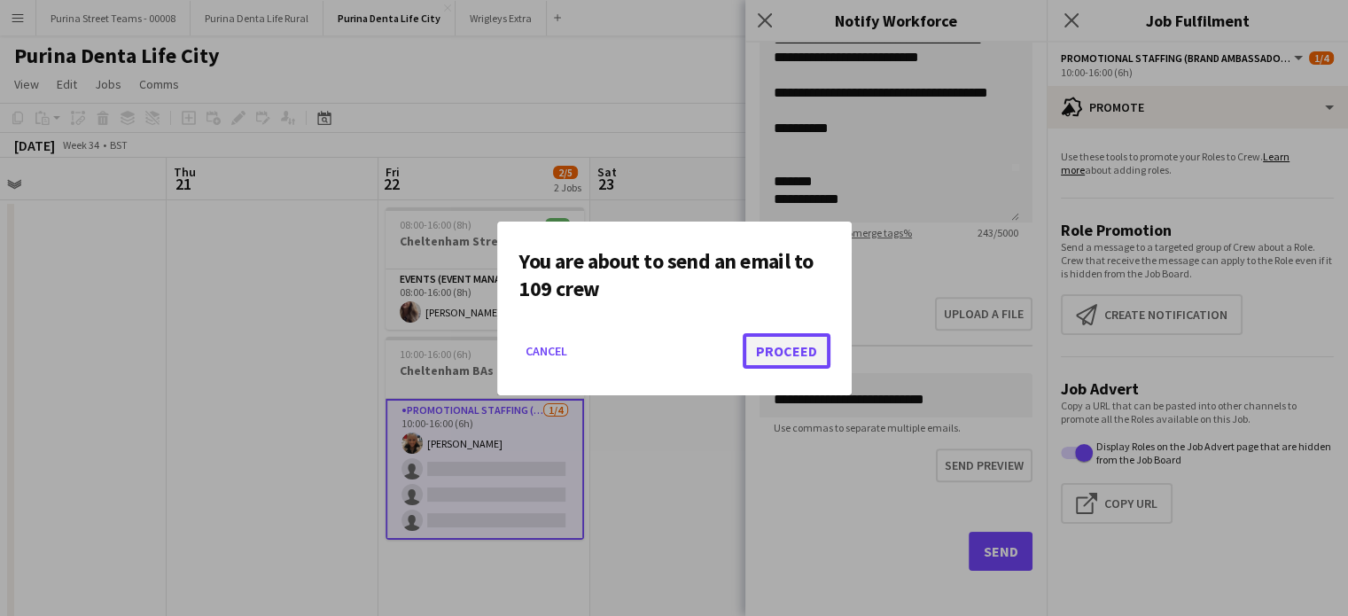
click at [769, 342] on button "Proceed" at bounding box center [786, 350] width 88 height 35
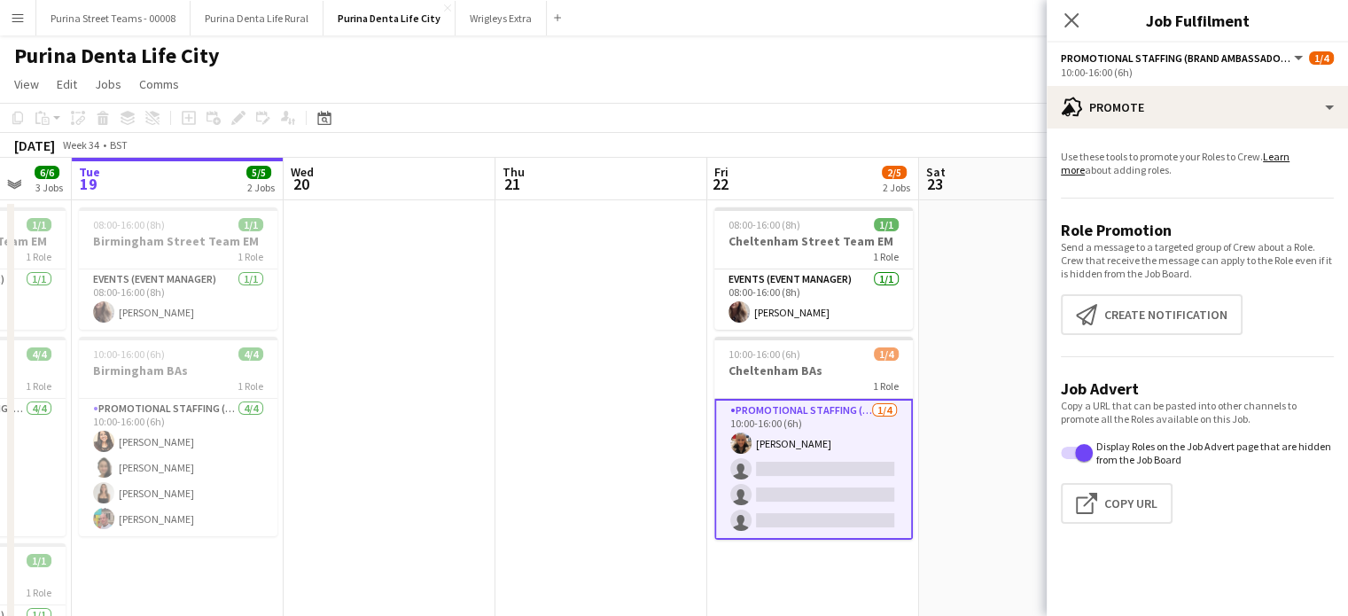
drag, startPoint x: 688, startPoint y: 392, endPoint x: 1153, endPoint y: 389, distance: 465.1
click at [1153, 389] on body "Menu Boards Boards Boards All jobs Status Workforce Workforce My Workforce Recr…" at bounding box center [674, 375] width 1348 height 751
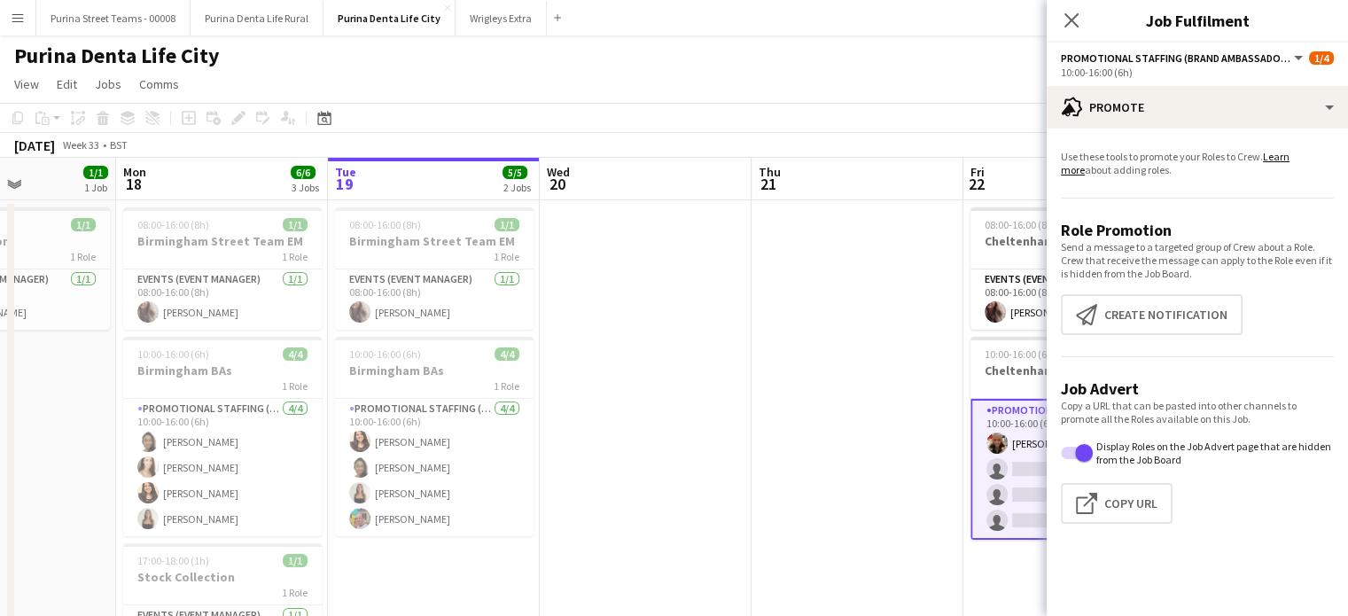
scroll to position [0, 488]
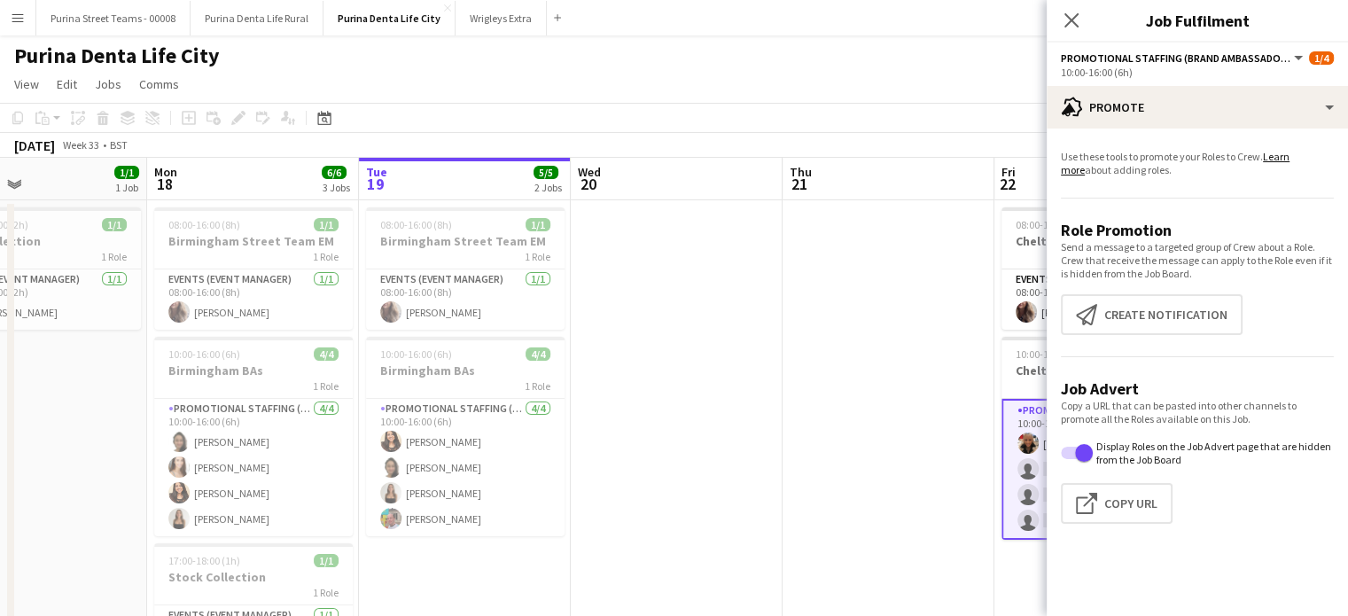
drag, startPoint x: 530, startPoint y: 430, endPoint x: 817, endPoint y: 426, distance: 287.1
click at [817, 426] on app-calendar-viewport "Fri 15 Sat 16 Sun 17 1/1 1 Job Mon 18 6/6 3 Jobs Tue 19 5/5 2 Jobs Wed 20 Thu 2…" at bounding box center [674, 439] width 1348 height 563
click at [1070, 26] on icon "Close pop-in" at bounding box center [1070, 20] width 17 height 17
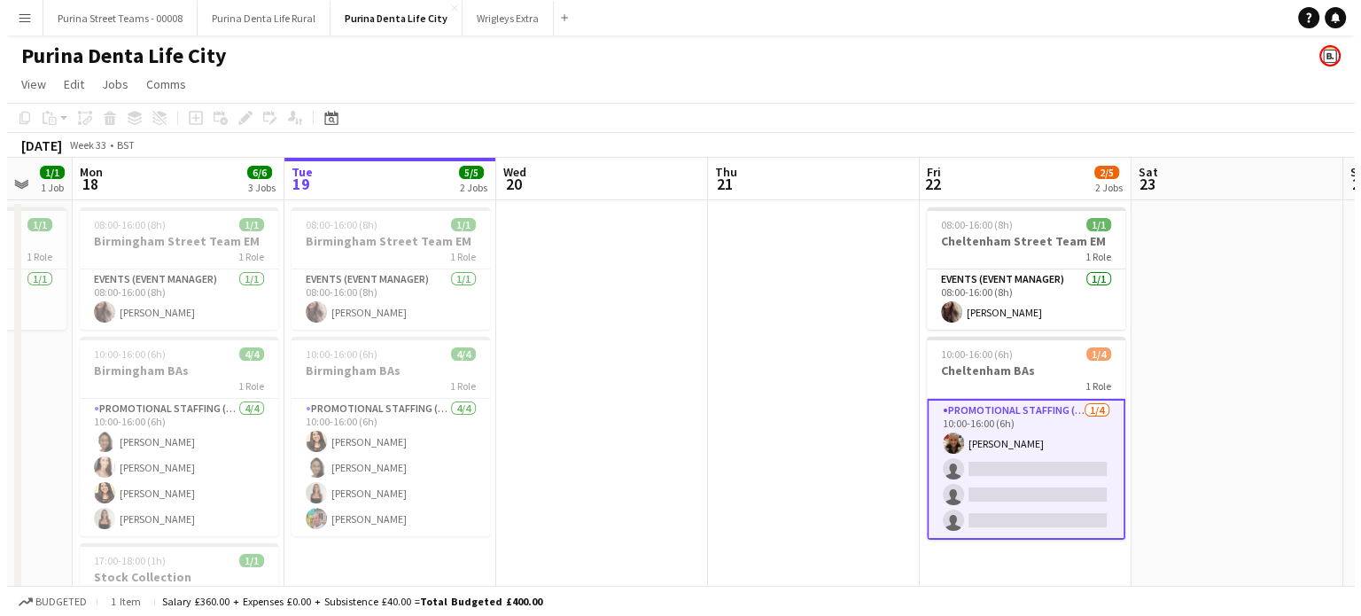
scroll to position [0, 440]
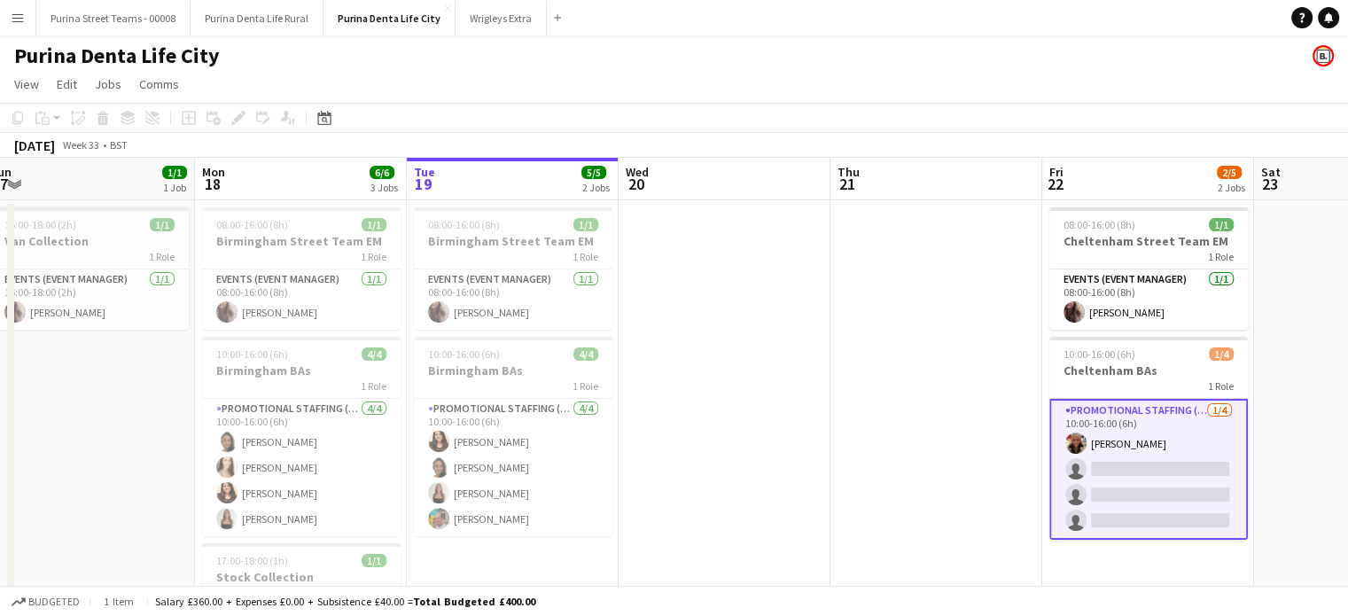
drag, startPoint x: 1280, startPoint y: 399, endPoint x: 1360, endPoint y: 377, distance: 82.5
click at [1347, 377] on html "Menu Boards Boards Boards All jobs Status Workforce Workforce My Workforce Recr…" at bounding box center [674, 375] width 1348 height 751
click at [231, 27] on button "Purina Denta Life Rural Close" at bounding box center [256, 18] width 133 height 35
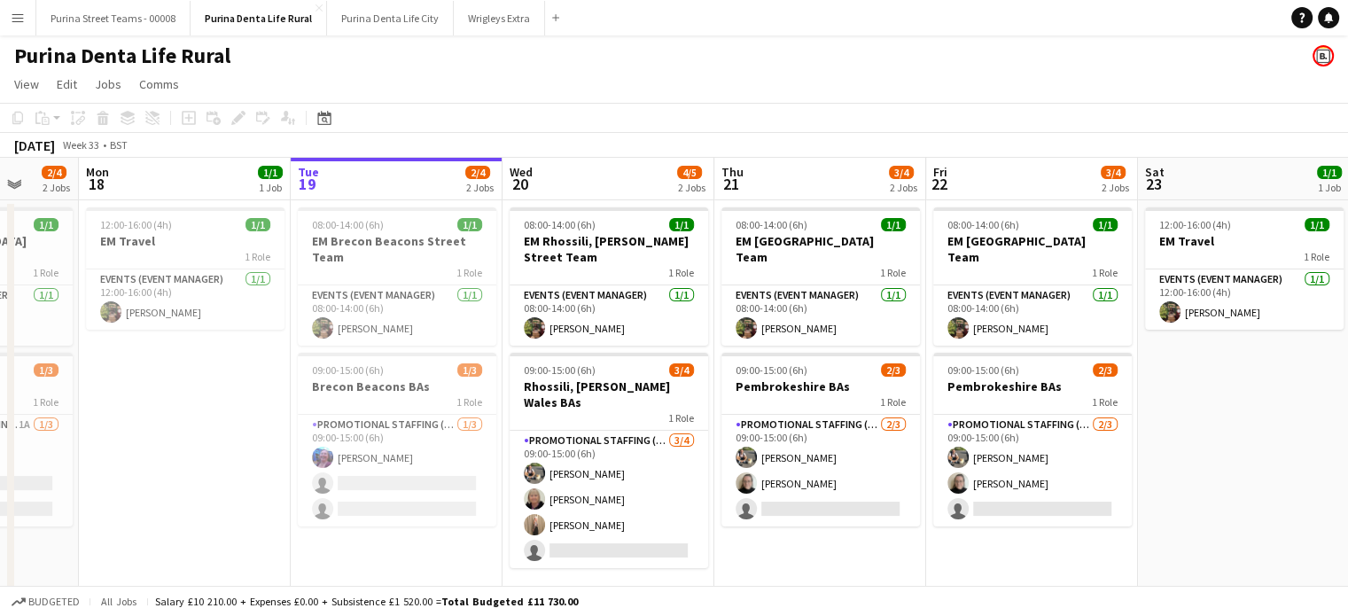
scroll to position [0, 553]
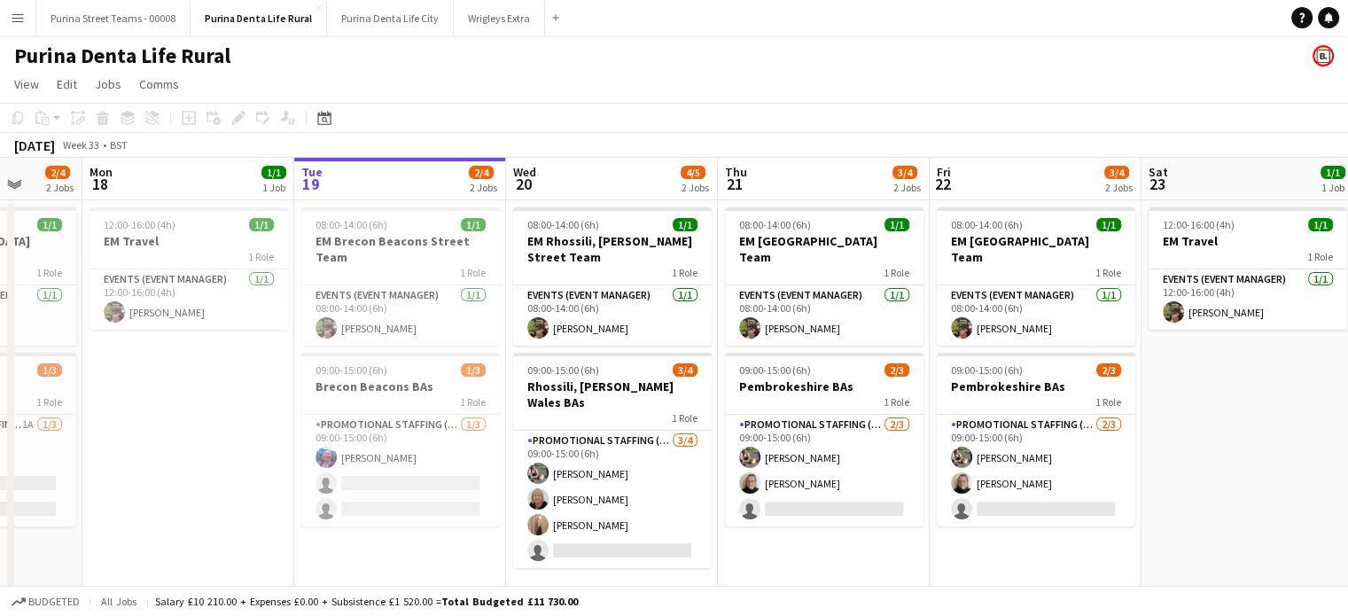
drag, startPoint x: 1112, startPoint y: 487, endPoint x: 1194, endPoint y: 496, distance: 82.9
click at [1194, 496] on app-calendar-viewport "Fri 15 3/4 2 Jobs Sat 16 2/4 2 Jobs Sun 17 2/4 2 Jobs Mon 18 1/1 1 Job Tue 19 2…" at bounding box center [674, 382] width 1348 height 448
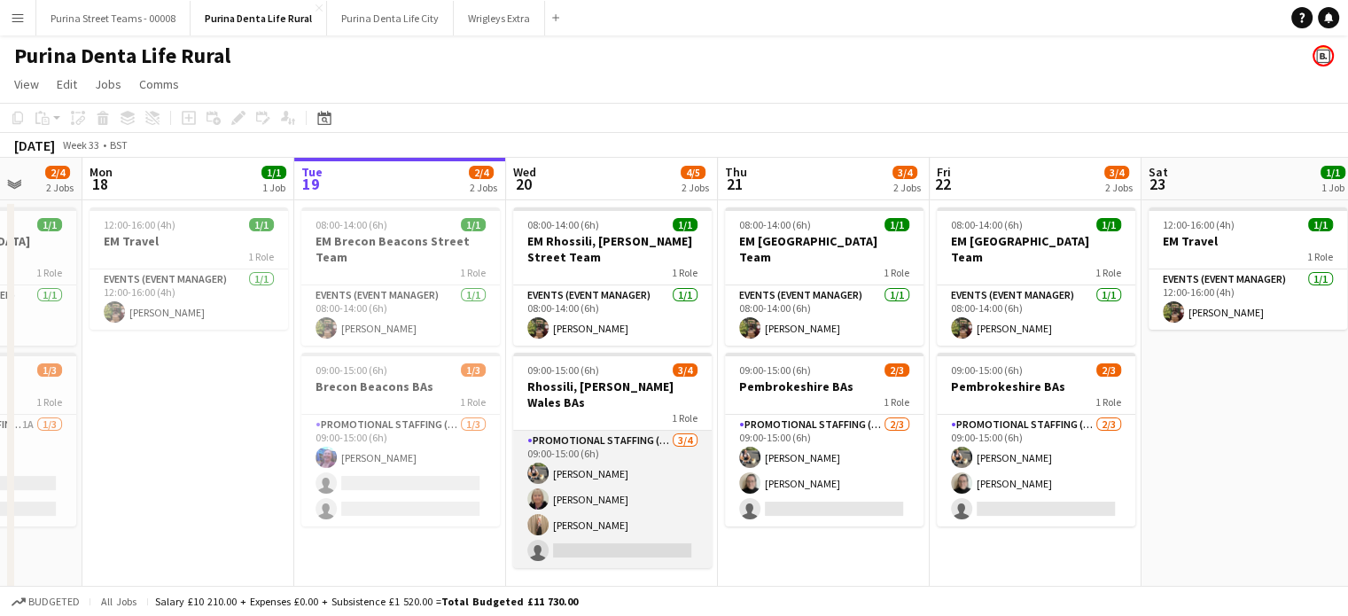
click at [622, 532] on app-card-role "Promotional Staffing (Brand Ambassadors) [DATE] 09:00-15:00 (6h) [PERSON_NAME] …" at bounding box center [612, 499] width 198 height 137
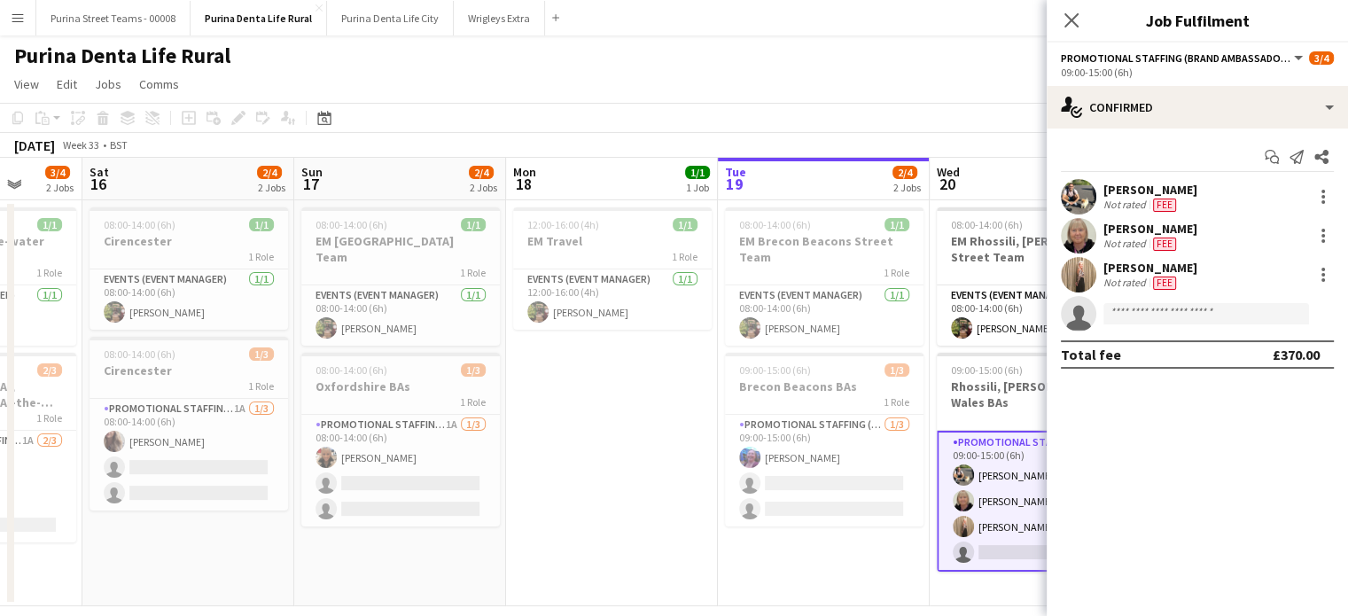
drag, startPoint x: 622, startPoint y: 532, endPoint x: 1161, endPoint y: 310, distance: 582.8
click at [1161, 310] on body "Menu Boards Boards Boards All jobs Status Workforce Workforce My Workforce Recr…" at bounding box center [674, 318] width 1348 height 636
click at [1161, 310] on input at bounding box center [1206, 313] width 206 height 21
type input "*"
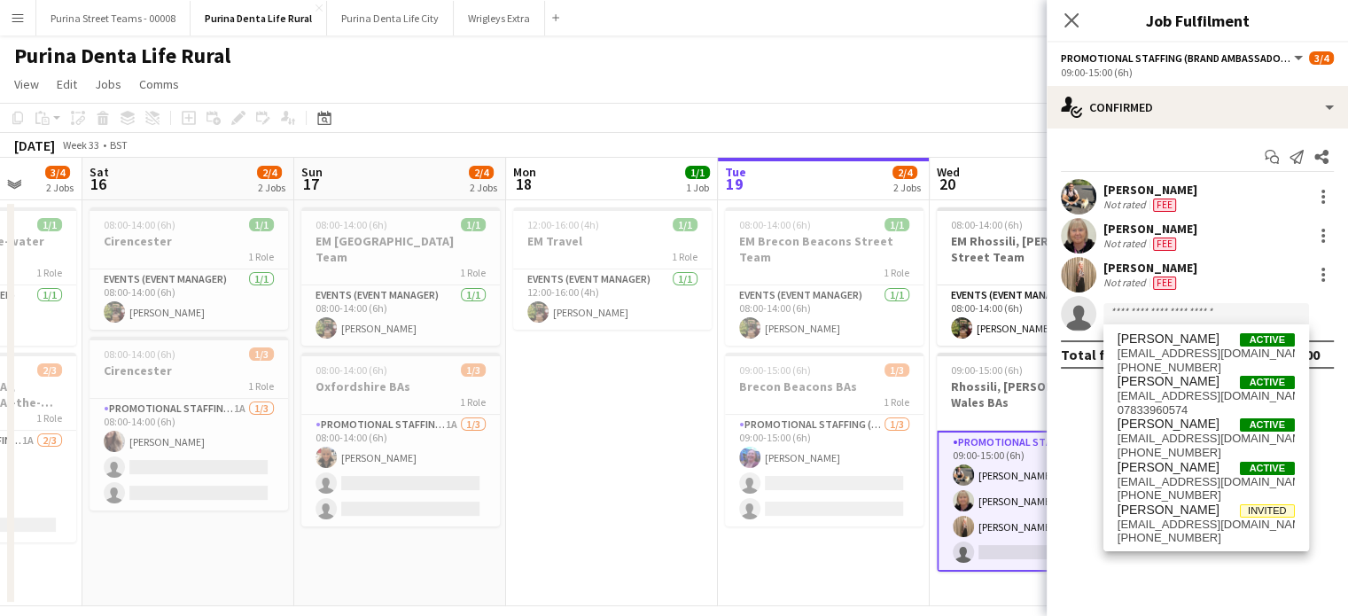
click at [619, 501] on app-date-cell "12:00-16:00 (4h) 1/1 EM Travel 1 Role Events (Event Manager) [DATE] 12:00-16:00…" at bounding box center [612, 403] width 212 height 406
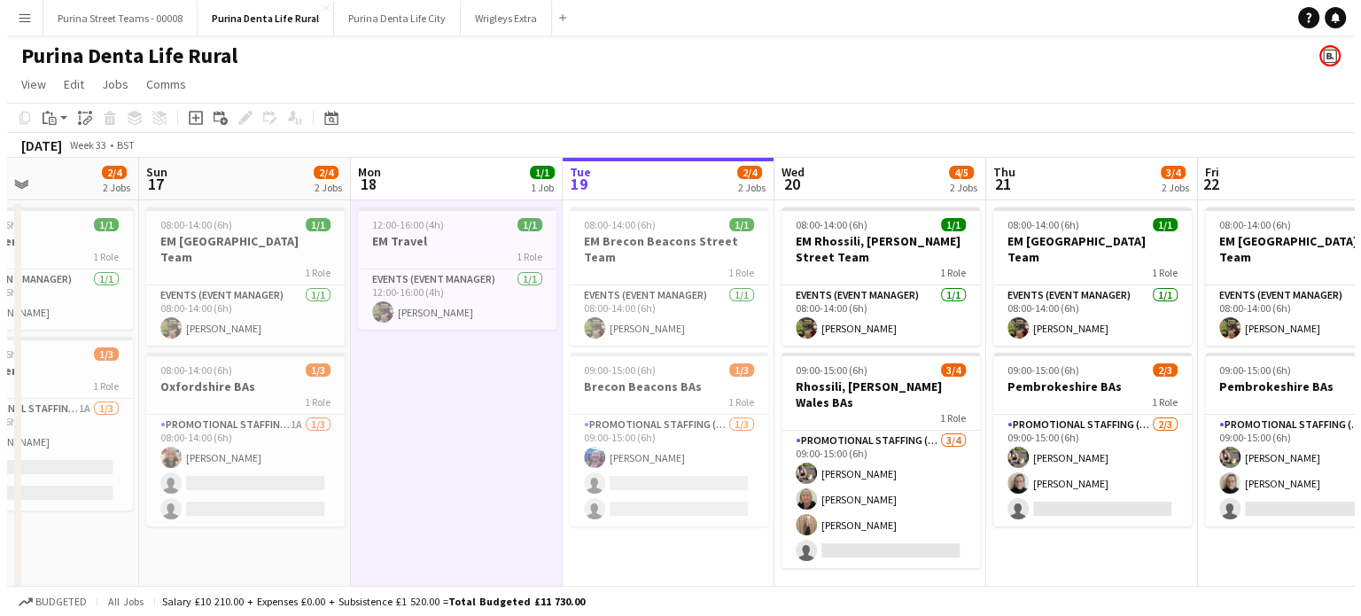
scroll to position [0, 717]
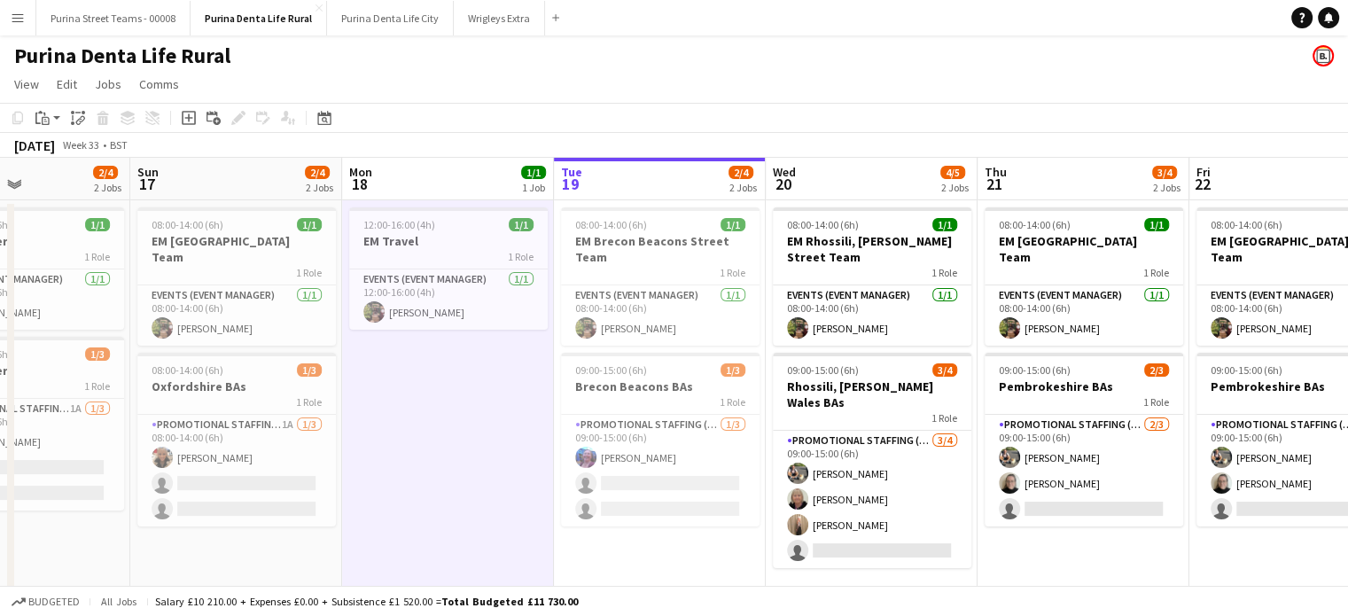
drag, startPoint x: 859, startPoint y: 537, endPoint x: 695, endPoint y: 524, distance: 164.4
click at [695, 524] on app-calendar-viewport "Wed 13 4/4 2 Jobs Thu 14 4/4 2 Jobs Fri 15 3/4 2 Jobs Sat 16 2/4 2 Jobs Sun 17 …" at bounding box center [674, 382] width 1348 height 448
click at [475, 481] on app-date-cell "12:00-16:00 (4h) 1/1 EM Travel 1 Role Events (Event Manager) [DATE] 12:00-16:00…" at bounding box center [448, 403] width 212 height 406
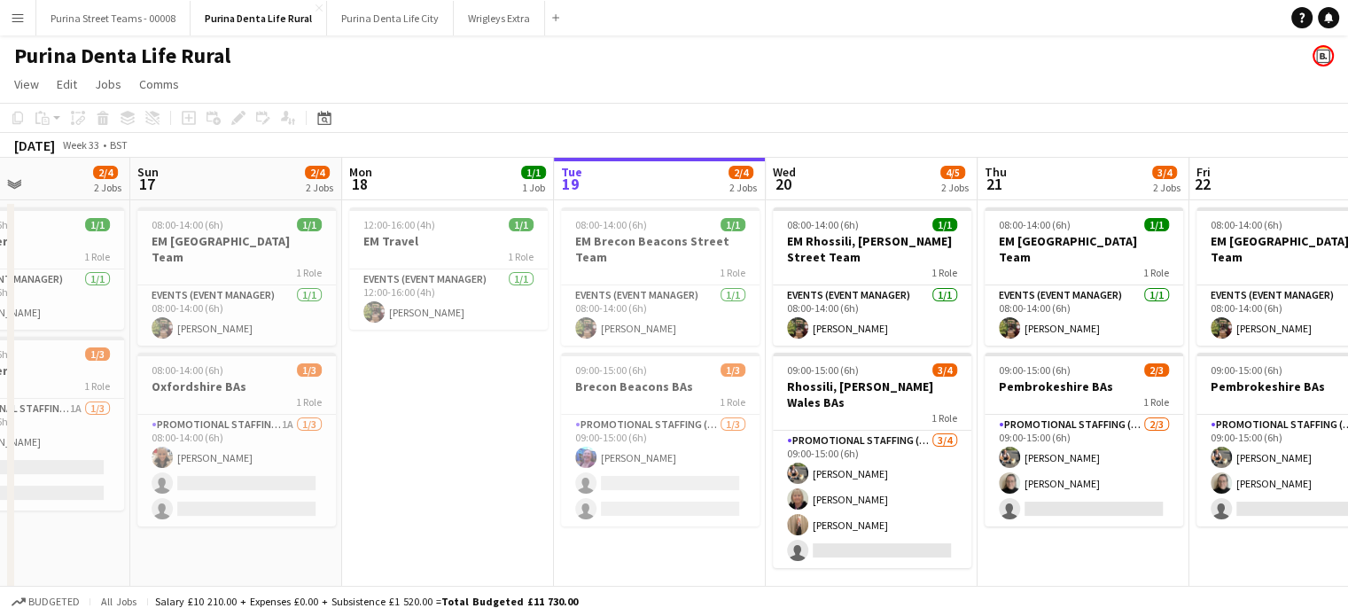
click at [19, 36] on div "Purina Denta Life Rural" at bounding box center [674, 52] width 1348 height 34
click at [13, 20] on app-icon "Menu" at bounding box center [18, 18] width 14 height 14
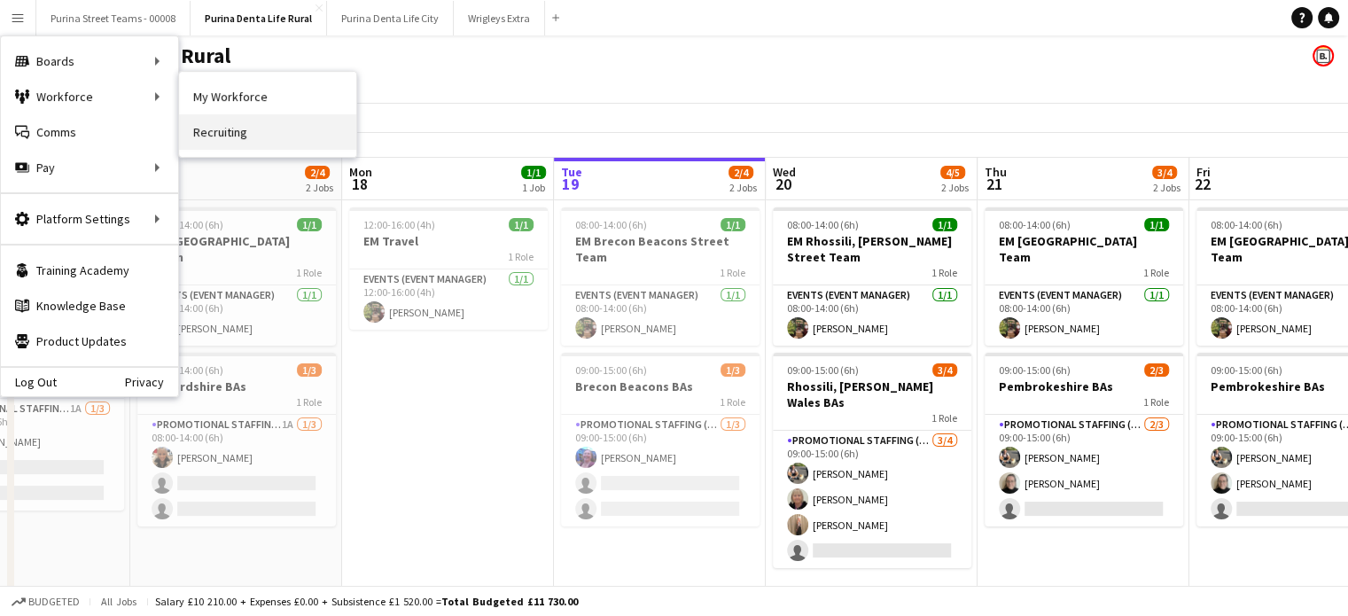
click at [234, 145] on link "Recruiting" at bounding box center [267, 131] width 177 height 35
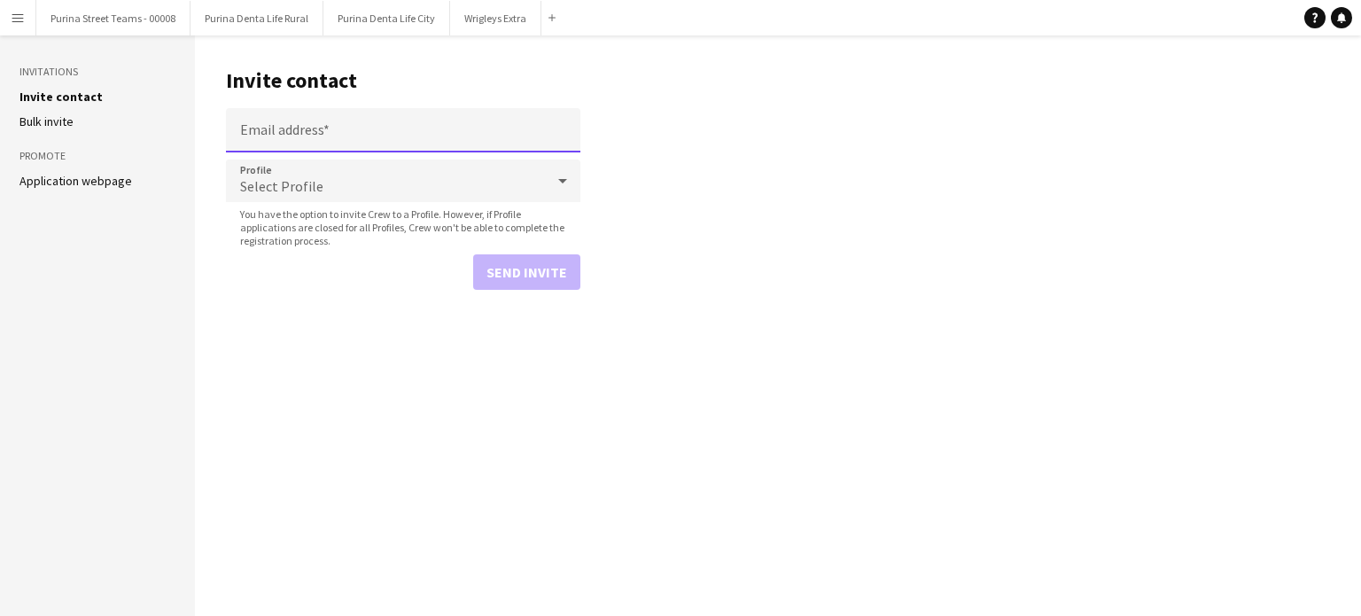
click at [362, 142] on input "Email address" at bounding box center [403, 130] width 354 height 44
paste input "**********"
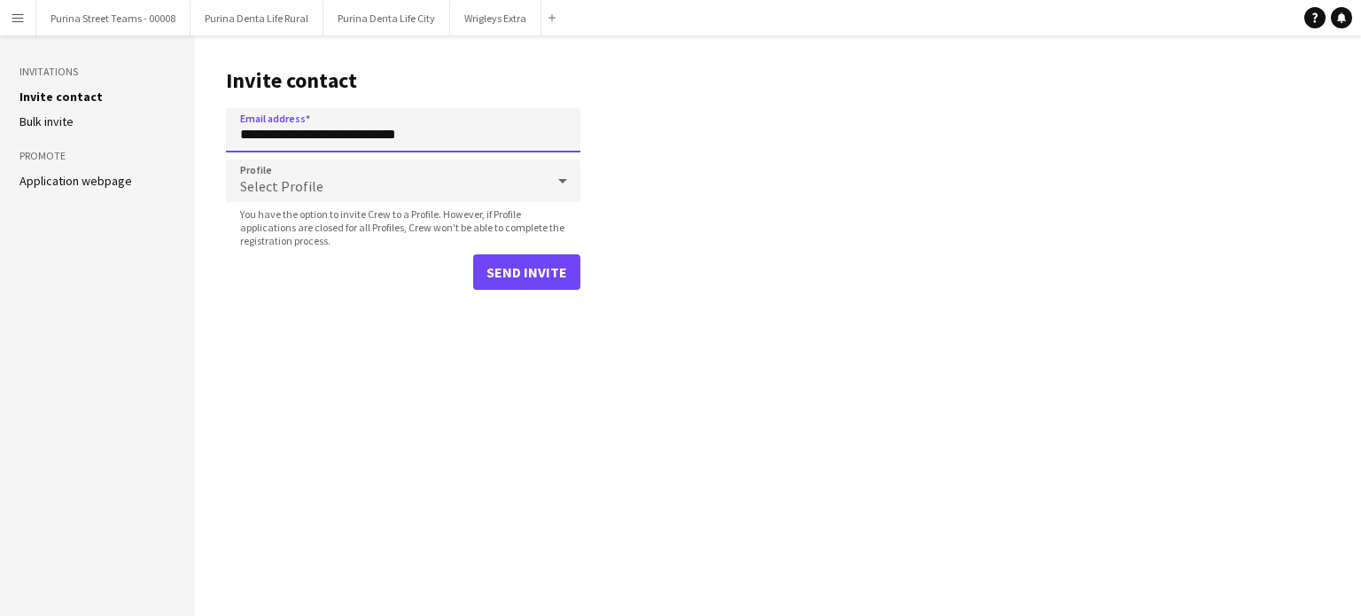
type input "**********"
click at [553, 266] on button "Send invite" at bounding box center [526, 271] width 107 height 35
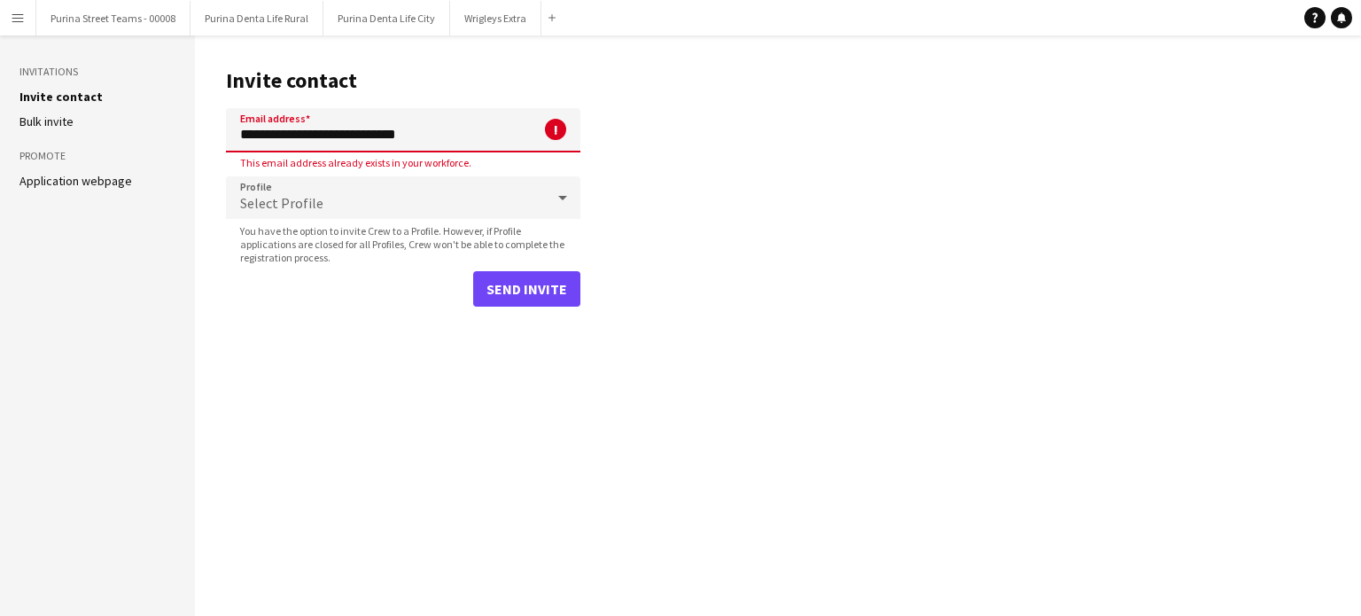
click at [464, 128] on input "**********" at bounding box center [403, 130] width 354 height 44
click at [819, 332] on main "**********" at bounding box center [778, 325] width 1166 height 580
click at [245, 25] on button "Purina Denta Life Rural Close" at bounding box center [256, 18] width 133 height 35
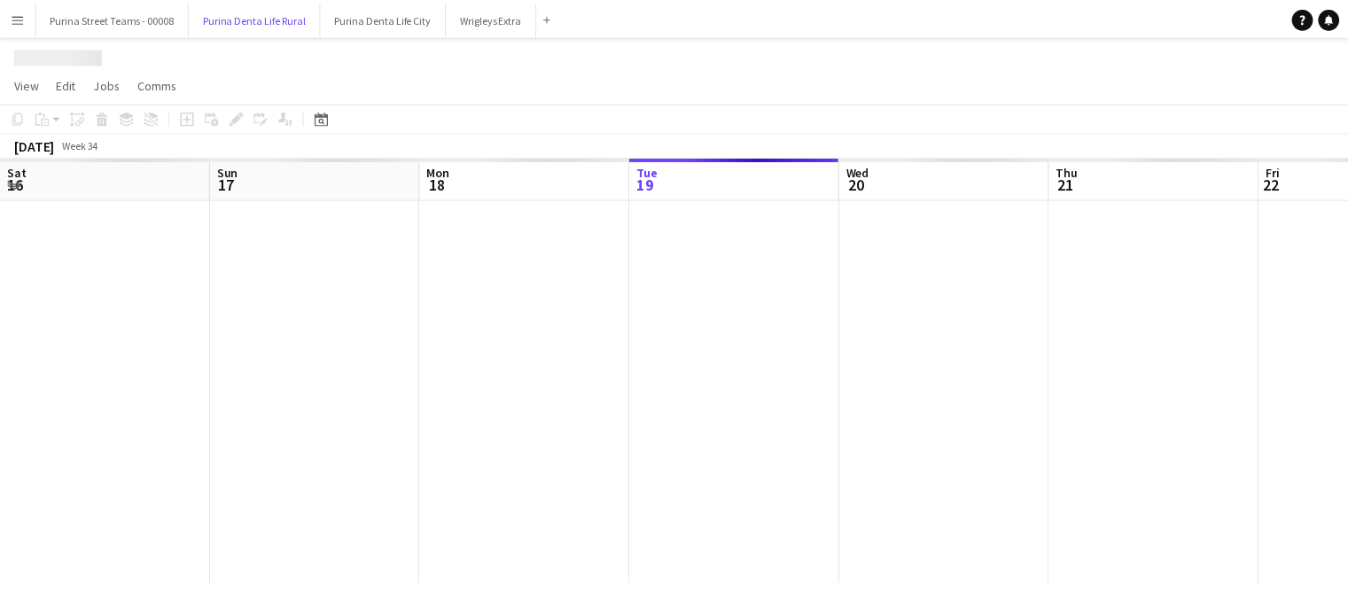
scroll to position [0, 423]
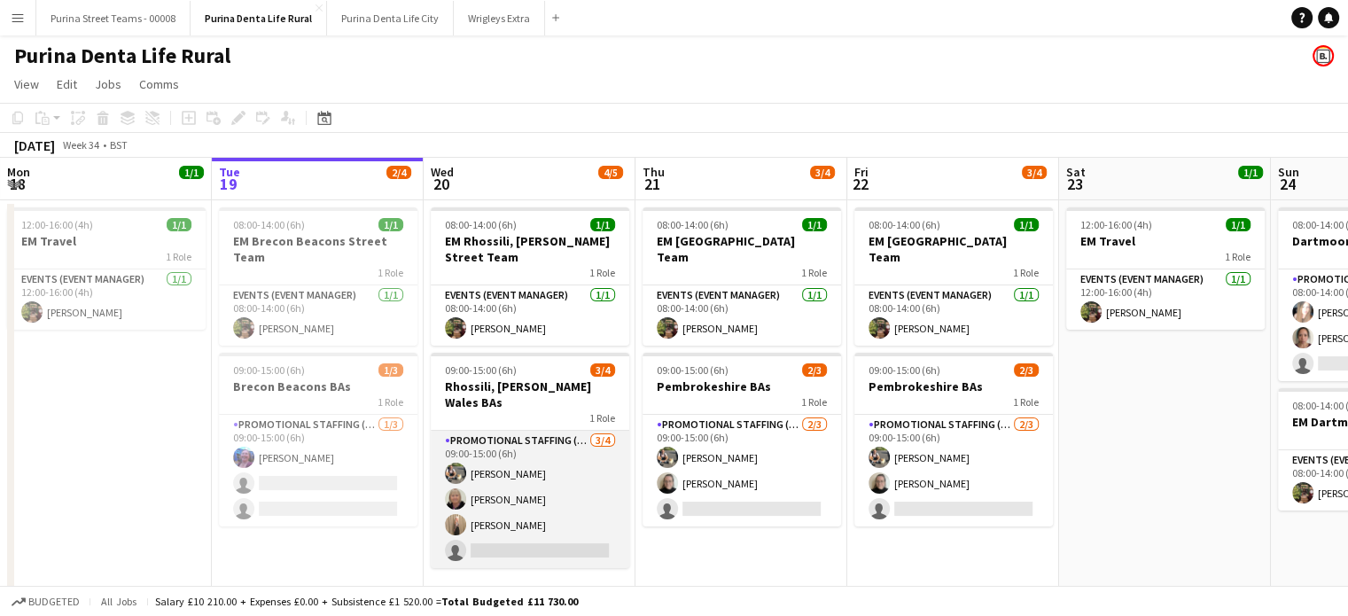
click at [542, 533] on app-card-role "Promotional Staffing (Brand Ambassadors) [DATE] 09:00-15:00 (6h) [PERSON_NAME] …" at bounding box center [530, 499] width 198 height 137
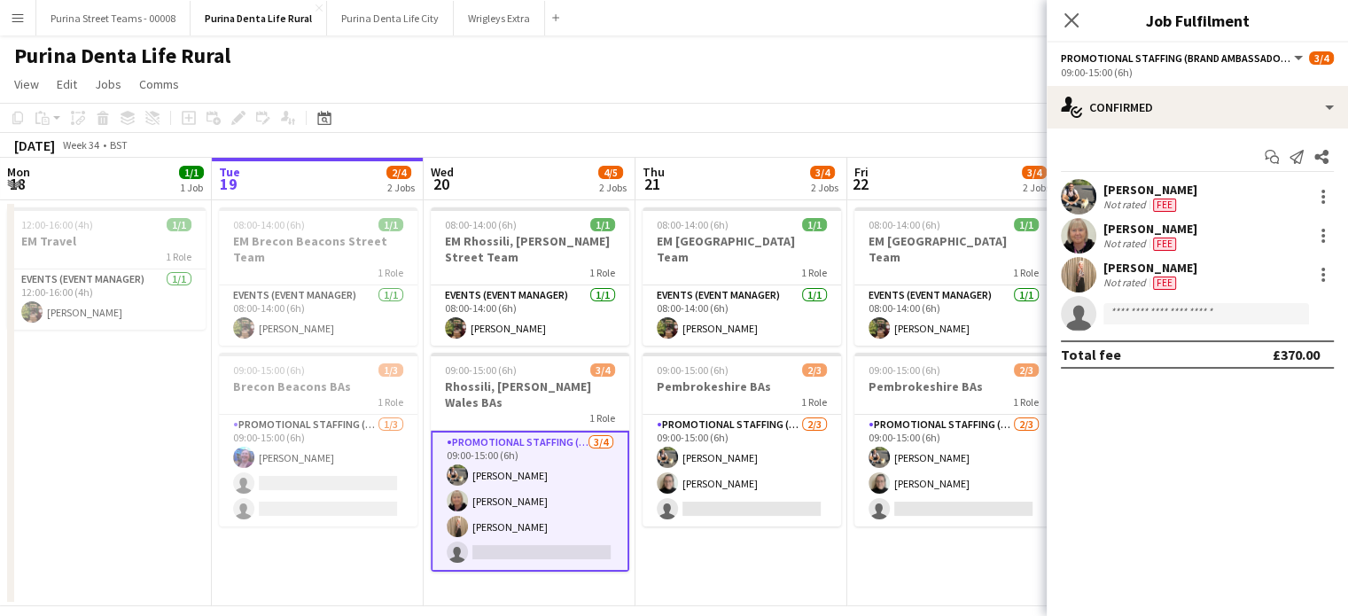
click at [1142, 294] on div "[PERSON_NAME] Not rated Fee [PERSON_NAME] Not rated Fee [PERSON_NAME] Not rated…" at bounding box center [1196, 255] width 301 height 152
click at [1154, 307] on input at bounding box center [1206, 313] width 206 height 21
paste input "******"
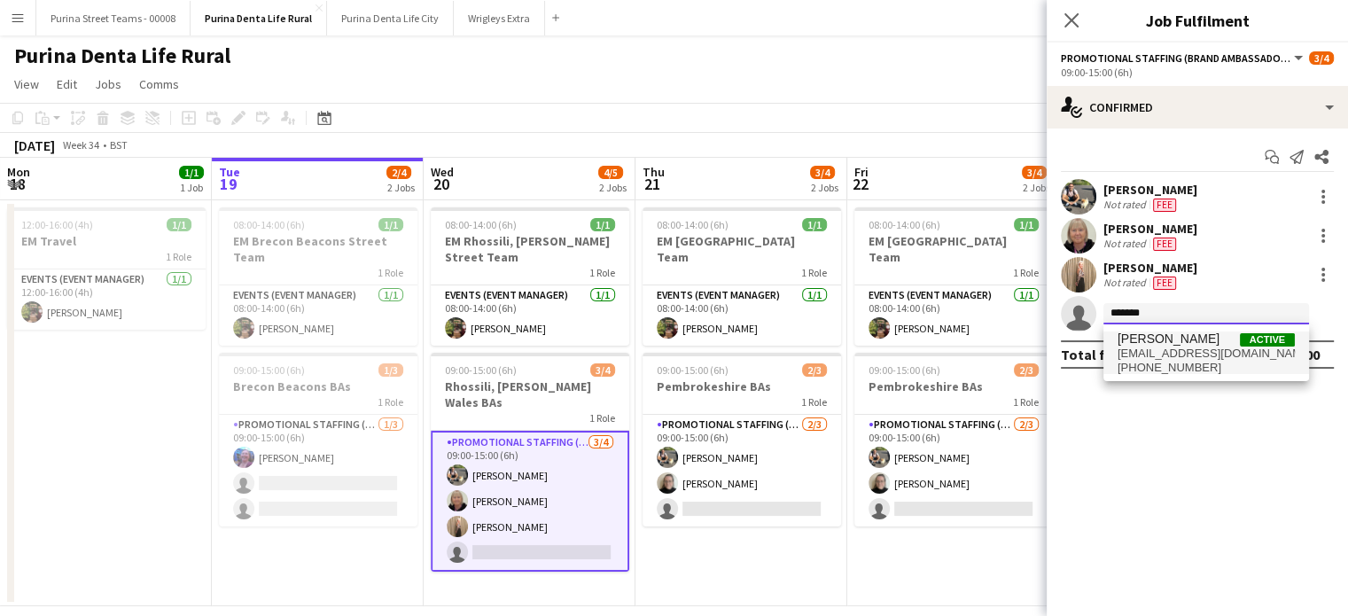
type input "******"
click at [1162, 346] on span "[PERSON_NAME]" at bounding box center [1168, 338] width 102 height 15
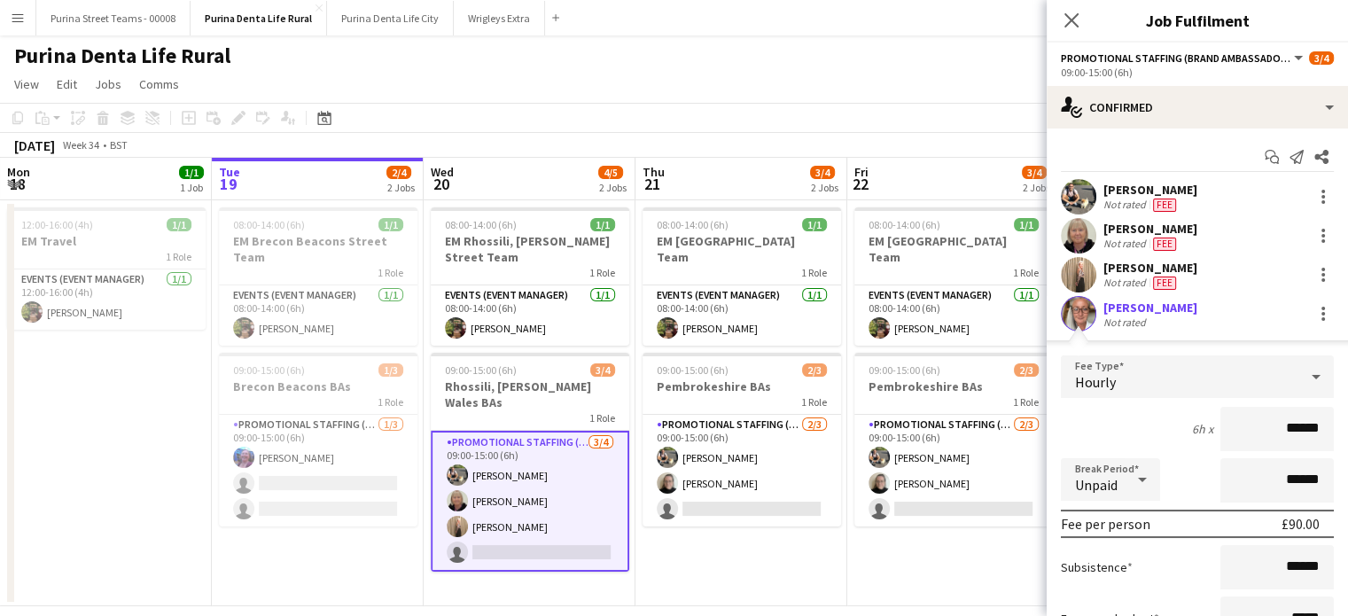
click at [1074, 312] on app-user-avatar at bounding box center [1078, 313] width 35 height 35
click at [1075, 313] on app-user-avatar at bounding box center [1078, 313] width 35 height 35
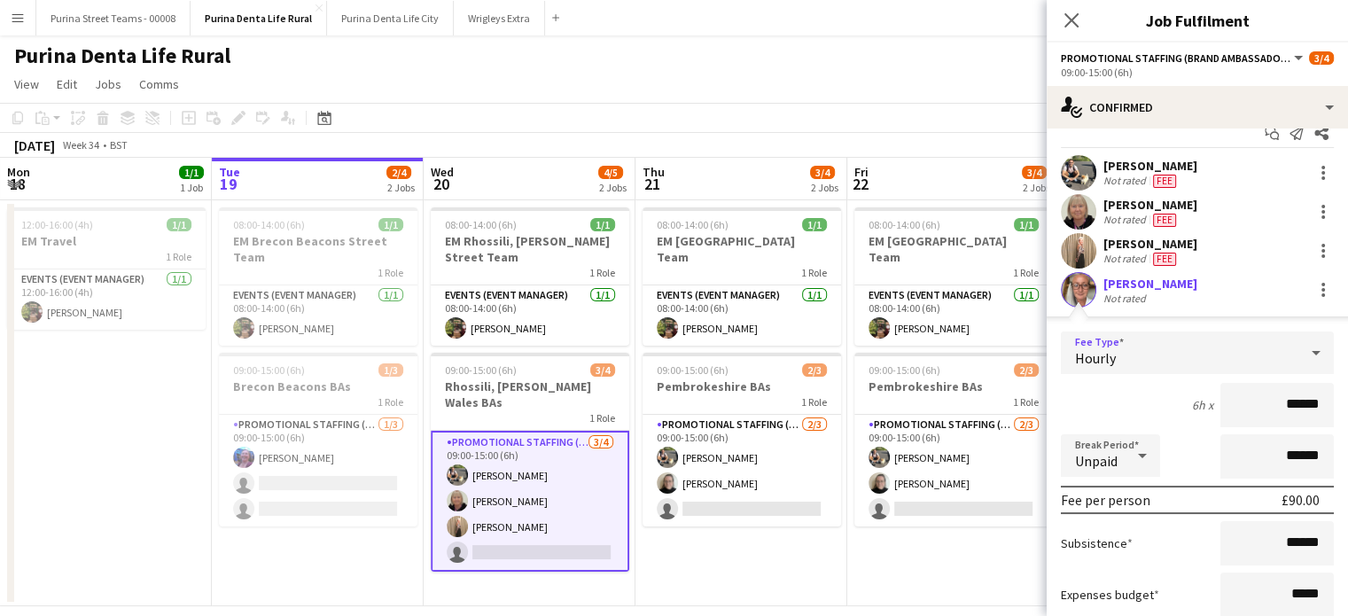
click at [1305, 358] on icon at bounding box center [1315, 352] width 21 height 35
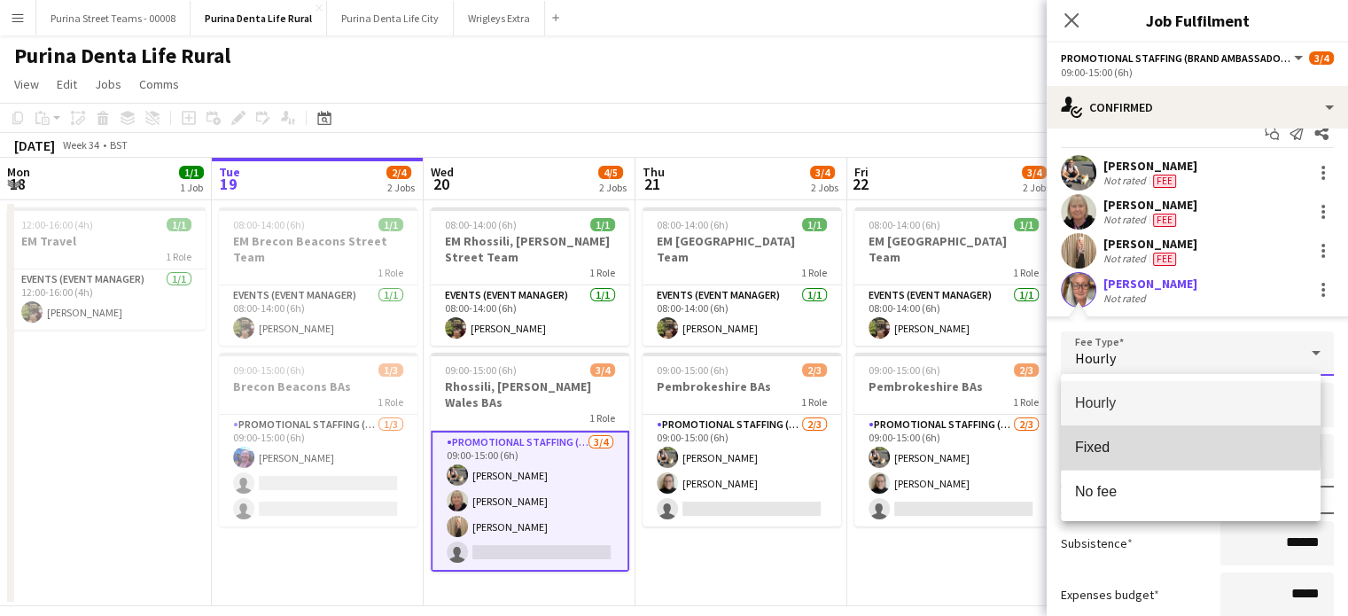
click at [1126, 446] on span "Fixed" at bounding box center [1190, 447] width 231 height 17
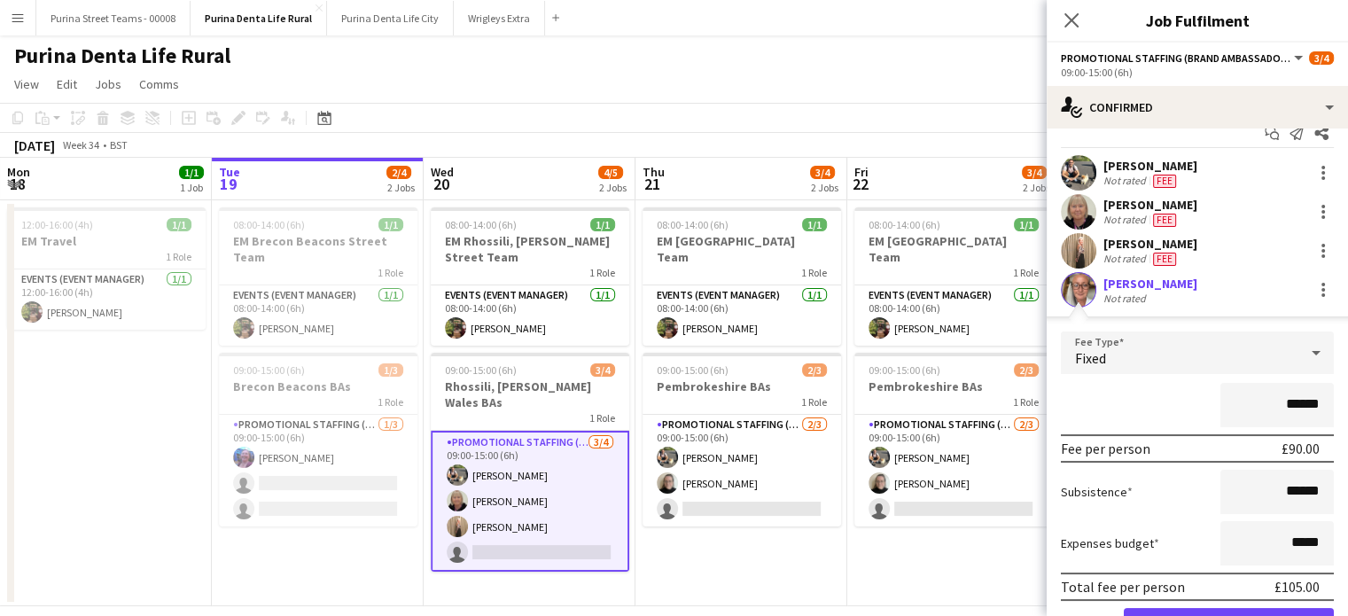
drag, startPoint x: 1277, startPoint y: 407, endPoint x: 1313, endPoint y: 403, distance: 36.5
click at [1313, 403] on input "******" at bounding box center [1276, 405] width 113 height 44
type input "*******"
click at [1280, 489] on input "******" at bounding box center [1276, 492] width 113 height 44
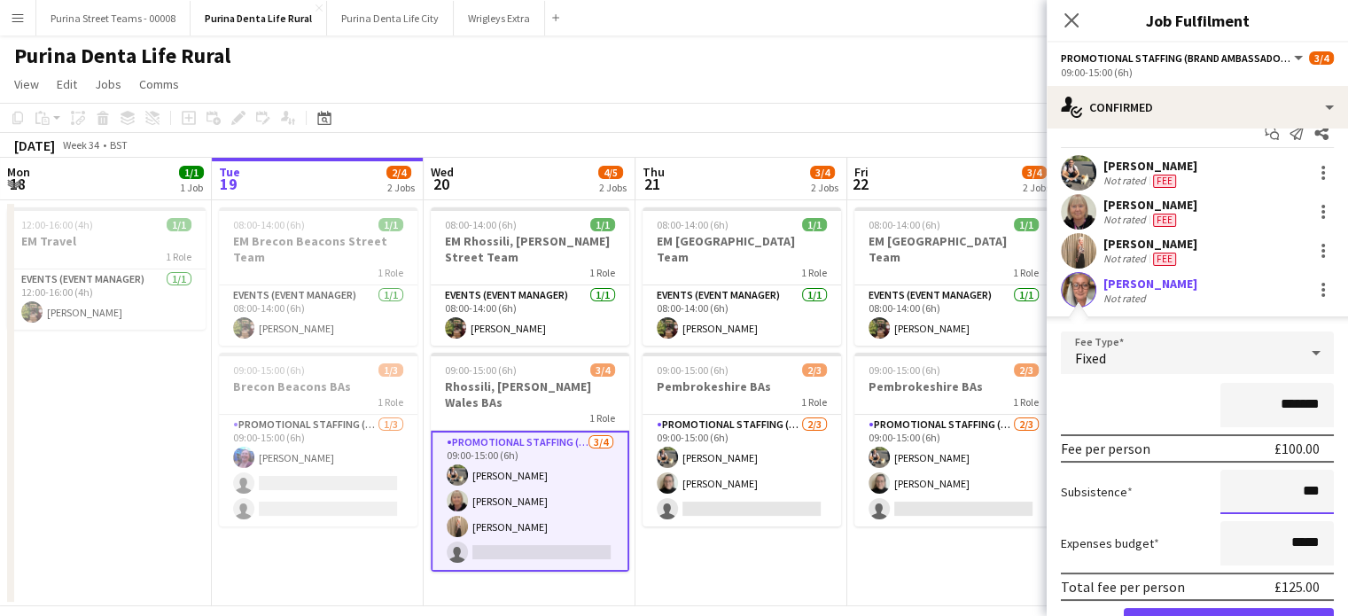
type input "******"
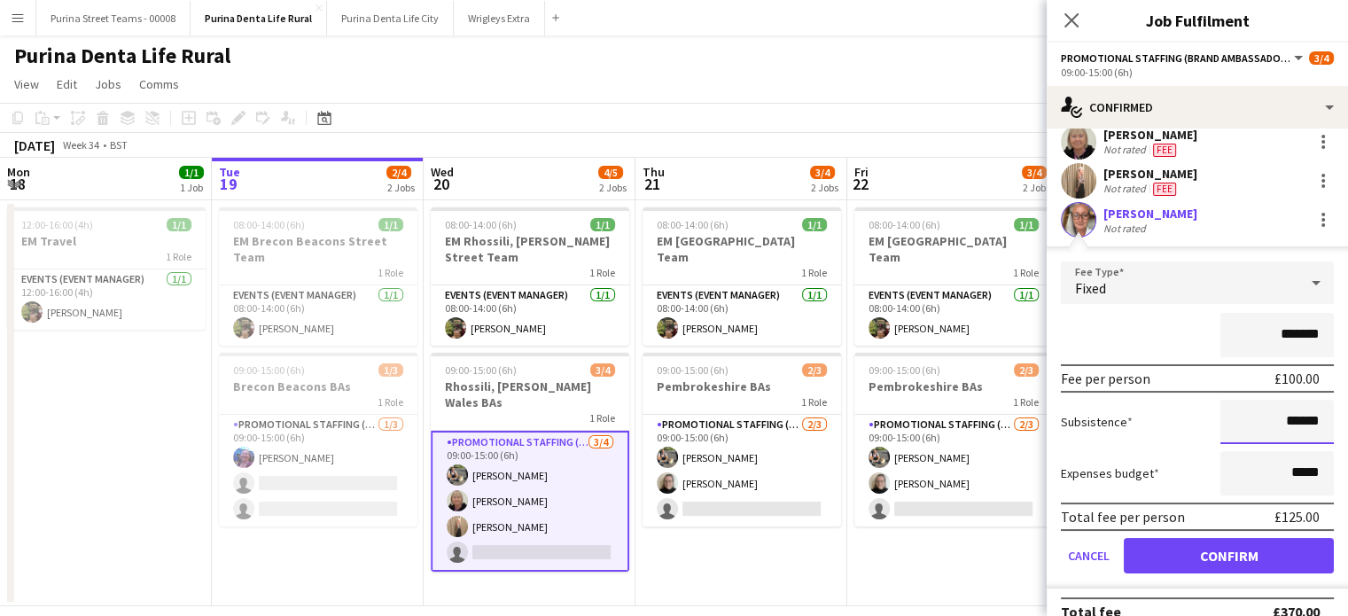
scroll to position [95, 0]
click at [1219, 548] on button "Confirm" at bounding box center [1228, 554] width 210 height 35
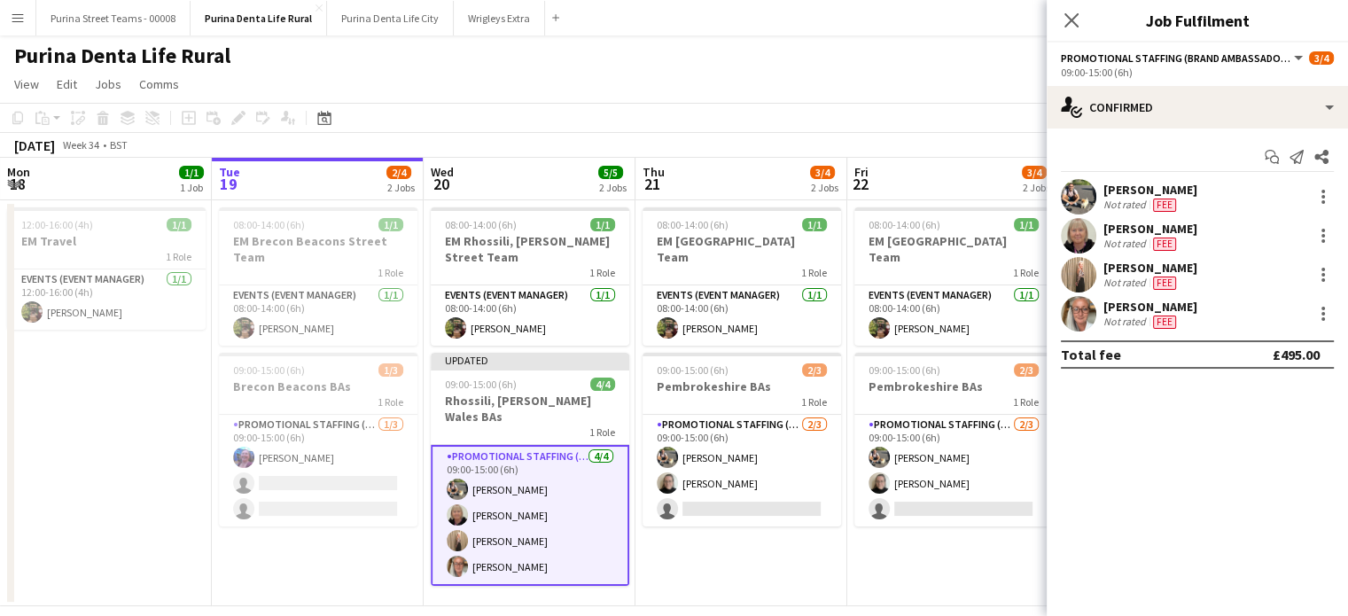
scroll to position [20, 0]
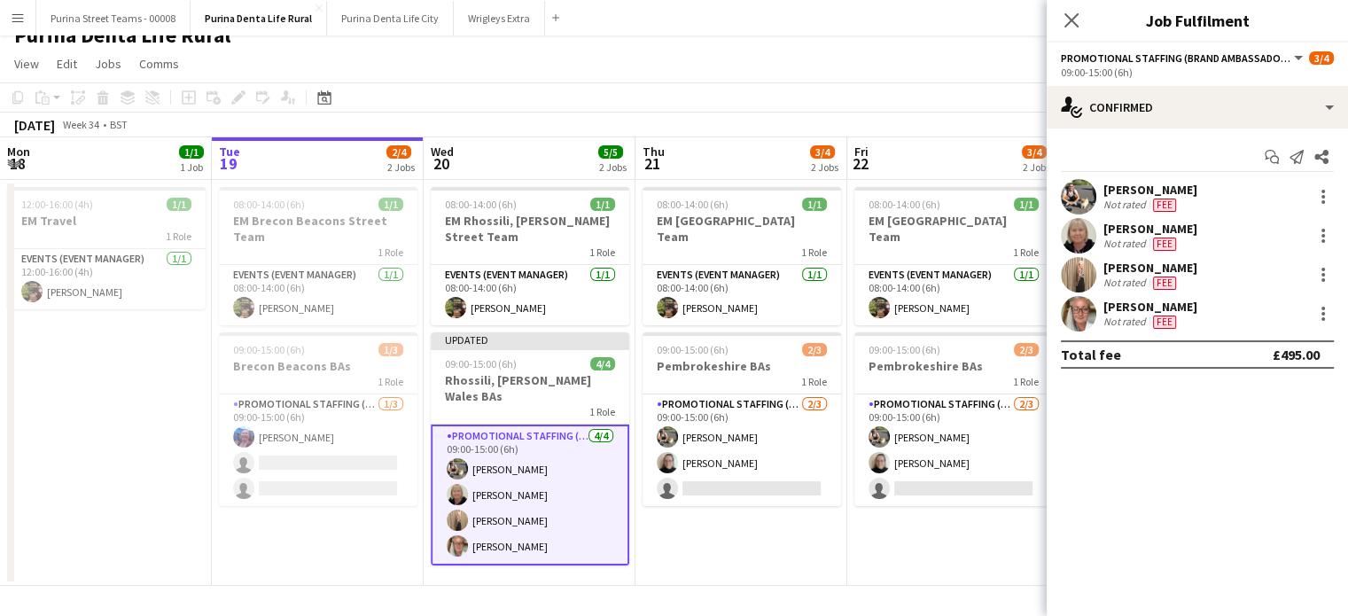
click at [703, 541] on app-date-cell "08:00-14:00 (6h) 1/1 EM [GEOGRAPHIC_DATA] Team 1 Role Events (Event Manager) [D…" at bounding box center [741, 383] width 212 height 406
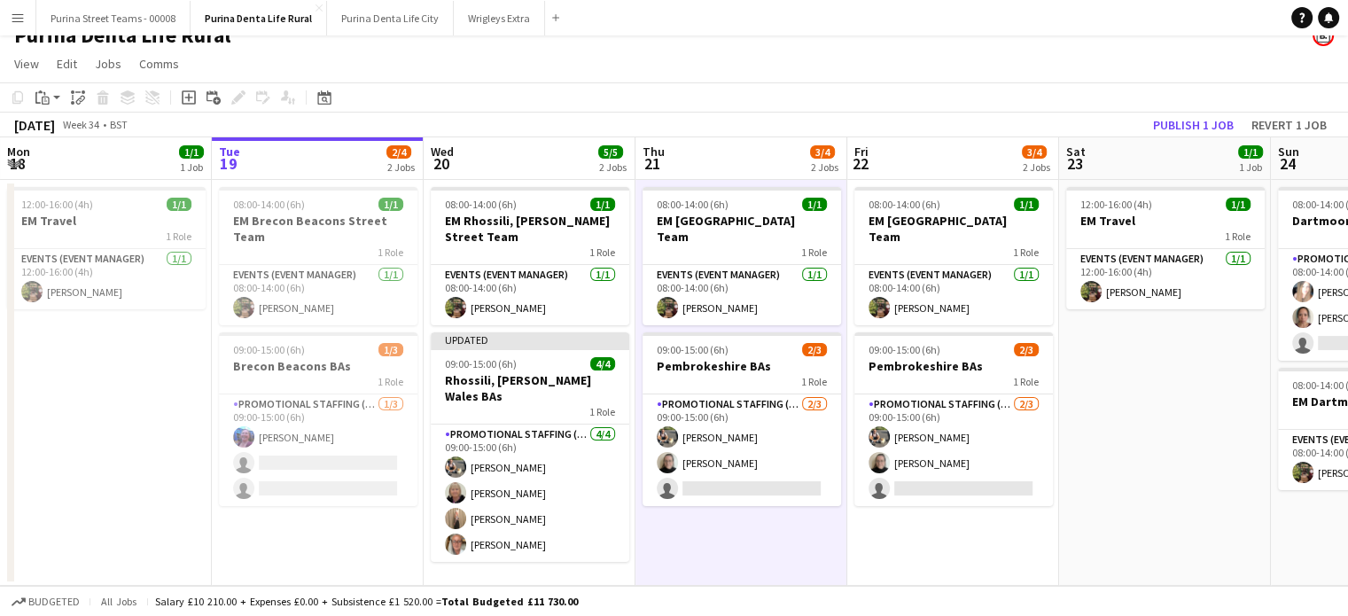
click at [1177, 109] on app-toolbar "Copy Paste Paste Ctrl+V Paste with crew Ctrl+Shift+V Paste linked Job [GEOGRAPH…" at bounding box center [674, 97] width 1348 height 30
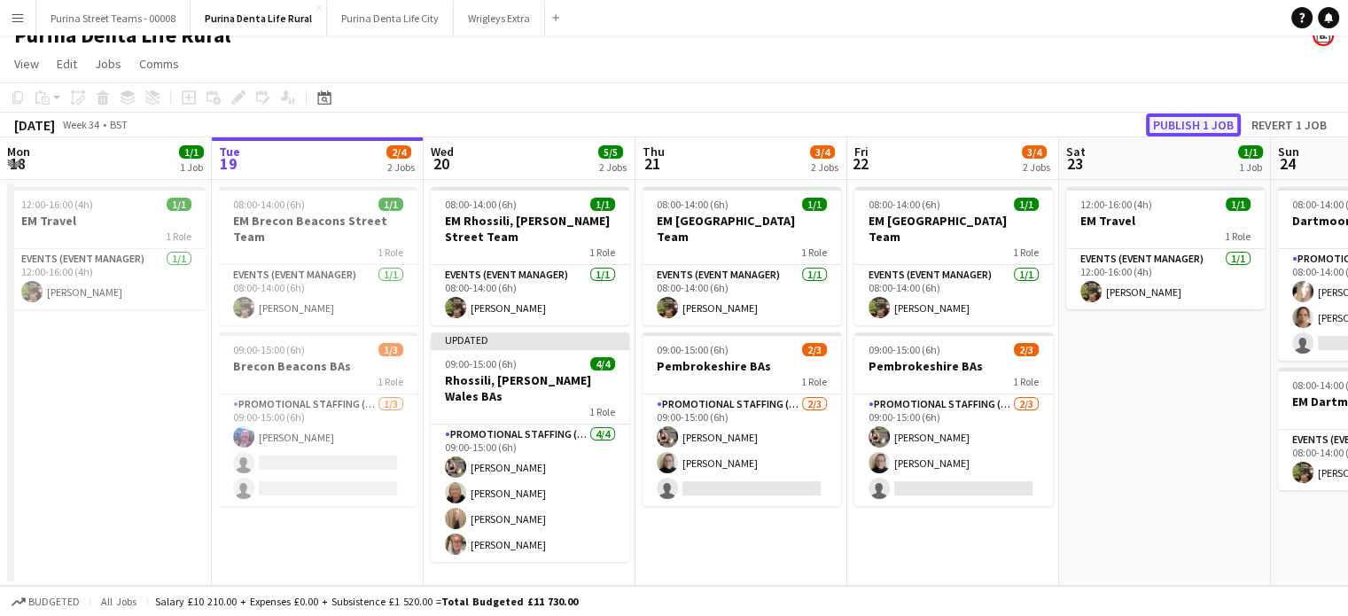
click at [1185, 116] on button "Publish 1 job" at bounding box center [1193, 124] width 95 height 23
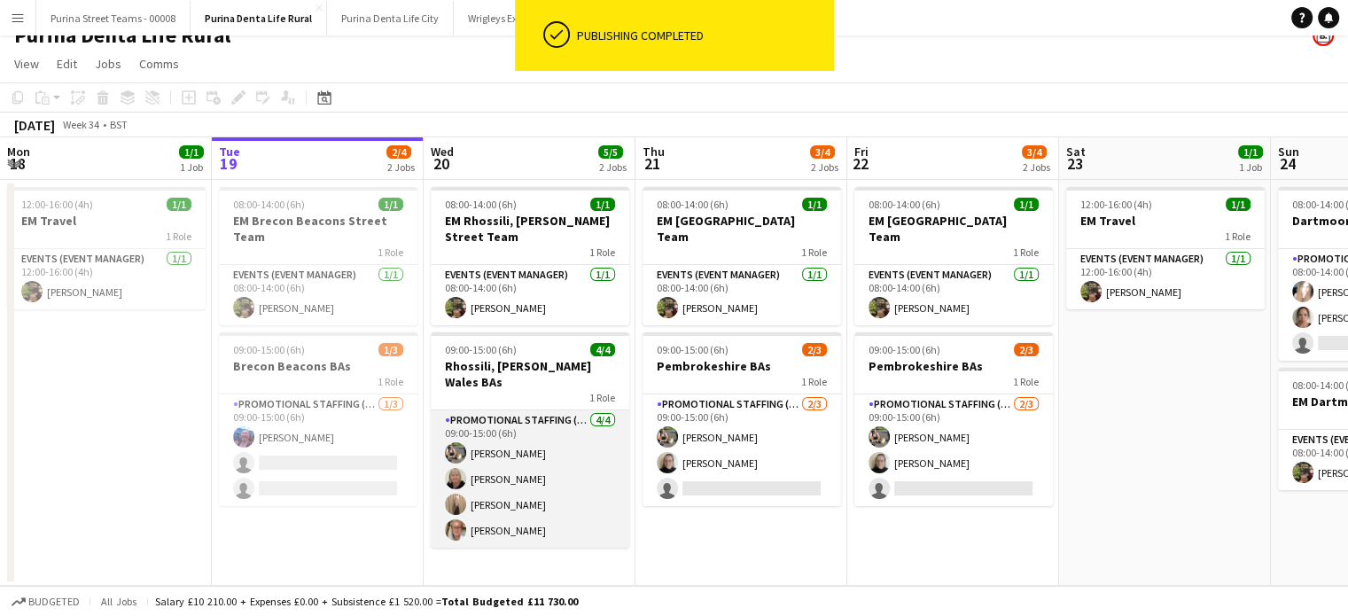
click at [500, 510] on app-card-role "Promotional Staffing (Brand Ambassadors) [DATE] 09:00-15:00 (6h) [PERSON_NAME] …" at bounding box center [530, 478] width 198 height 137
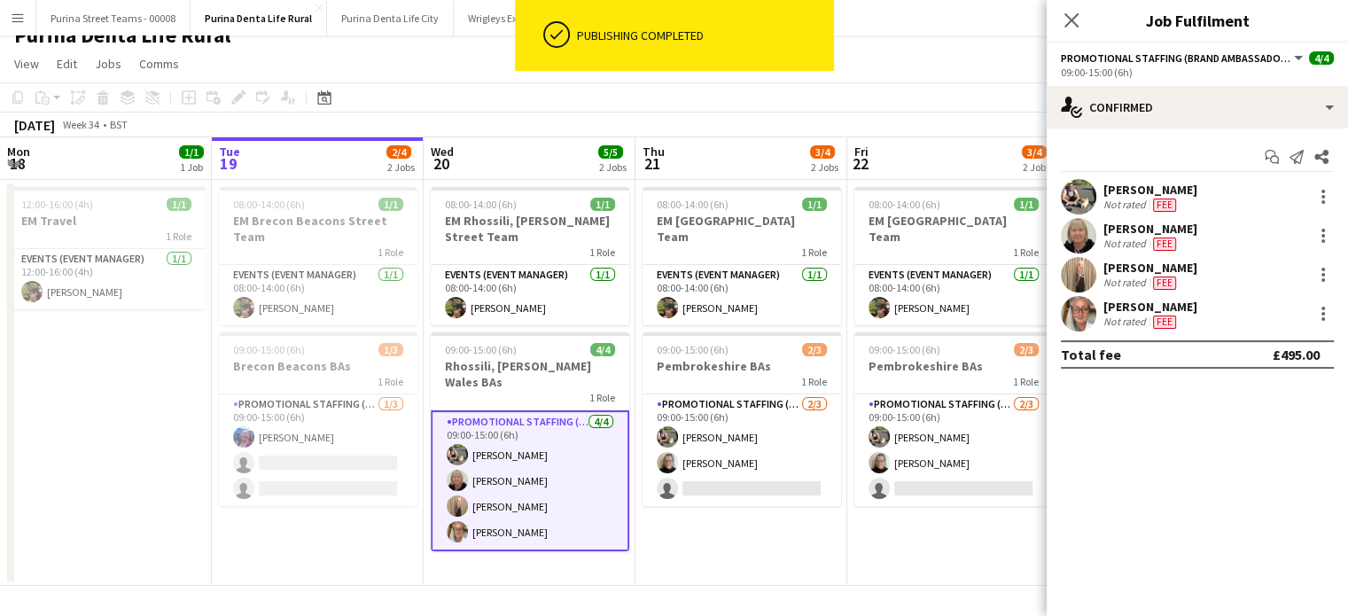
click at [1084, 309] on app-user-avatar at bounding box center [1078, 313] width 35 height 35
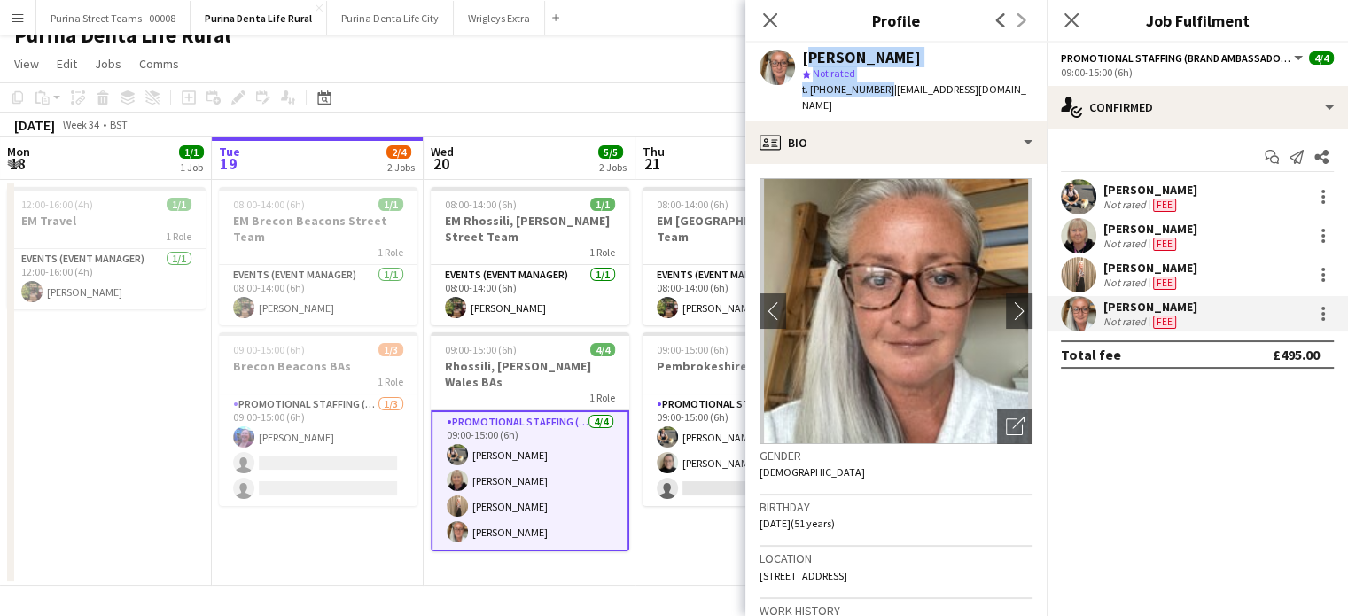
drag, startPoint x: 879, startPoint y: 88, endPoint x: 805, endPoint y: 53, distance: 81.2
click at [805, 53] on div "[PERSON_NAME] star Not rated t. [PHONE_NUMBER] | [PERSON_NAME][EMAIL_ADDRESS][D…" at bounding box center [917, 82] width 230 height 65
copy div "[PERSON_NAME] star Not rated t. [PHONE_NUMBER]"
click at [771, 24] on icon "Close pop-in" at bounding box center [769, 20] width 17 height 17
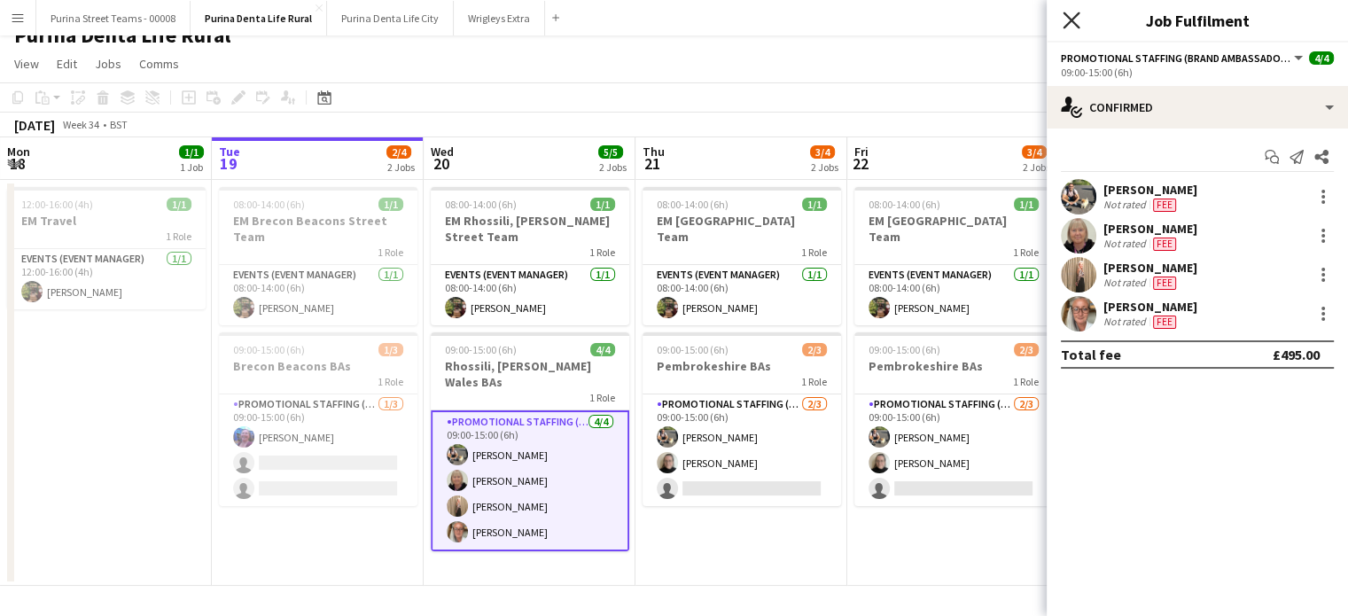
click at [1070, 23] on icon "Close pop-in" at bounding box center [1070, 20] width 17 height 17
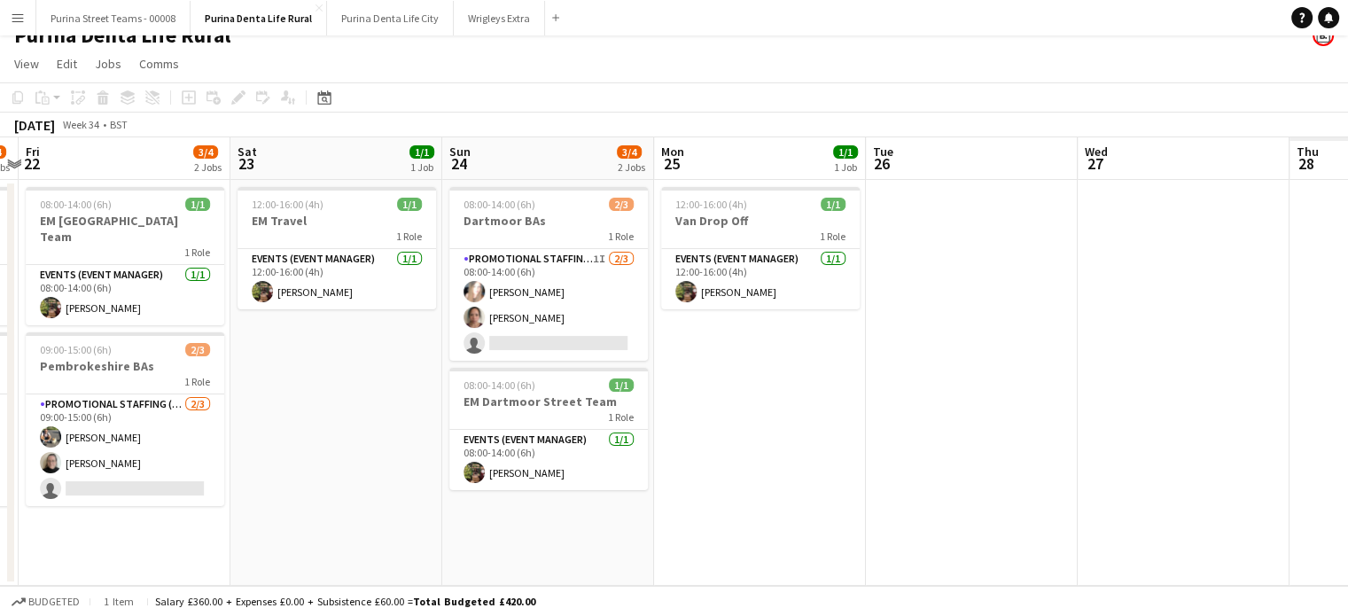
scroll to position [0, 507]
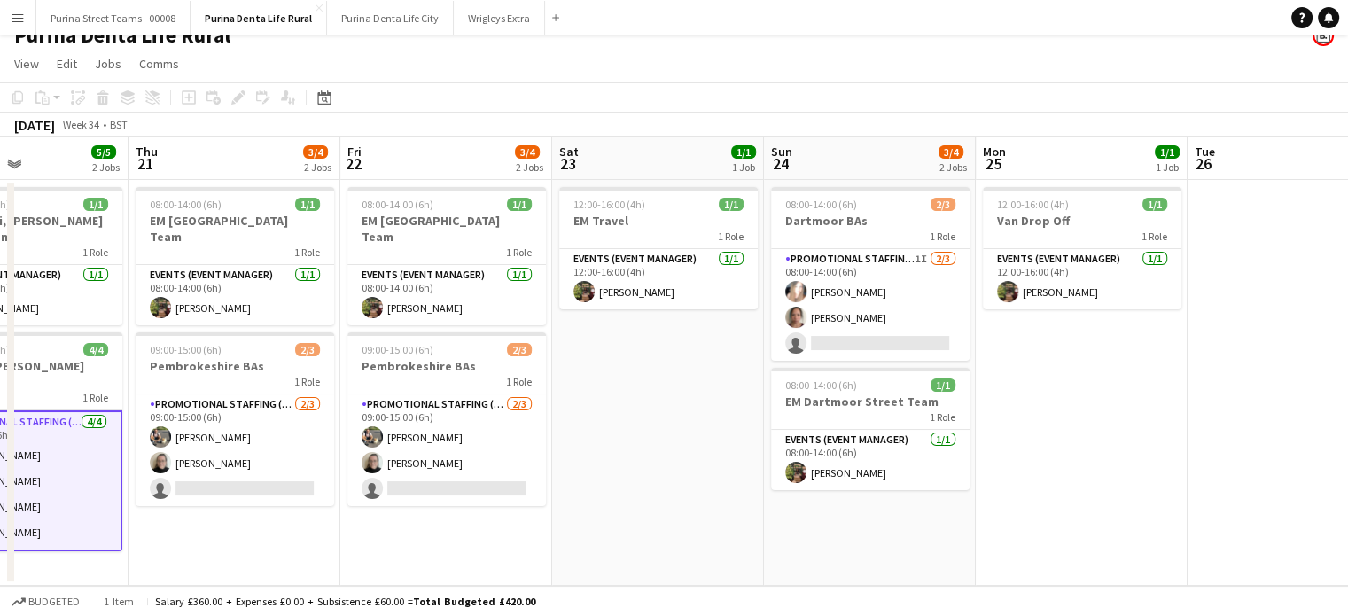
drag, startPoint x: 1107, startPoint y: 456, endPoint x: 600, endPoint y: 538, distance: 513.3
click at [600, 538] on app-calendar-viewport "Mon 18 1/1 1 Job Tue 19 2/4 2 Jobs Wed 20 5/5 2 Jobs Thu 21 3/4 2 Jobs Fri 22 3…" at bounding box center [674, 361] width 1348 height 448
